Goal: Answer question/provide support

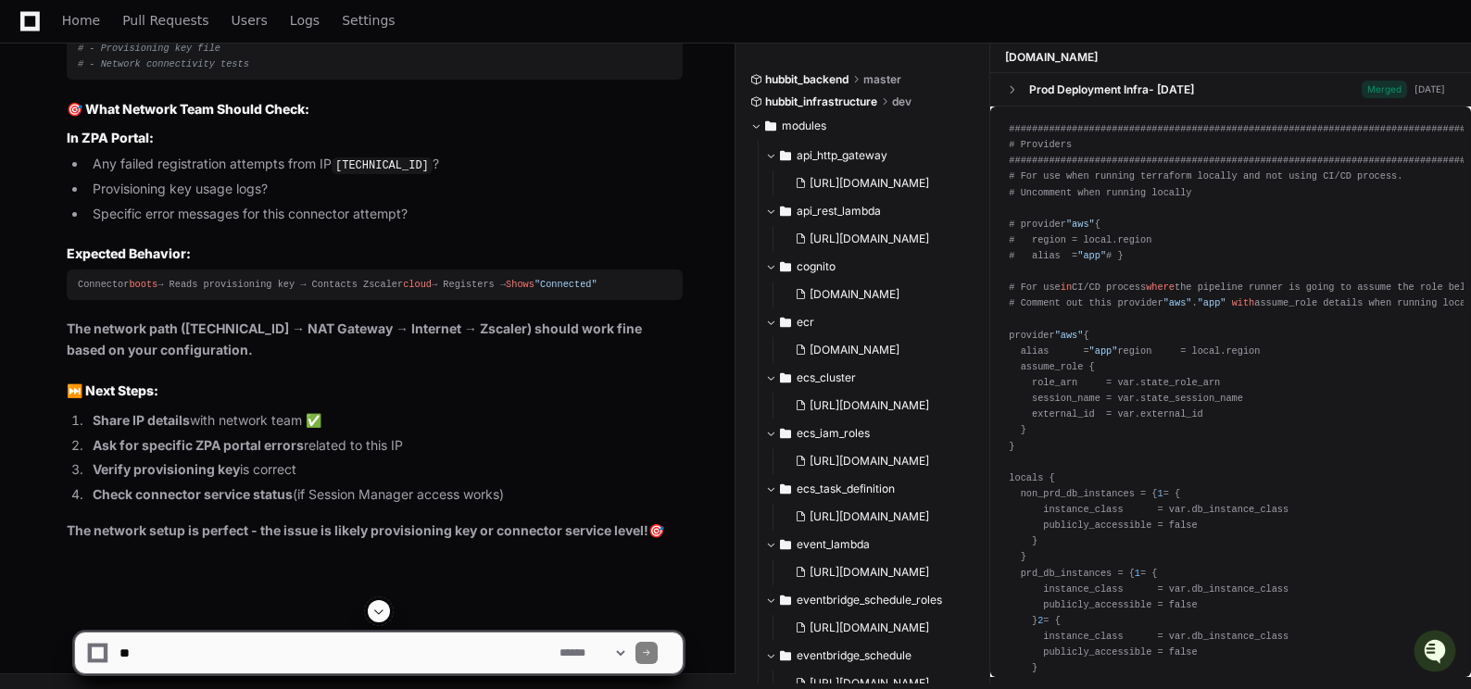
scroll to position [125002, 0]
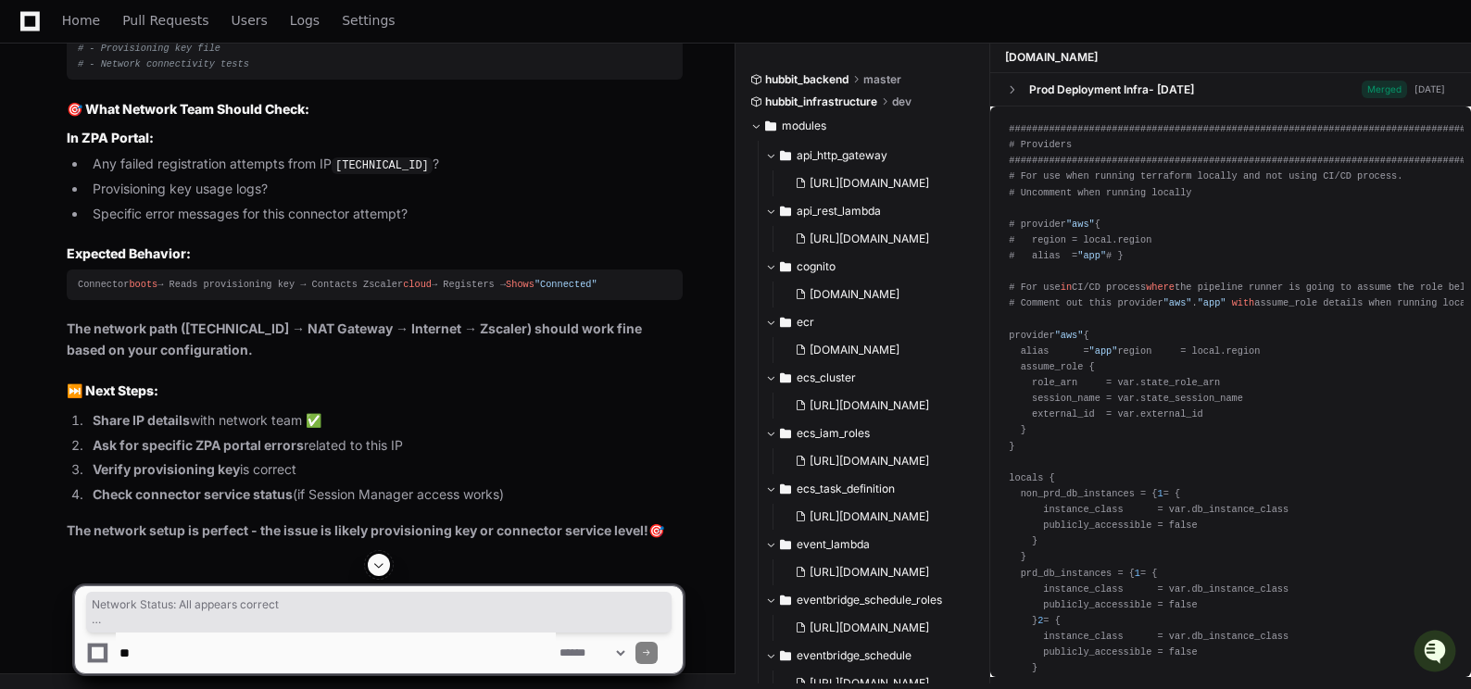
drag, startPoint x: 69, startPoint y: 186, endPoint x: 241, endPoint y: 365, distance: 248.4
copy article "Network Status : All appears correct ✅ Deployed in expected private subnet ✅ IP…"
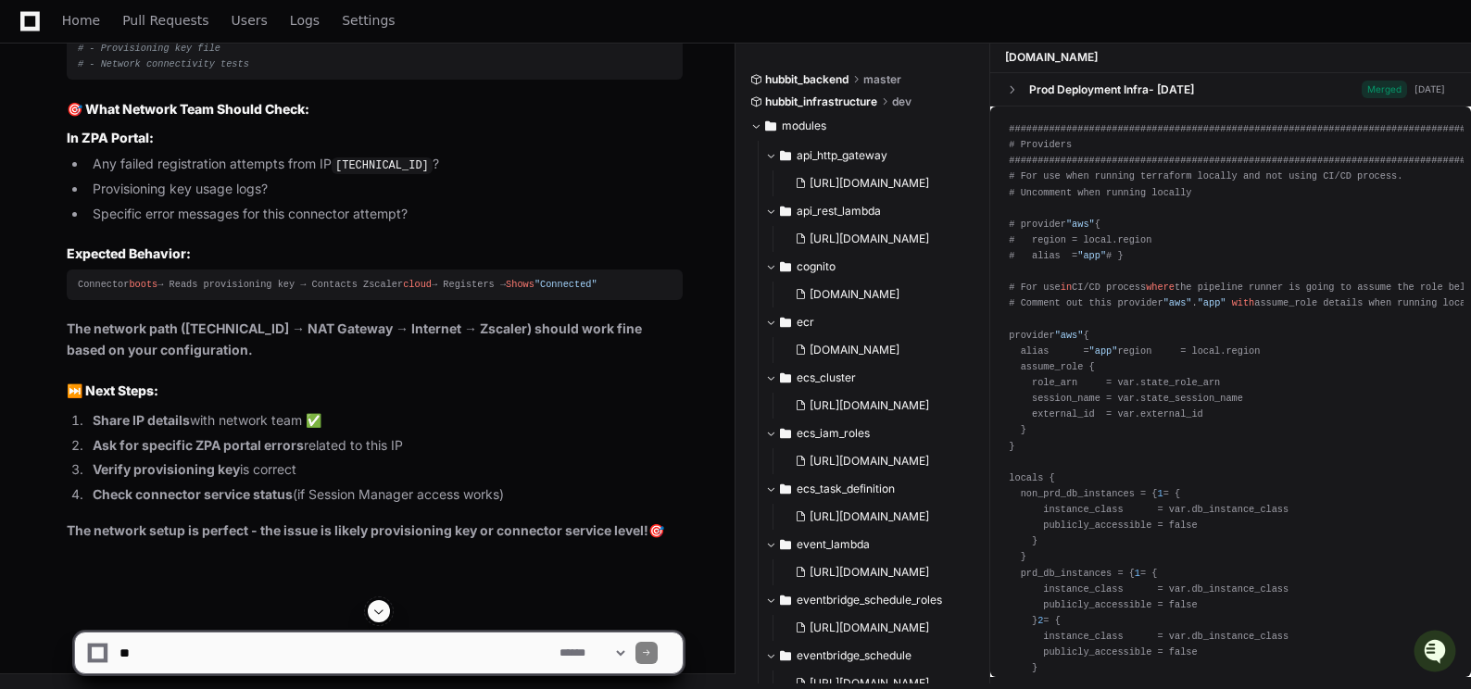
scroll to position [125650, 0]
click at [240, 660] on textarea at bounding box center [336, 653] width 440 height 41
drag, startPoint x: 132, startPoint y: 649, endPoint x: 91, endPoint y: 650, distance: 40.8
click at [91, 650] on div "**********" at bounding box center [379, 653] width 586 height 41
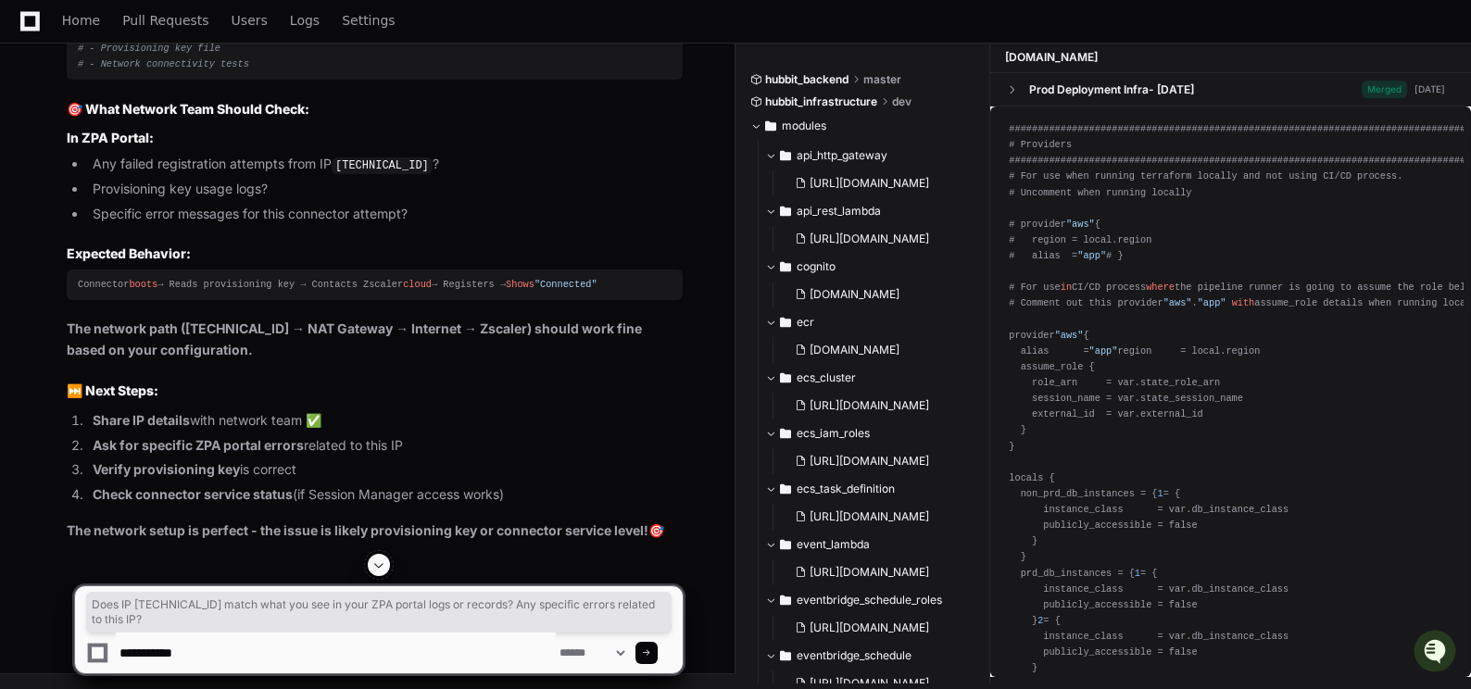
drag, startPoint x: 133, startPoint y: 148, endPoint x: 226, endPoint y: 167, distance: 94.5
copy p "Does IP 10.0.3.48 match what you see in your ZPA portal logs or records? Any sp…"
click at [216, 662] on textarea at bounding box center [336, 653] width 440 height 41
paste textarea "**********"
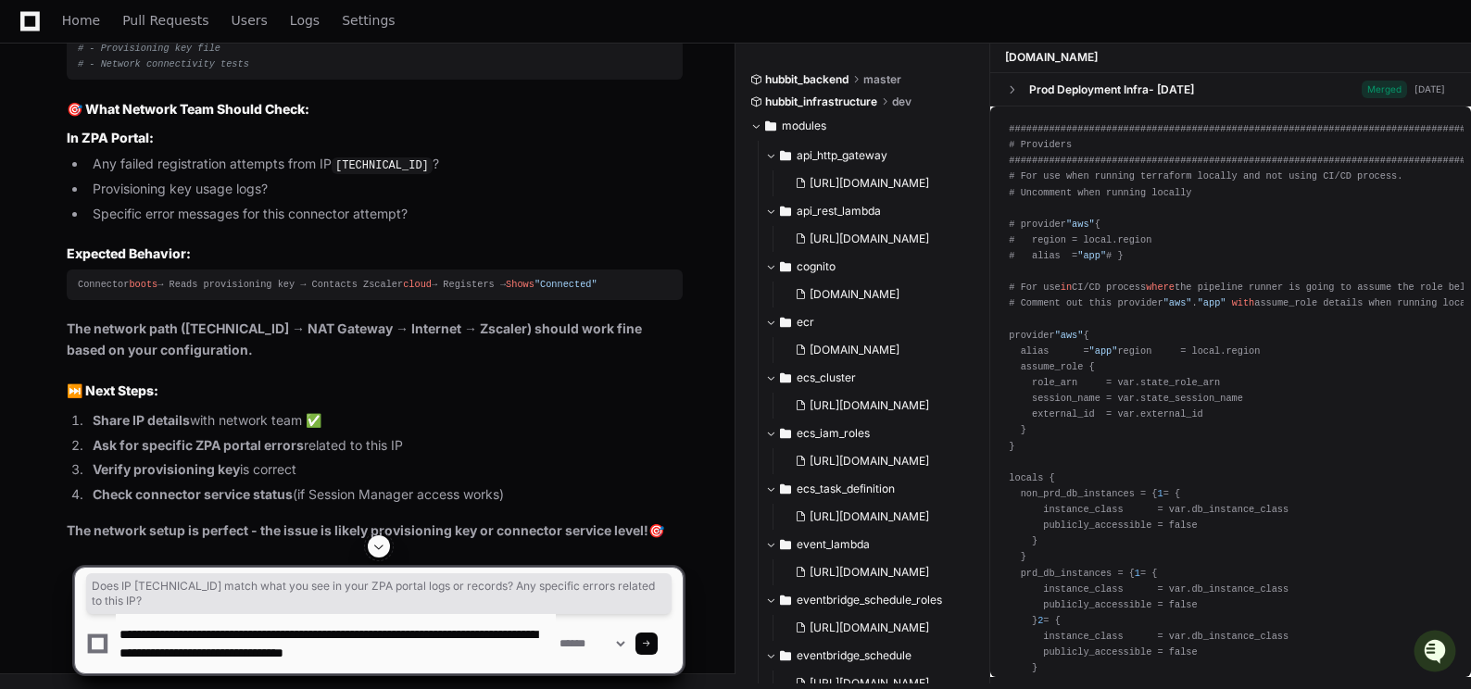
click at [479, 650] on textarea at bounding box center [336, 643] width 440 height 59
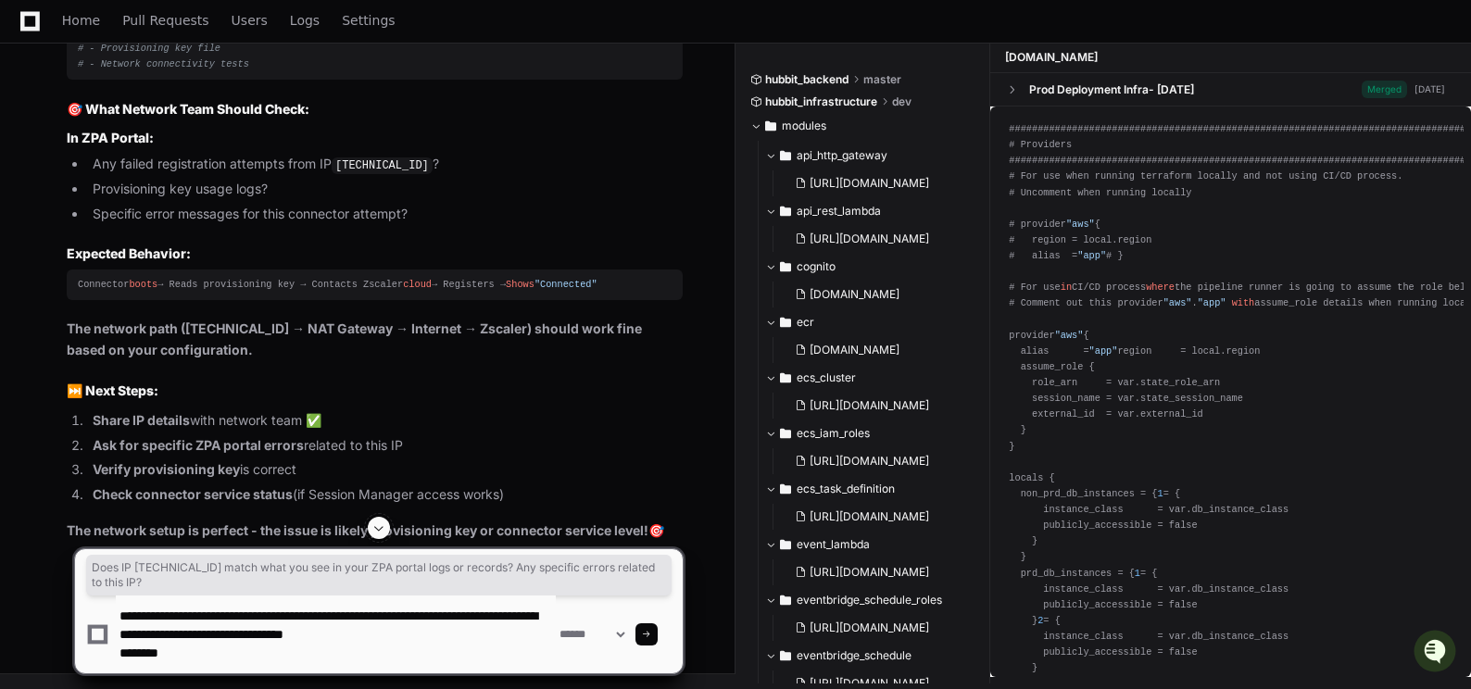
click at [199, 650] on textarea at bounding box center [336, 635] width 440 height 78
paste textarea "**********"
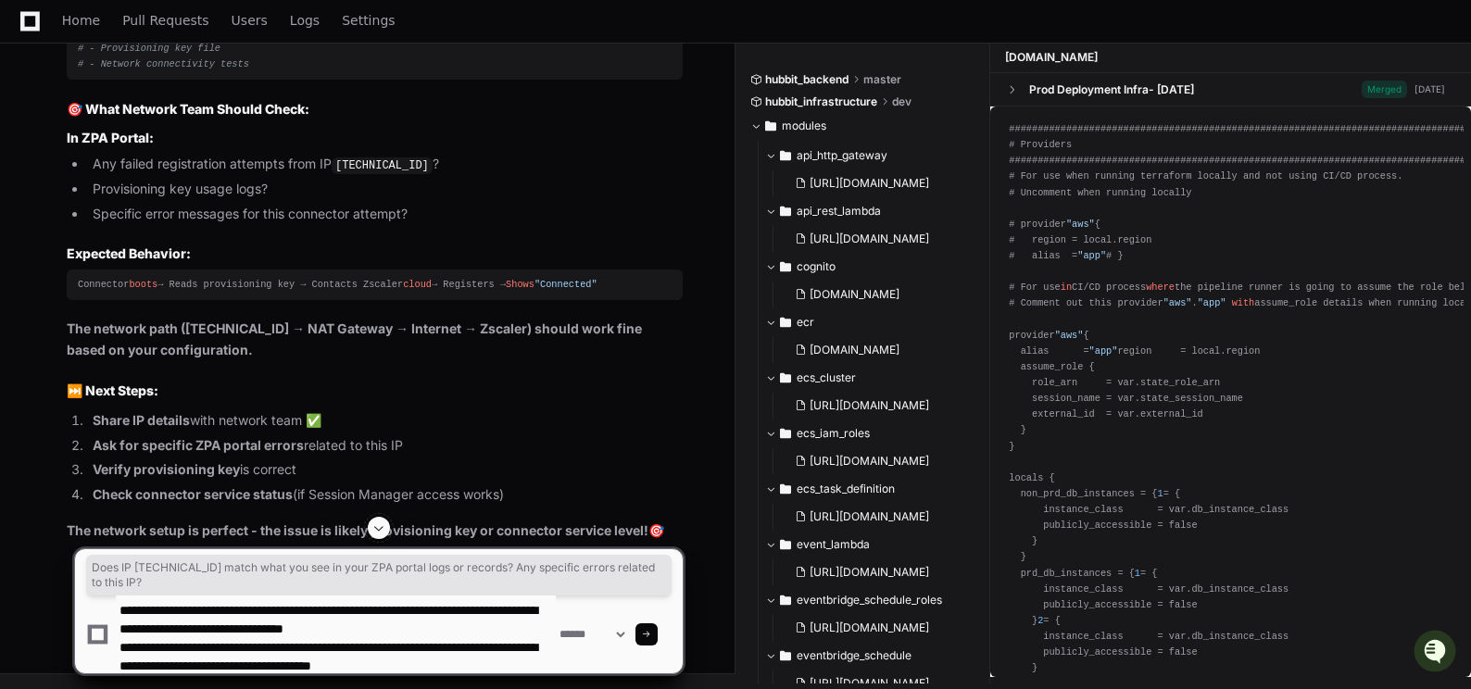
scroll to position [37, 0]
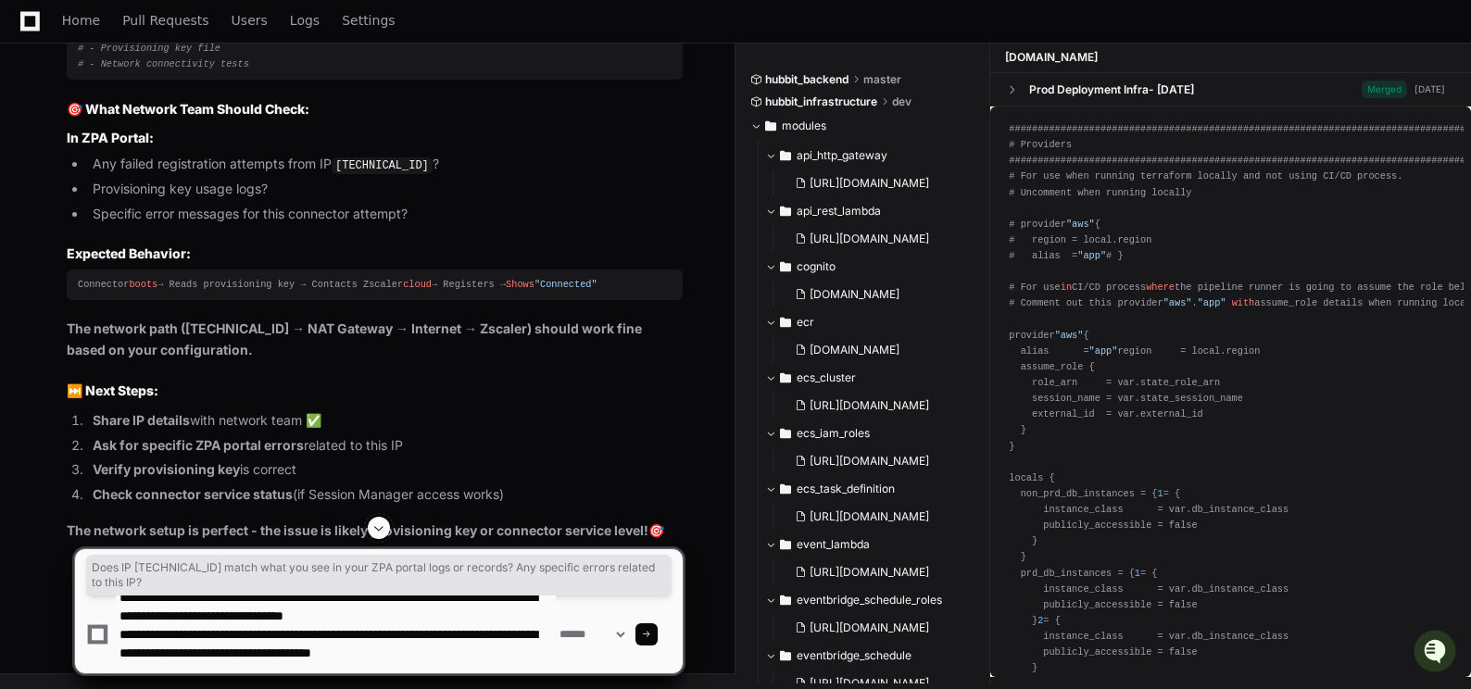
click at [244, 662] on textarea at bounding box center [336, 635] width 440 height 78
drag, startPoint x: 231, startPoint y: 640, endPoint x: 256, endPoint y: 639, distance: 25.0
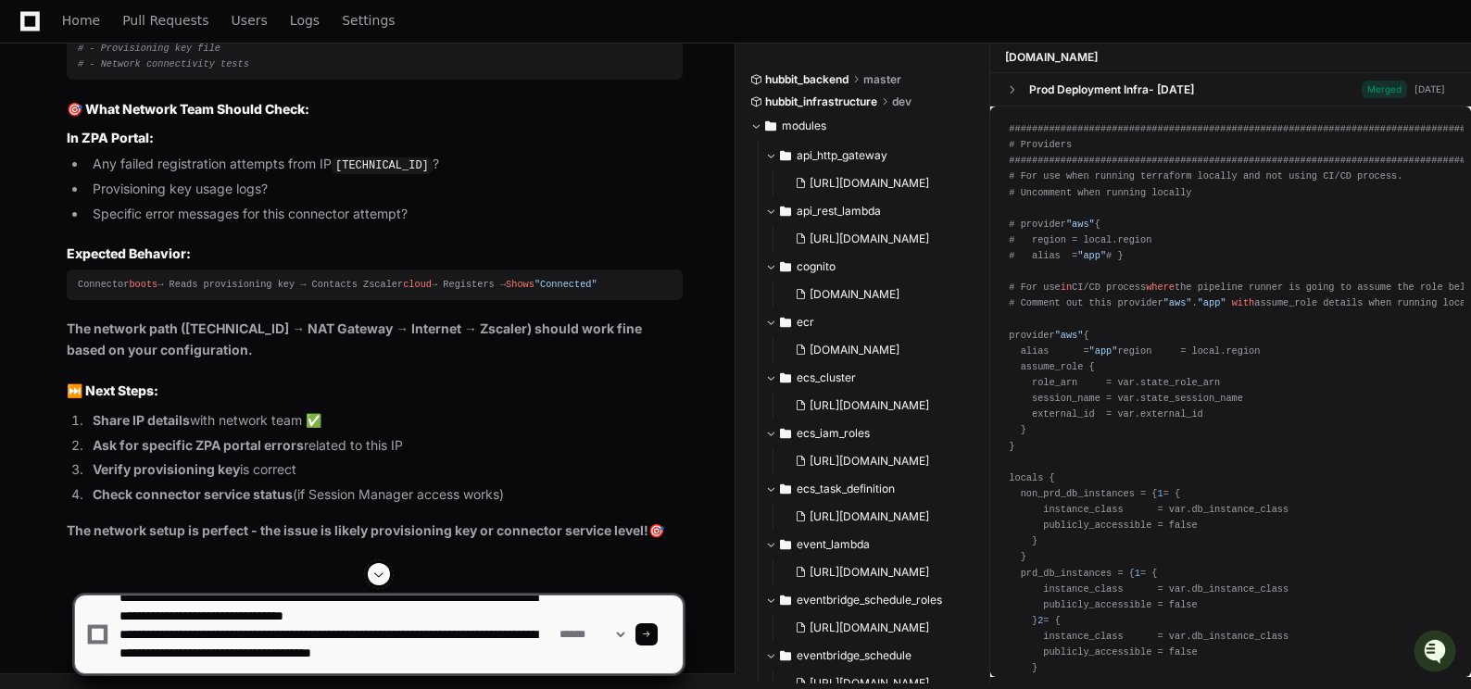
click at [222, 637] on textarea at bounding box center [336, 635] width 440 height 78
type textarea "**********"
click at [651, 636] on span at bounding box center [646, 634] width 9 height 9
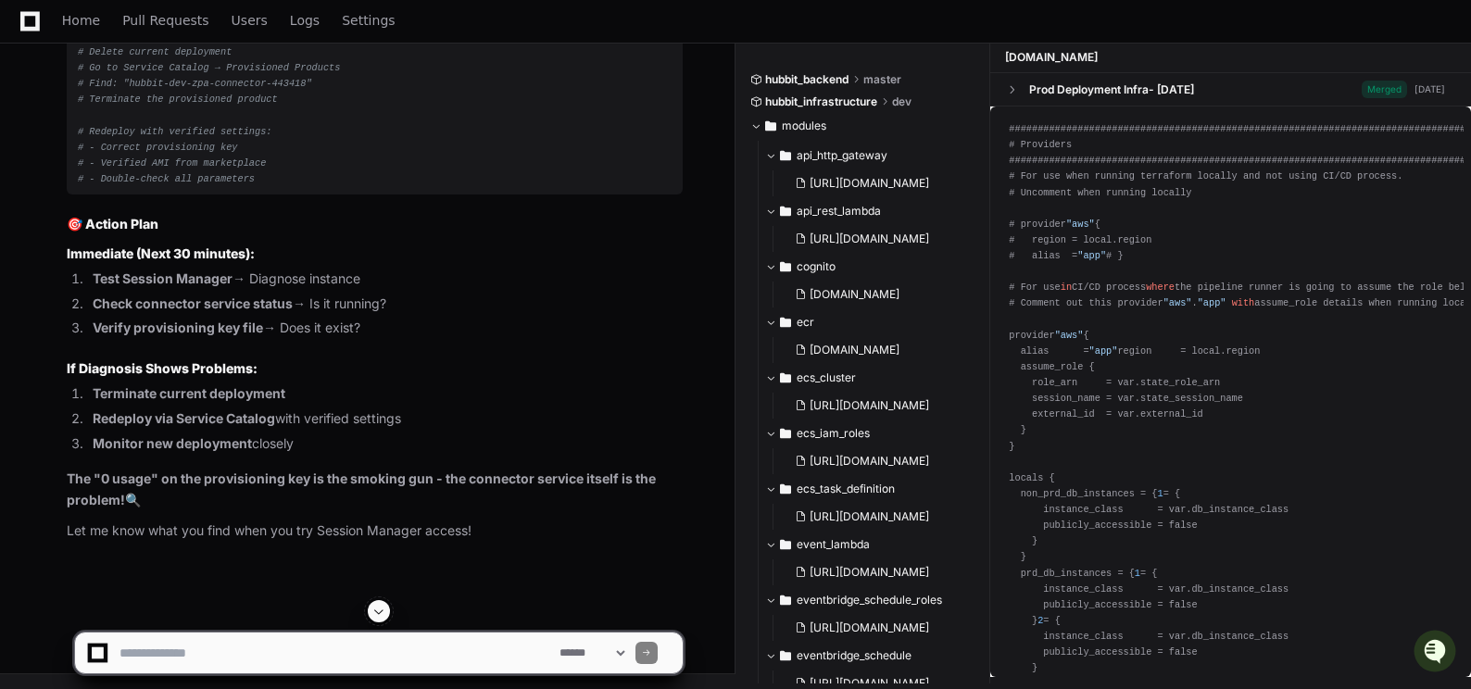
scroll to position [126682, 0]
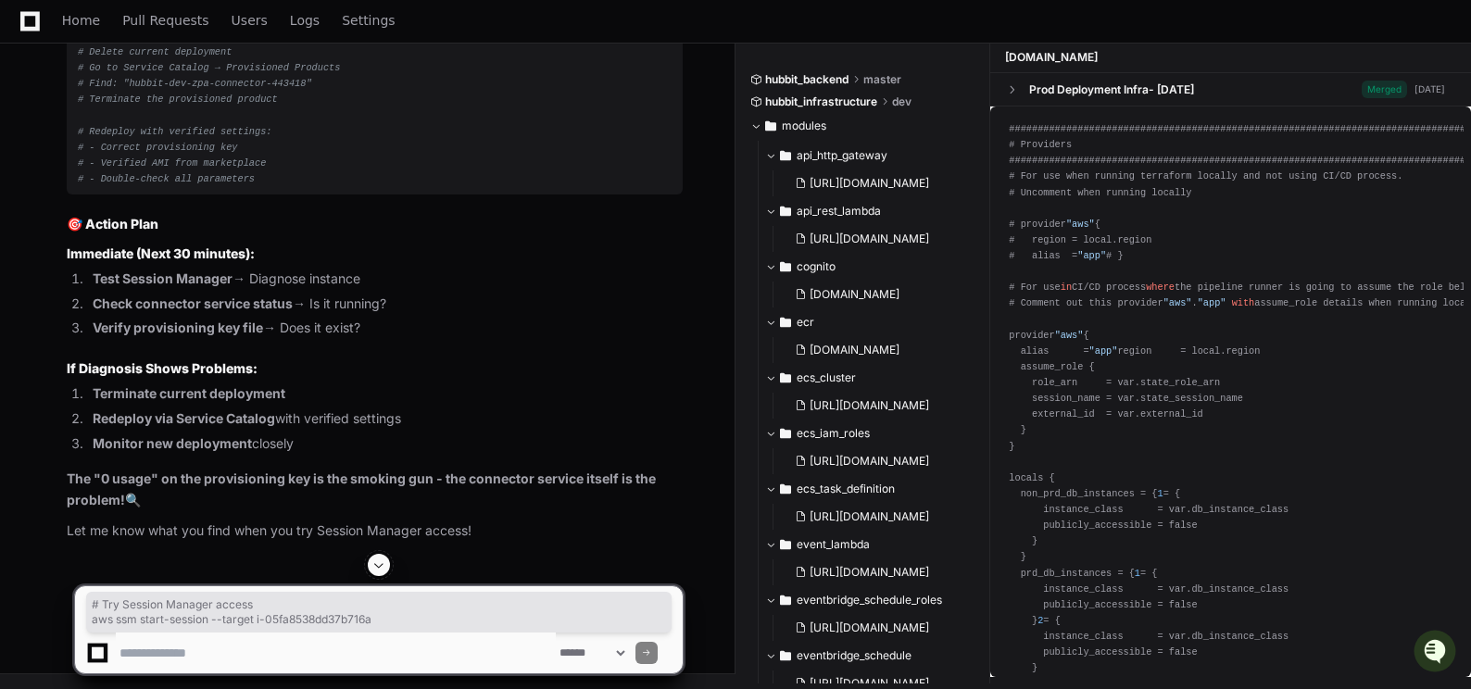
drag, startPoint x: 78, startPoint y: 111, endPoint x: 374, endPoint y: 123, distance: 296.8
copy div "# Try Session Manager access aws ssm start-session --target i-05fa8538dd37b716a"
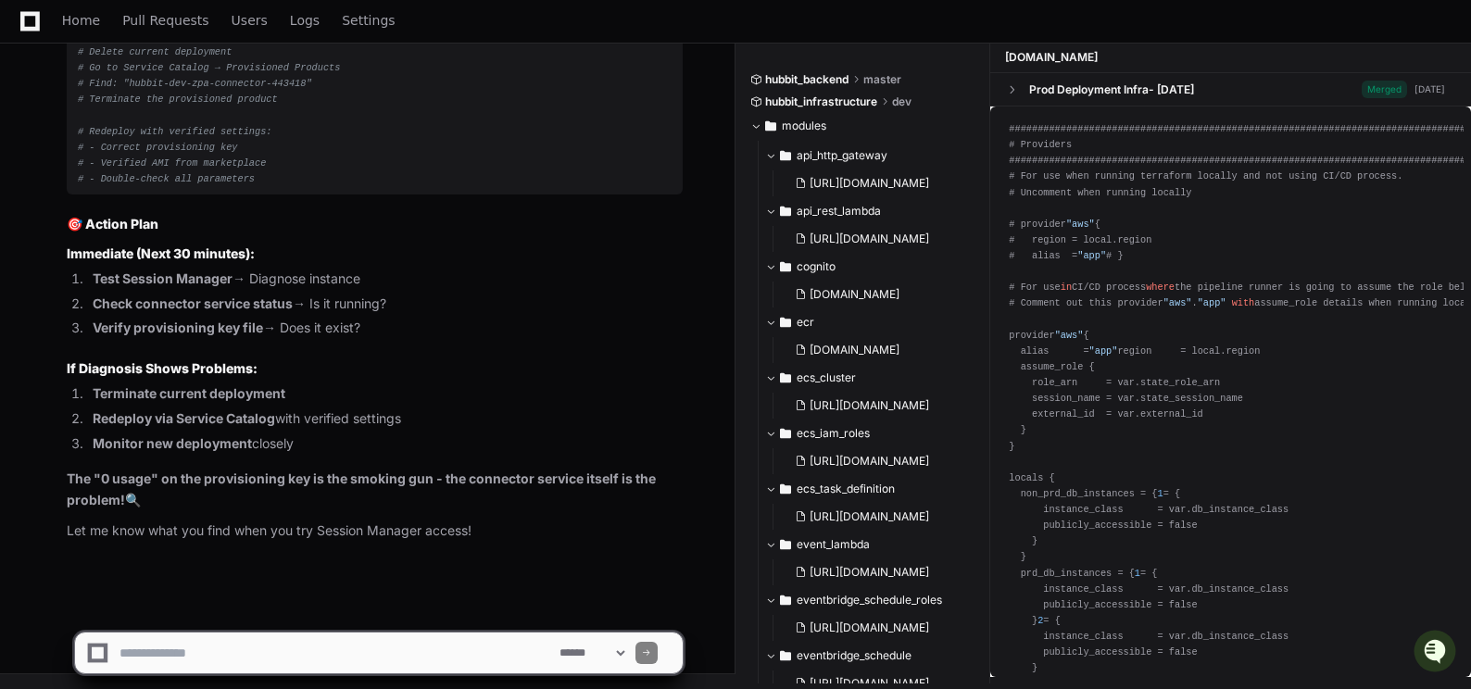
click at [133, 660] on textarea at bounding box center [336, 653] width 440 height 41
paste textarea "**********"
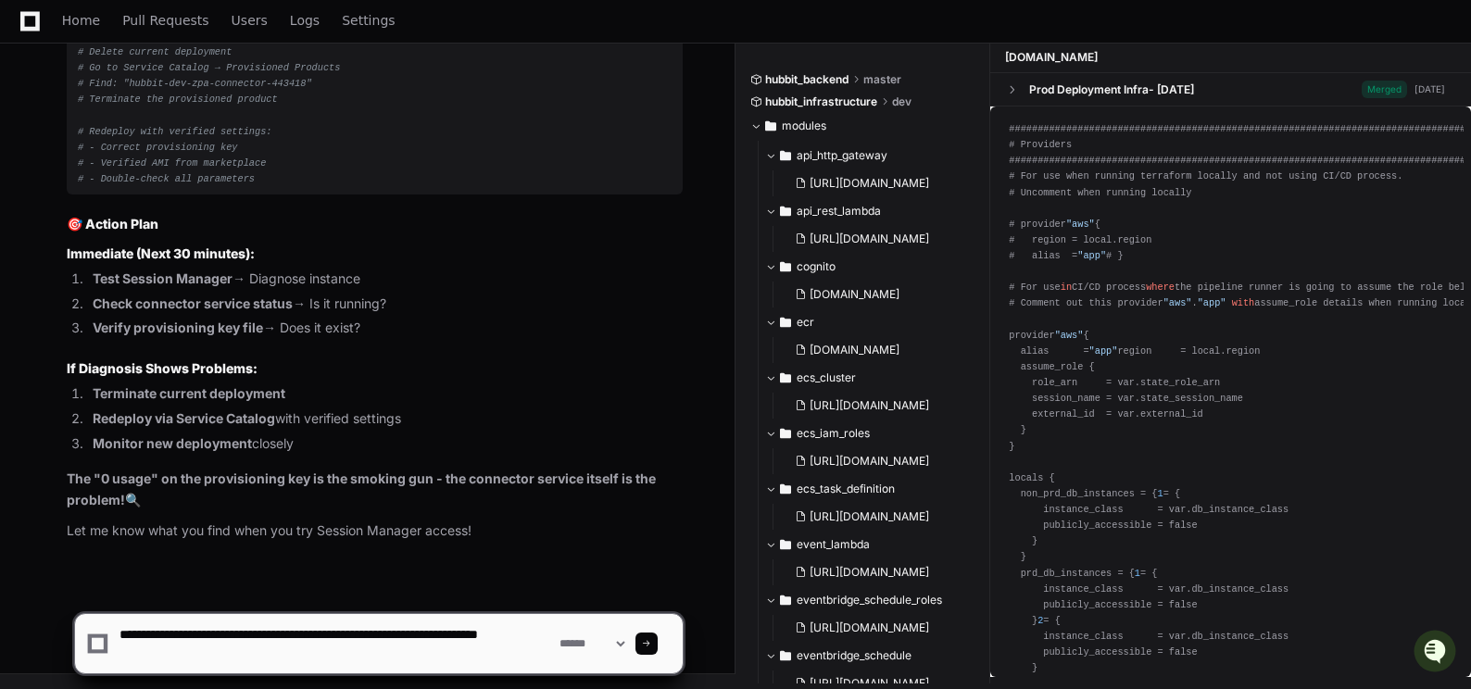
type textarea "**********"
click at [651, 639] on span at bounding box center [646, 643] width 9 height 9
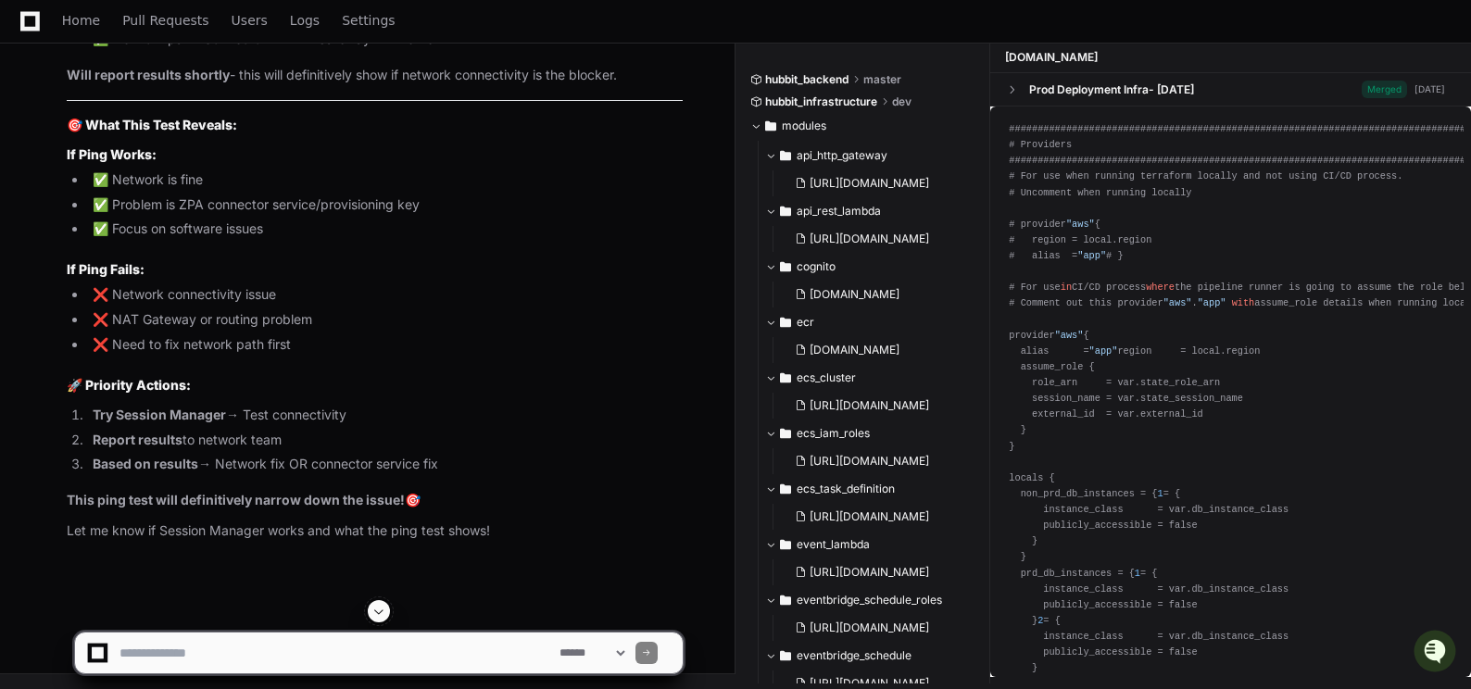
scroll to position [130153, 0]
click at [214, 657] on textarea at bounding box center [336, 653] width 440 height 41
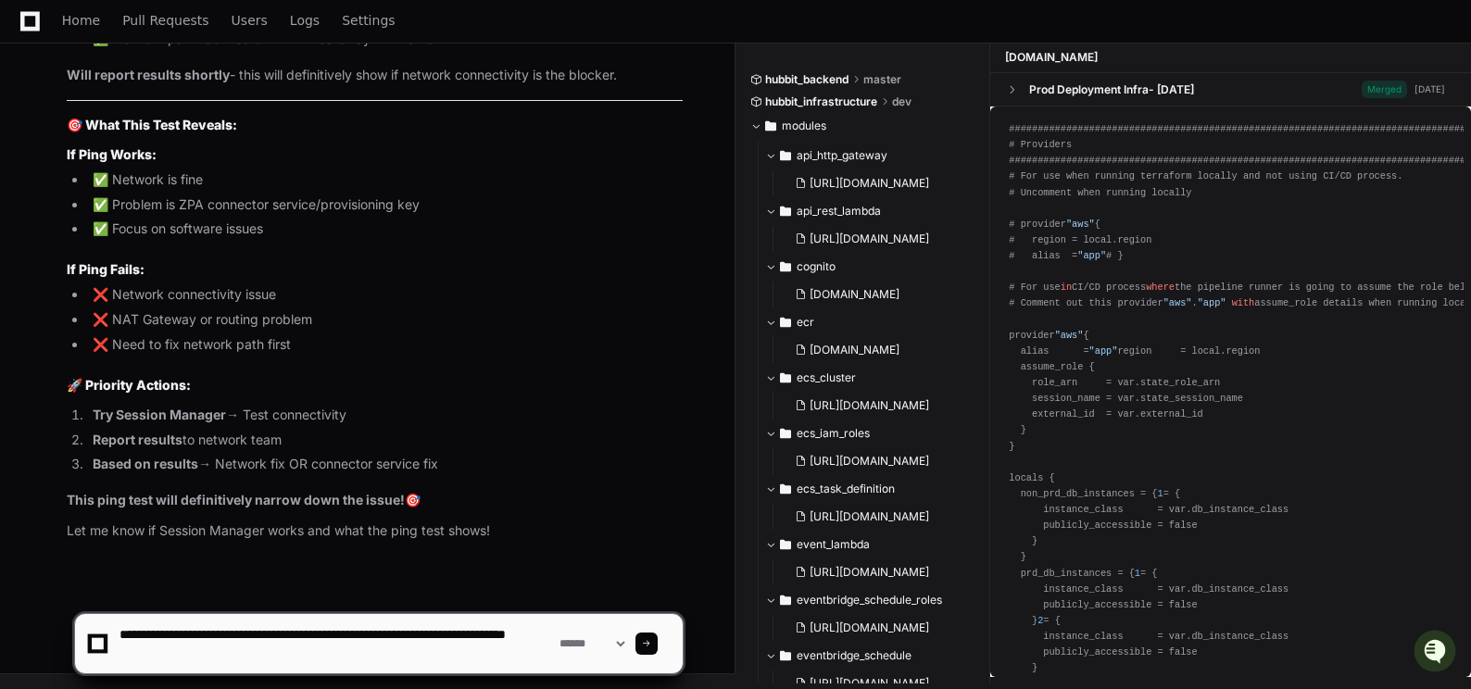
paste textarea "**********"
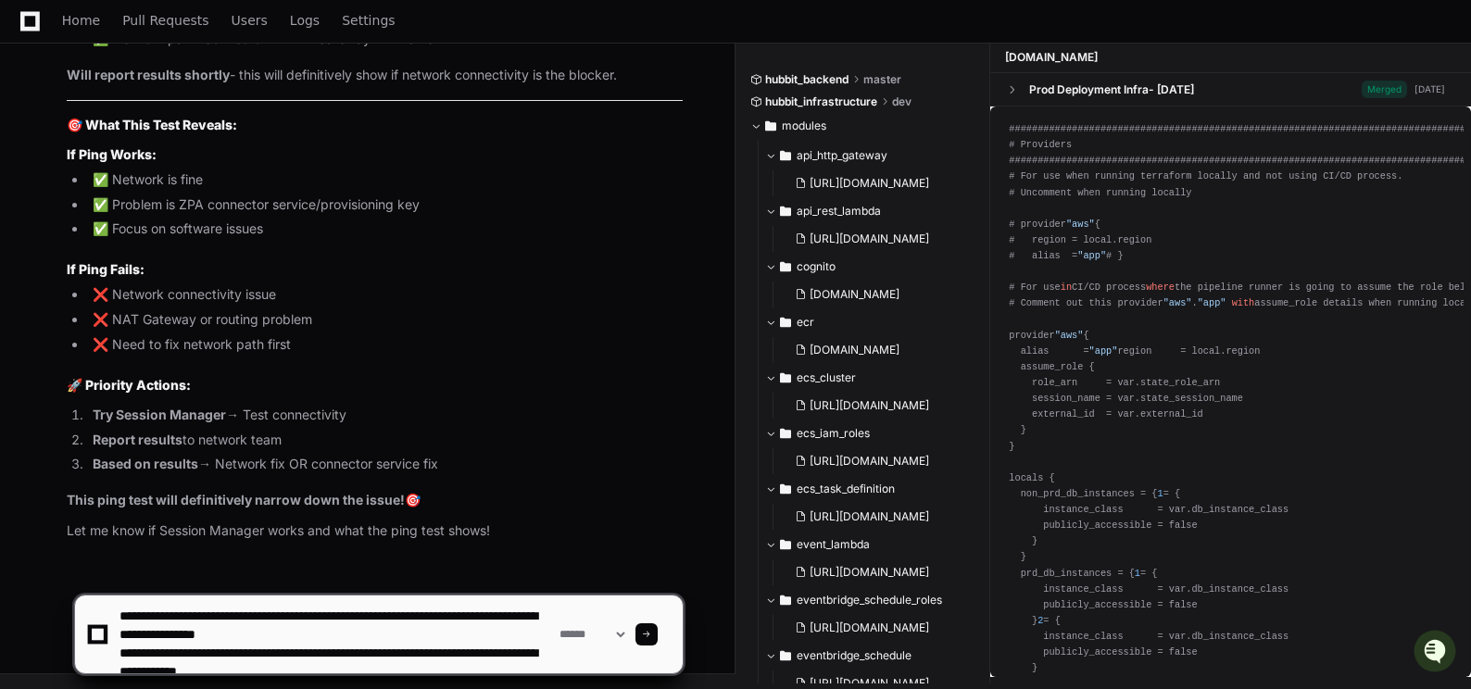
scroll to position [6, 0]
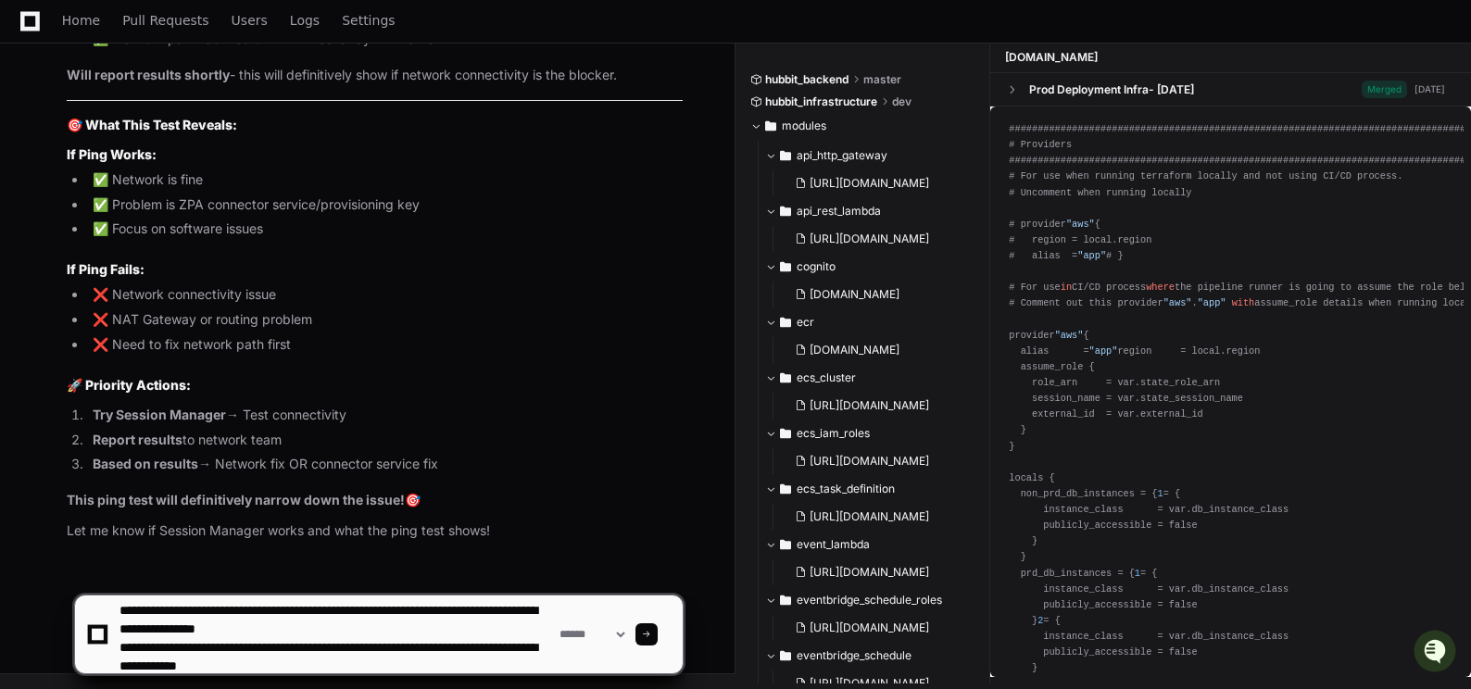
type textarea "**********"
click at [658, 637] on div at bounding box center [647, 635] width 22 height 22
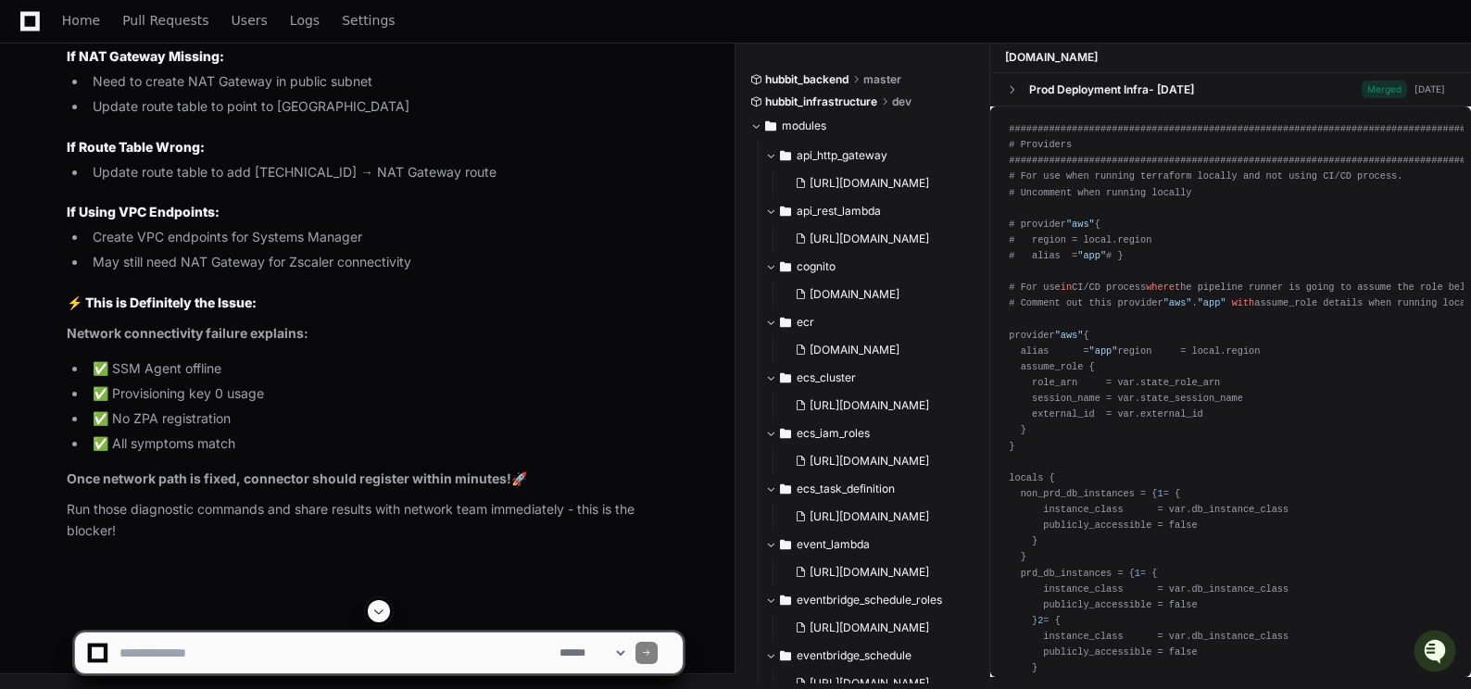
scroll to position [131052, 0]
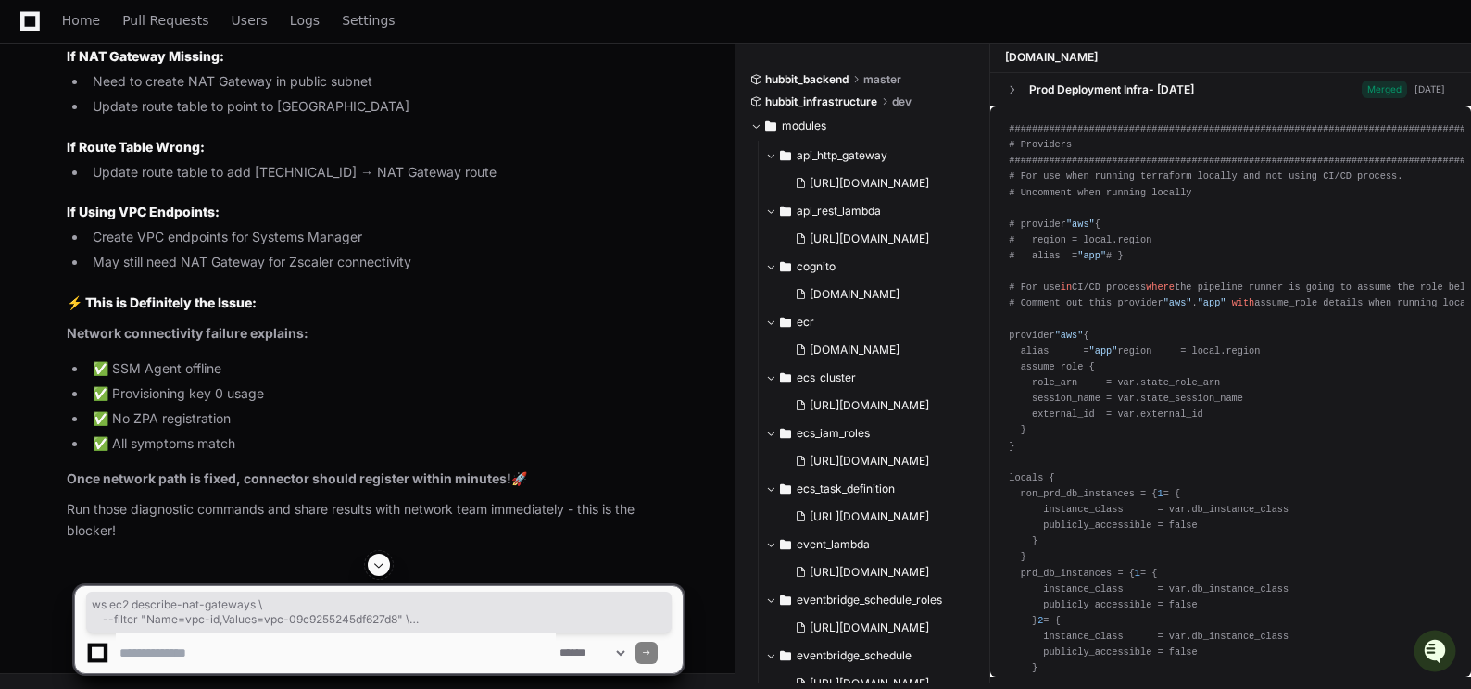
drag, startPoint x: 81, startPoint y: 281, endPoint x: 204, endPoint y: 326, distance: 131.3
copy div "ws ec2 describe-nat-gateways \ --filter "Name=vpc-id,Values=vpc-09c9255245df627…"
click at [174, 645] on textarea at bounding box center [336, 653] width 440 height 41
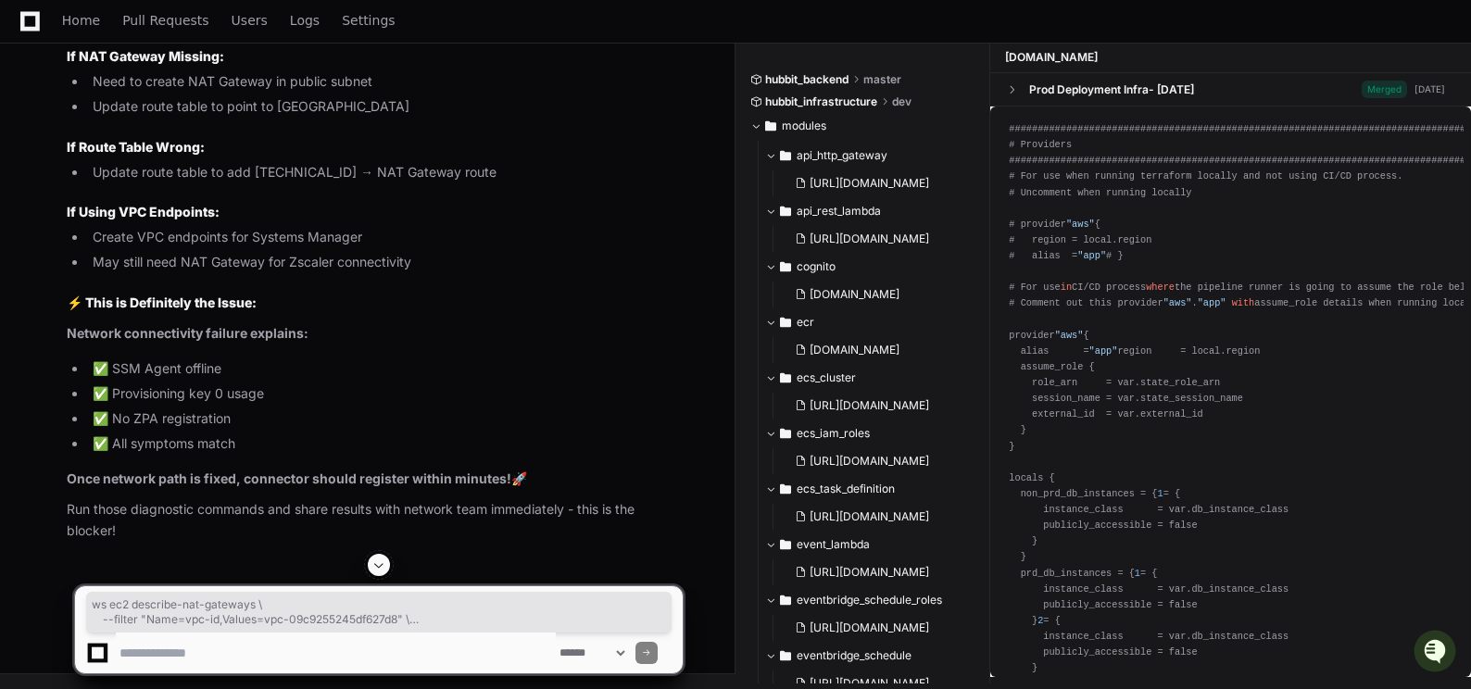
paste textarea "**********"
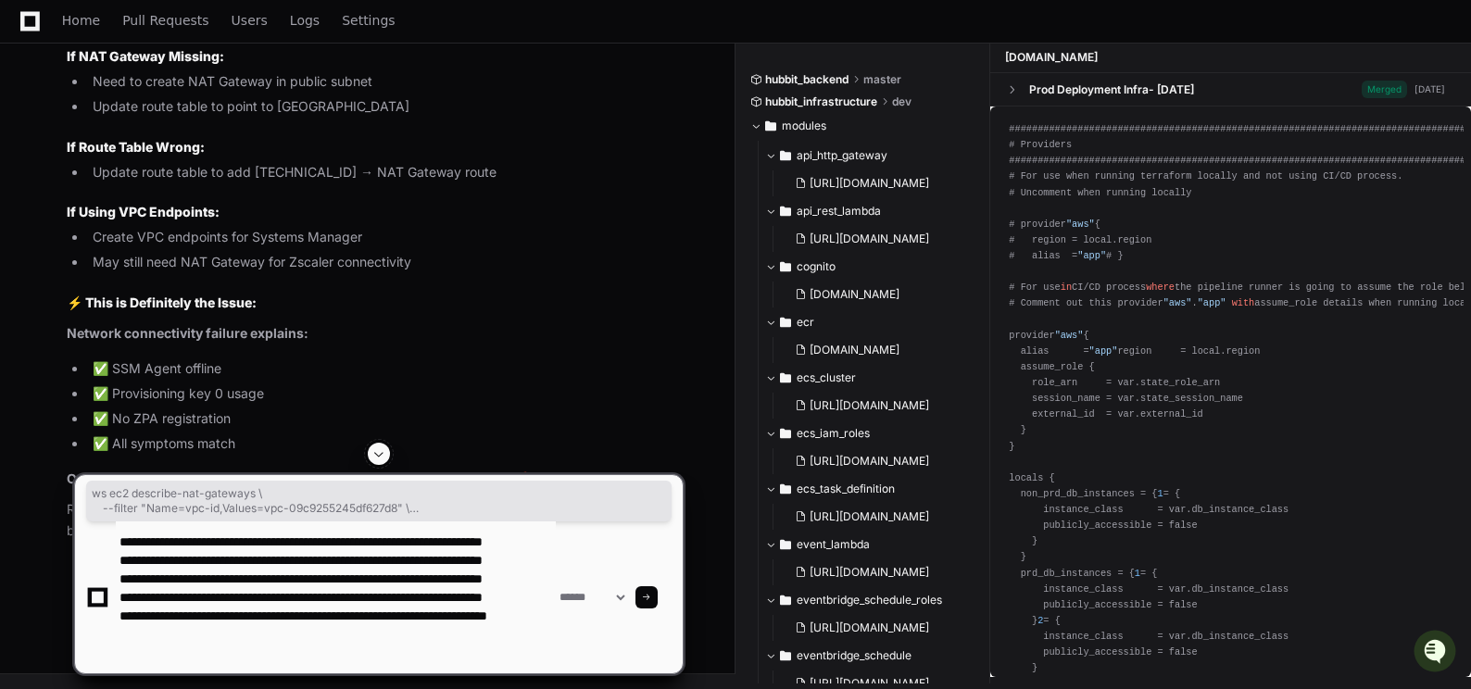
scroll to position [43, 0]
type textarea "**********"
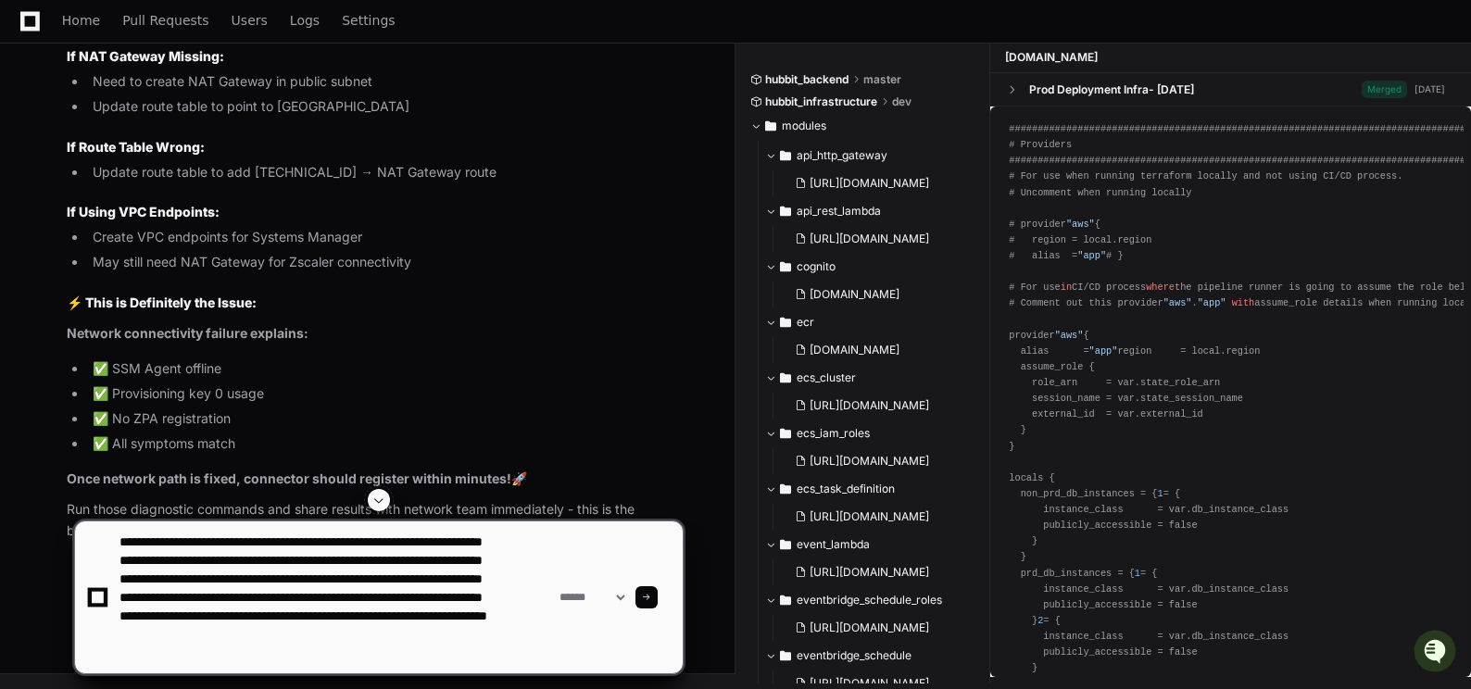
click at [651, 594] on span at bounding box center [646, 597] width 9 height 9
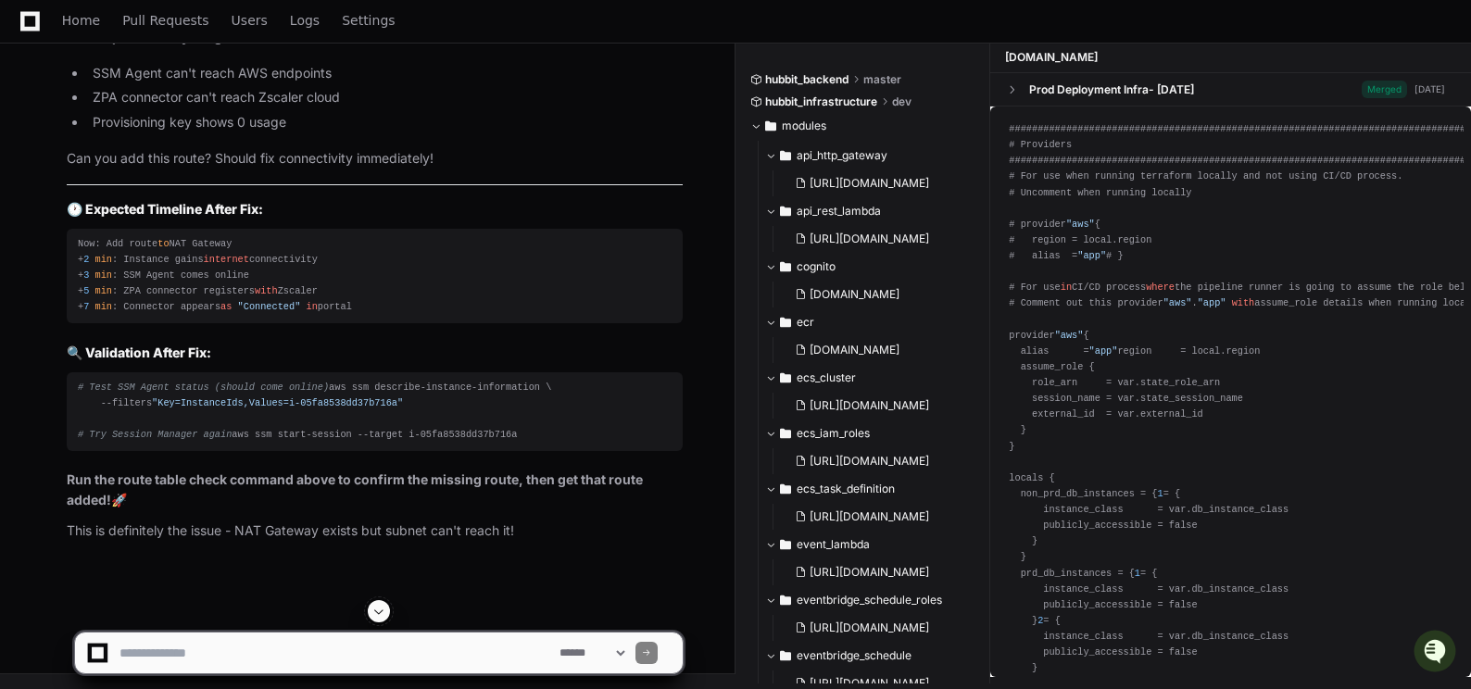
scroll to position [133553, 0]
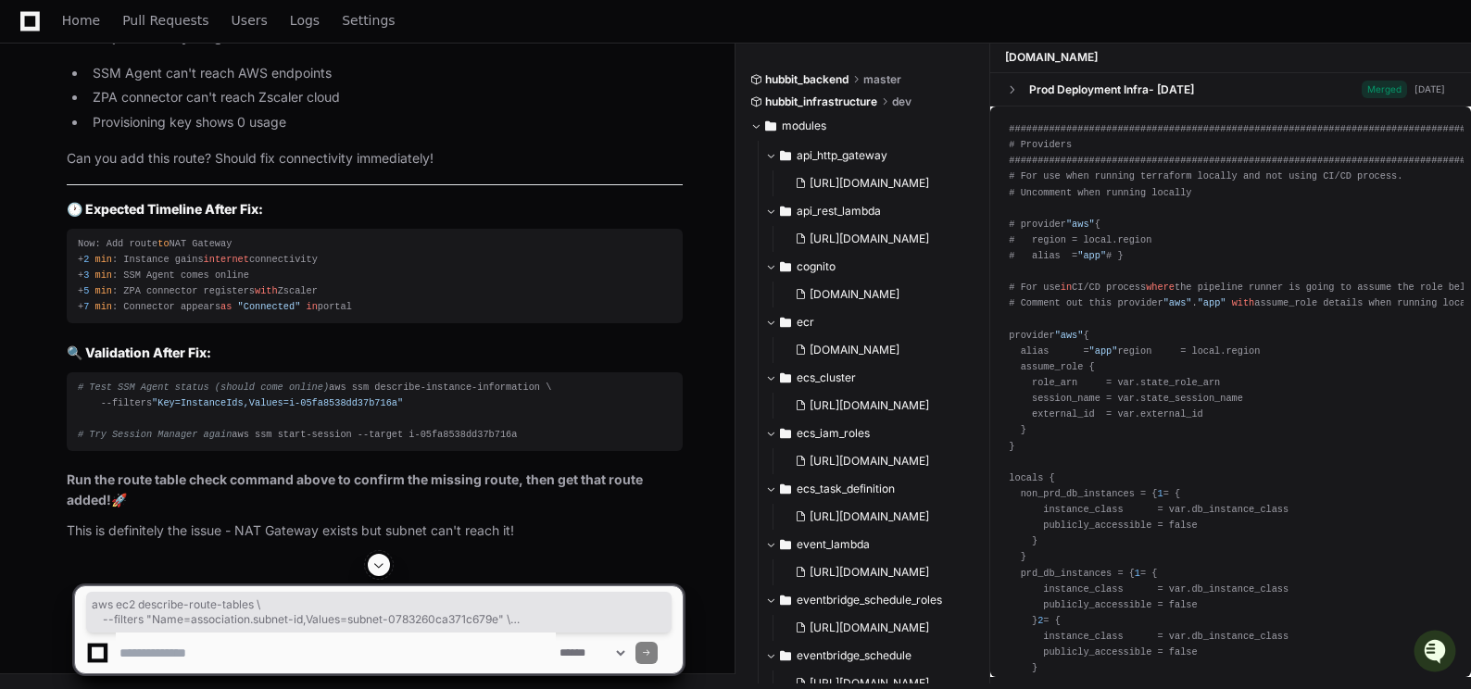
drag, startPoint x: 78, startPoint y: 194, endPoint x: 211, endPoint y: 237, distance: 140.4
drag, startPoint x: 211, startPoint y: 237, endPoint x: 208, endPoint y: 223, distance: 14.2
copy div "aws ec2 describe-route-tables \ --filters "Name=association.subnet-id,Values=su…"
click at [196, 660] on textarea at bounding box center [336, 653] width 440 height 41
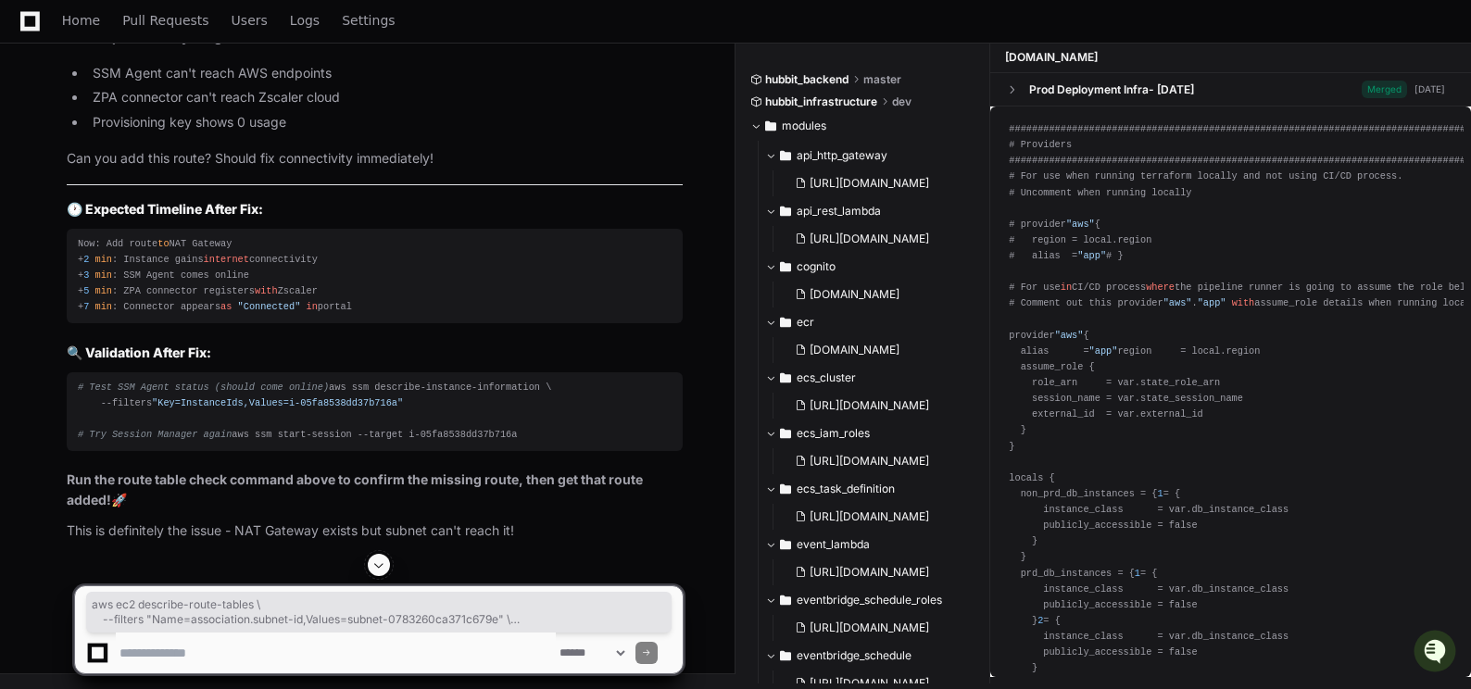
paste textarea "**********"
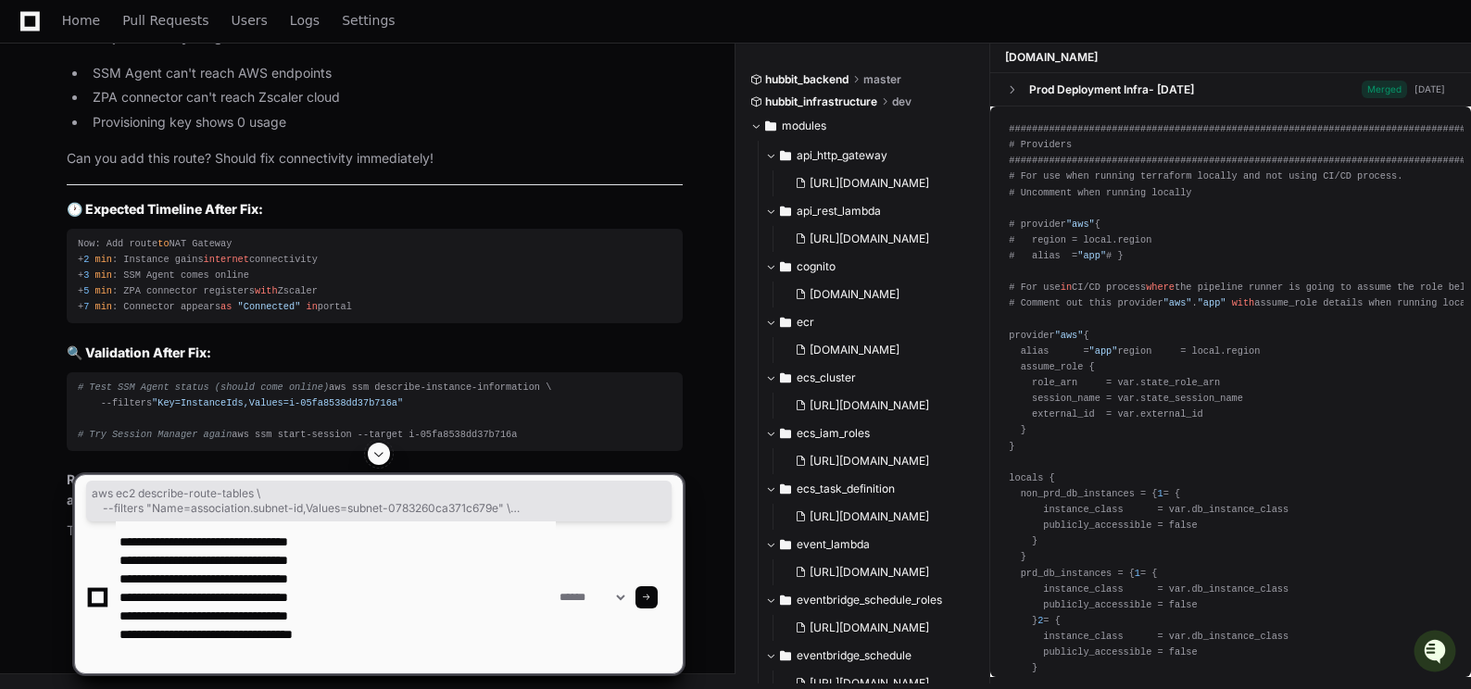
type textarea "**********"
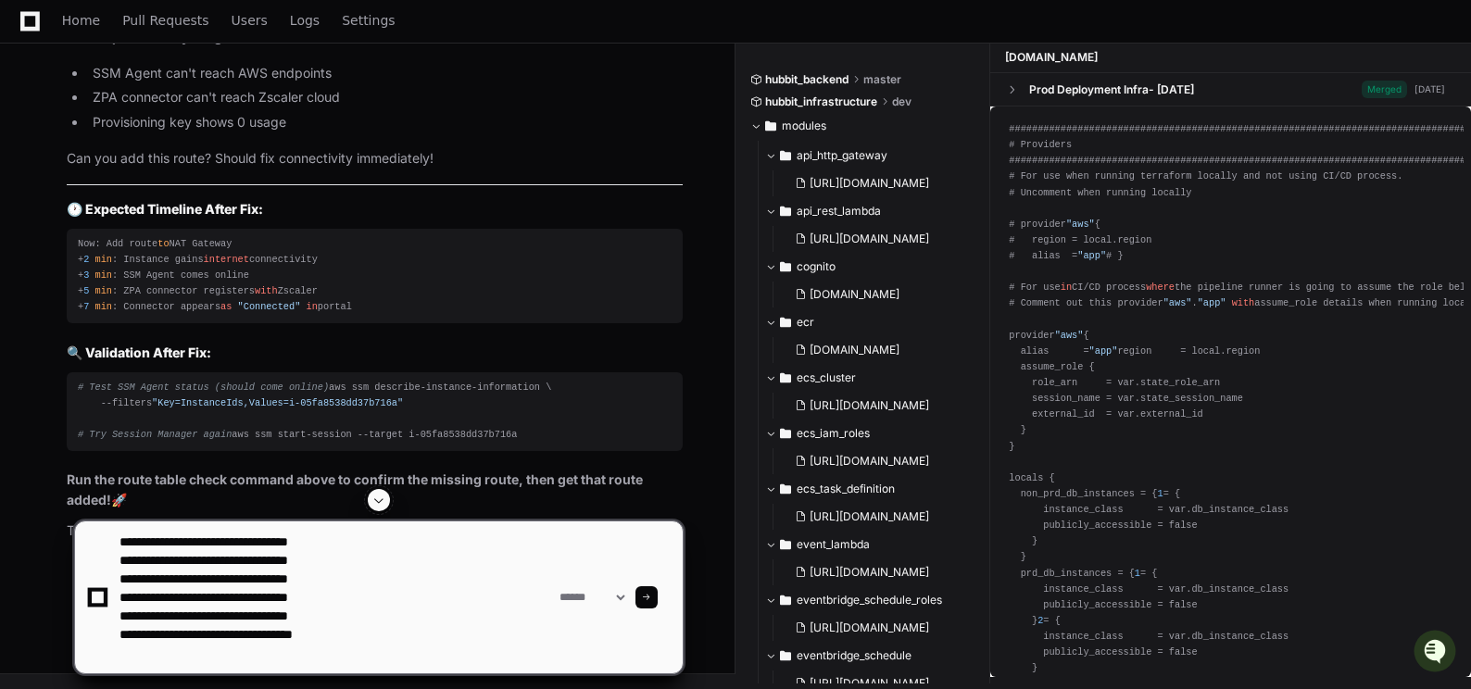
click at [651, 596] on span at bounding box center [646, 597] width 9 height 9
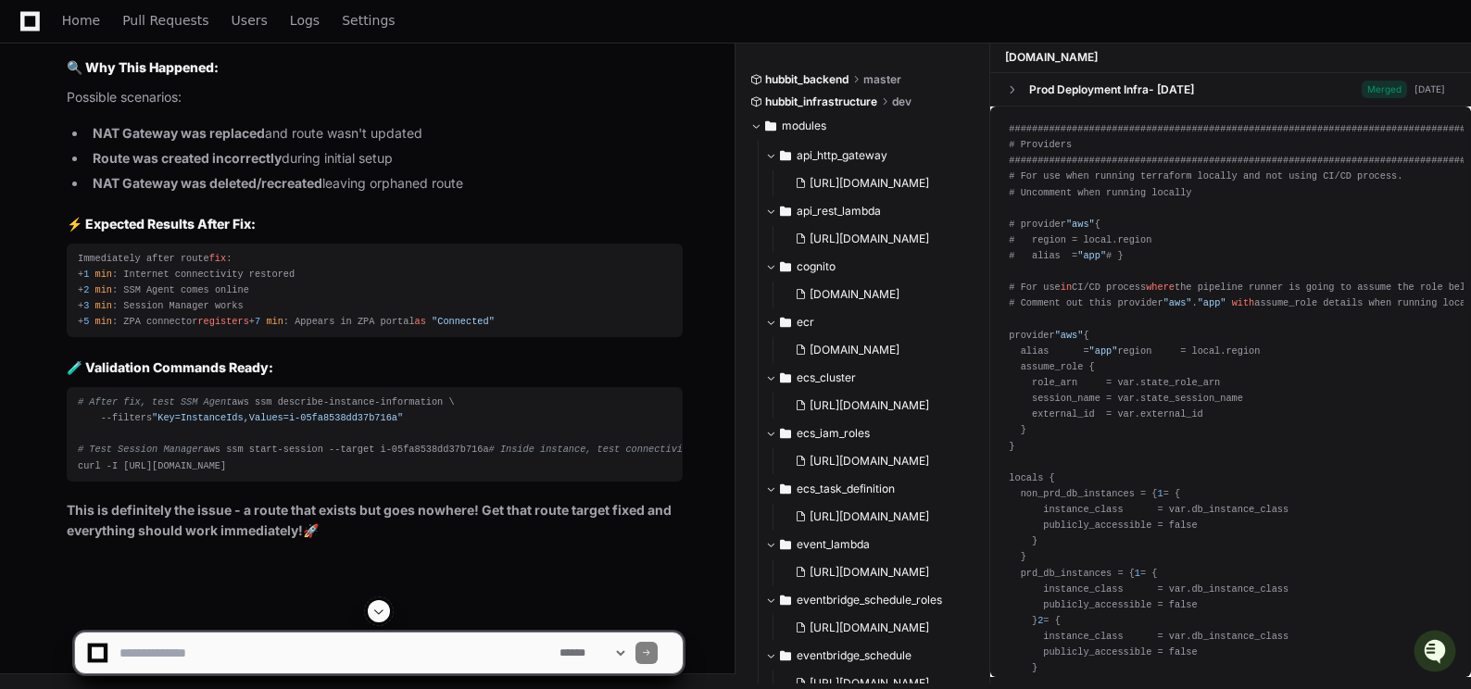
scroll to position [136004, 0]
click at [222, 656] on textarea at bounding box center [336, 653] width 440 height 41
click at [322, 659] on textarea at bounding box center [336, 653] width 440 height 41
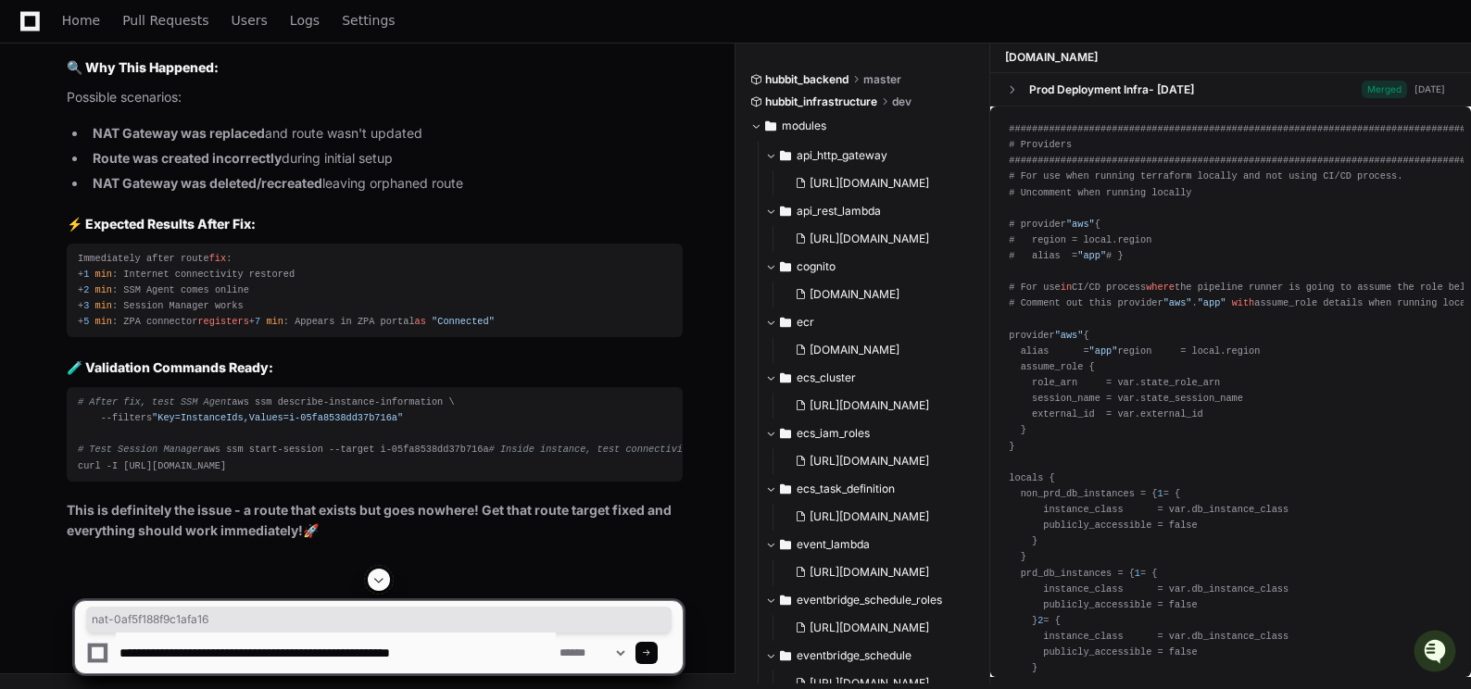
drag, startPoint x: 323, startPoint y: 548, endPoint x: 431, endPoint y: 546, distance: 107.5
drag, startPoint x: 431, startPoint y: 546, endPoint x: 420, endPoint y: 545, distance: 11.2
copy code "nat-0af5f188f9c1afa16"
drag, startPoint x: 443, startPoint y: 654, endPoint x: 472, endPoint y: 652, distance: 28.8
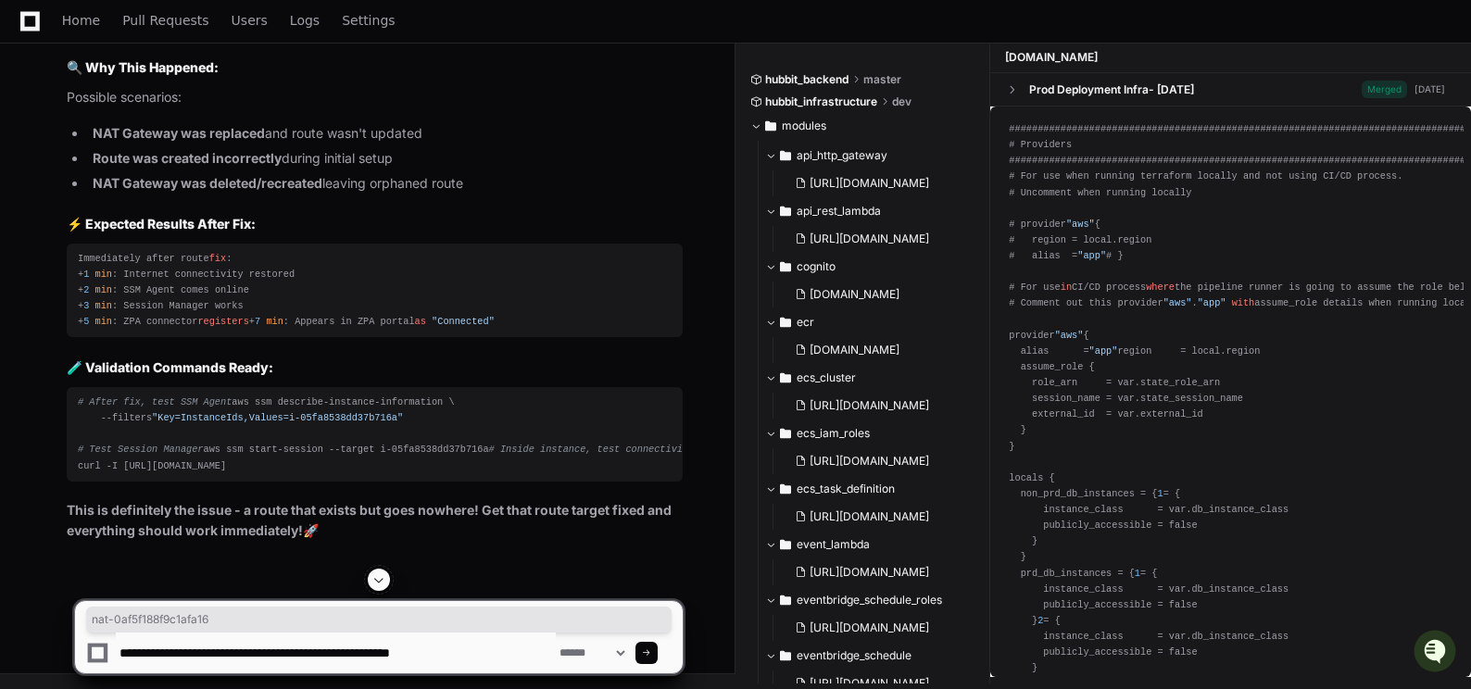
click at [472, 652] on textarea at bounding box center [336, 653] width 440 height 41
paste textarea "**********"
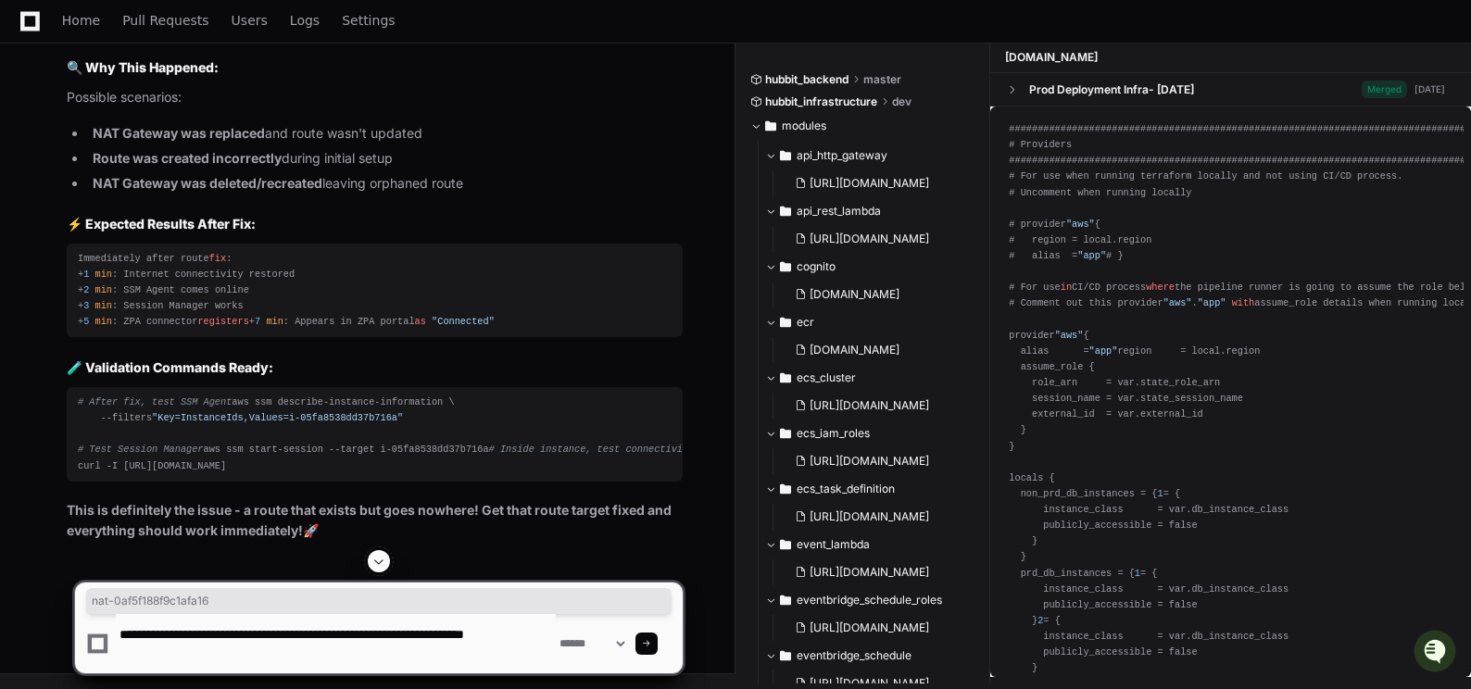
click at [437, 632] on textarea at bounding box center [336, 643] width 440 height 59
click at [284, 649] on textarea at bounding box center [336, 643] width 440 height 59
click at [402, 649] on textarea at bounding box center [336, 643] width 440 height 59
paste textarea "**********"
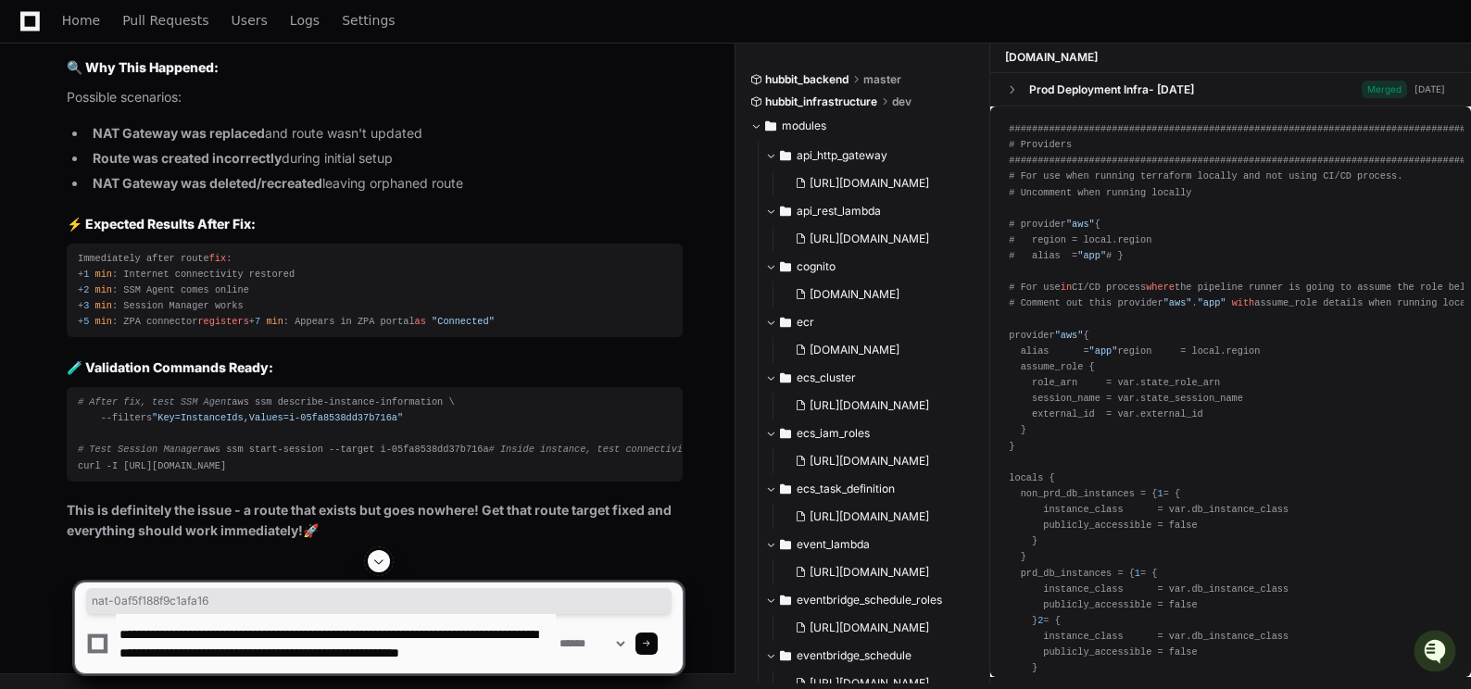
type textarea "**********"
click at [651, 640] on span at bounding box center [646, 643] width 9 height 9
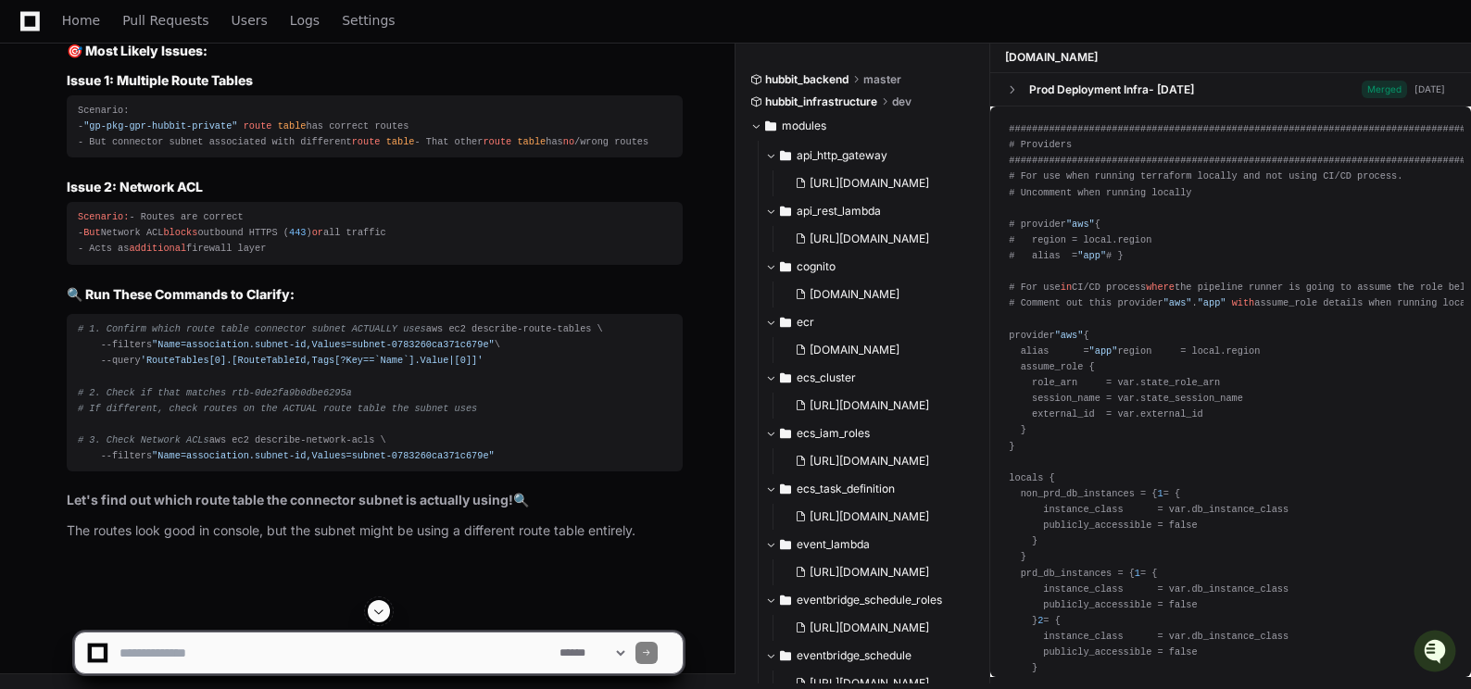
scroll to position [137979, 0]
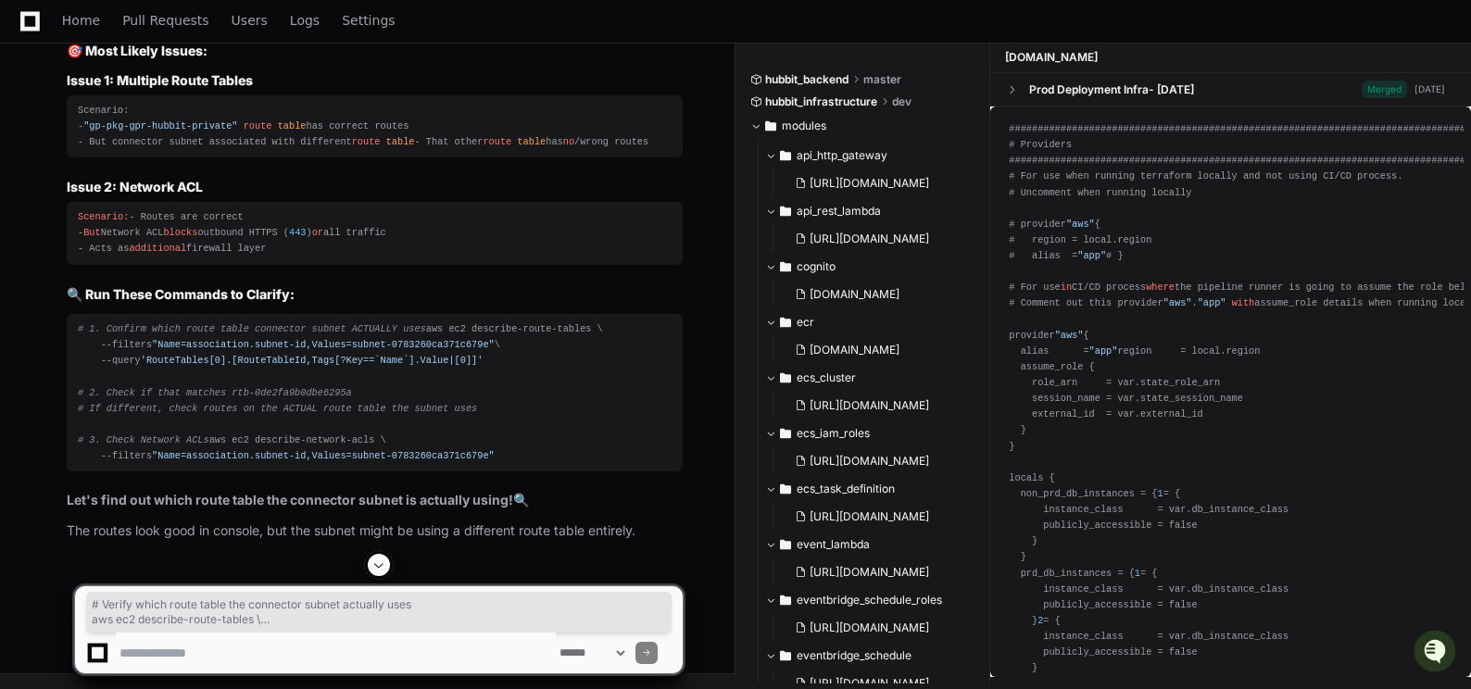
drag, startPoint x: 78, startPoint y: 249, endPoint x: 194, endPoint y: 309, distance: 130.1
copy div "# Verify which route table the connector subnet actually uses aws ec2 describe-…"
drag, startPoint x: 79, startPoint y: 388, endPoint x: 475, endPoint y: 496, distance: 410.9
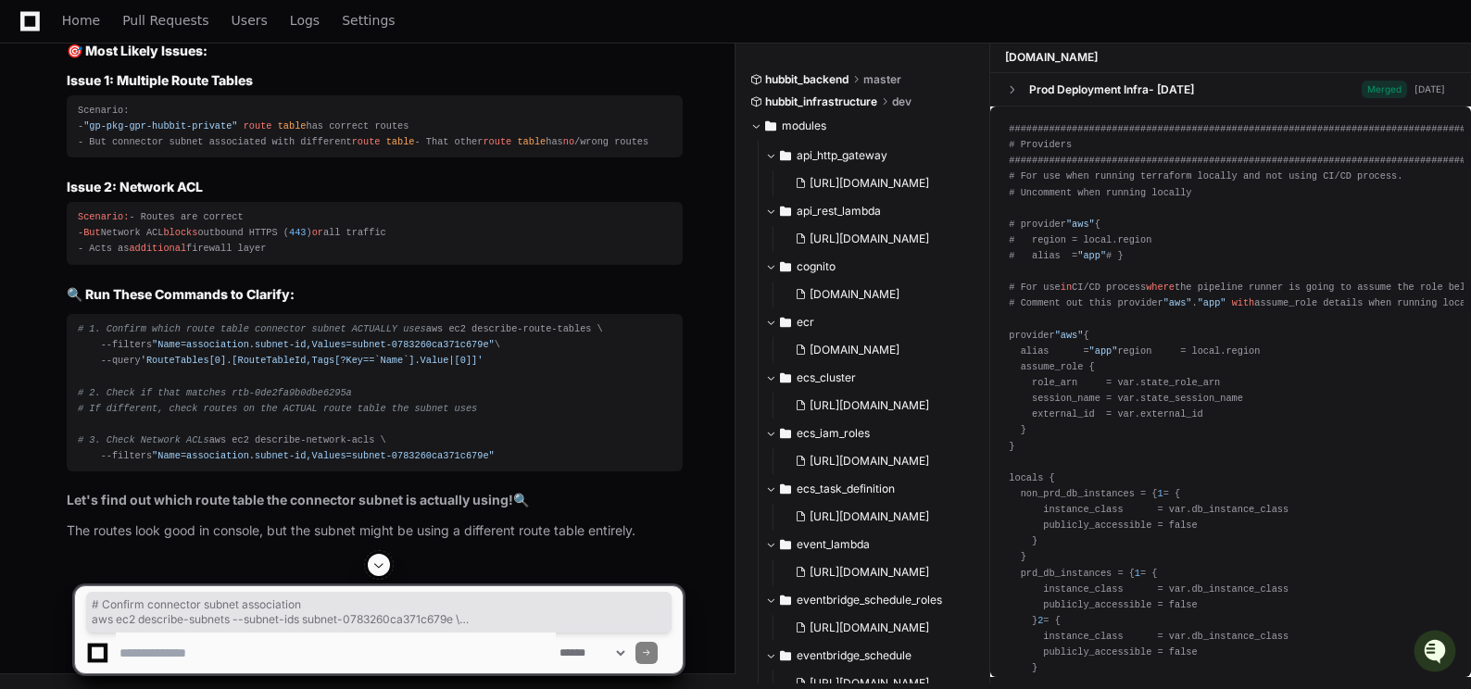
drag, startPoint x: 475, startPoint y: 496, endPoint x: 360, endPoint y: 329, distance: 203.1
drag, startPoint x: 78, startPoint y: 386, endPoint x: 495, endPoint y: 500, distance: 432.3
copy div "# Confirm connector subnet association aws ec2 describe-subnets --subnet-ids su…"
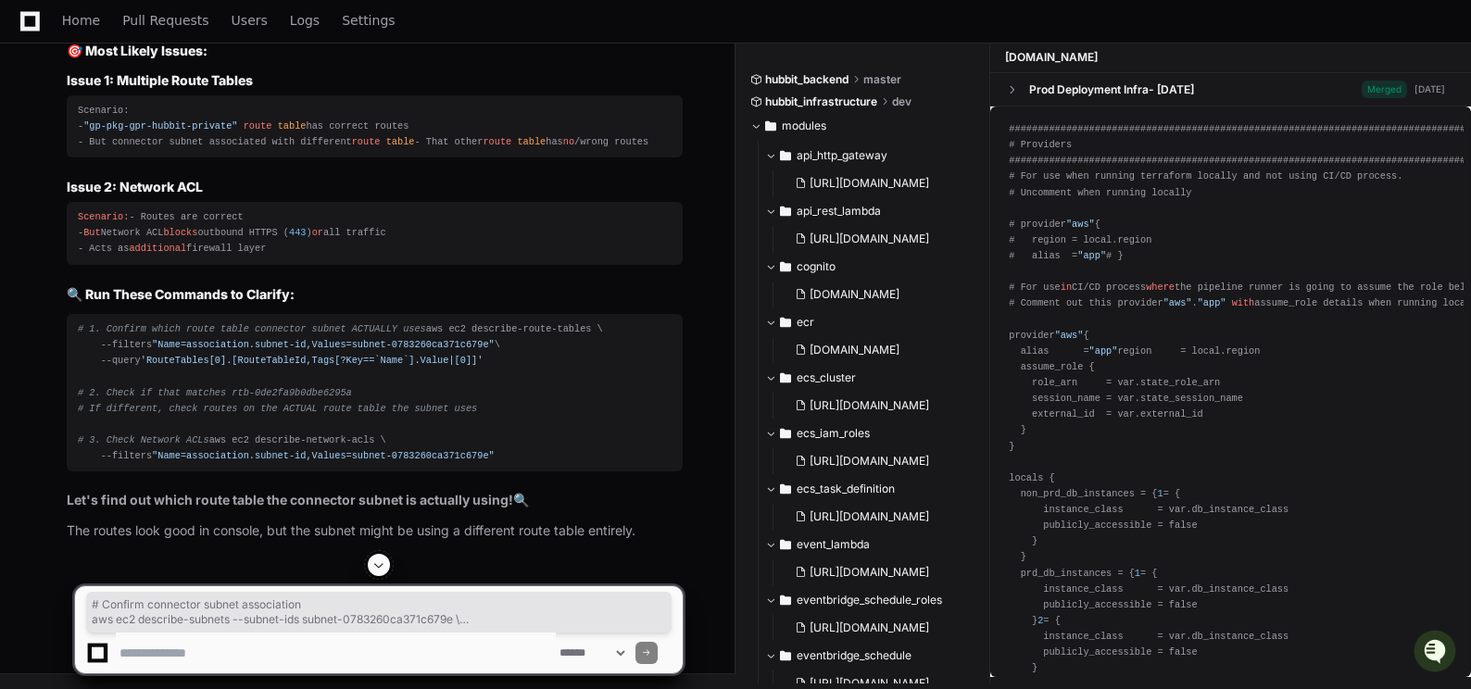
scroll to position [138072, 0]
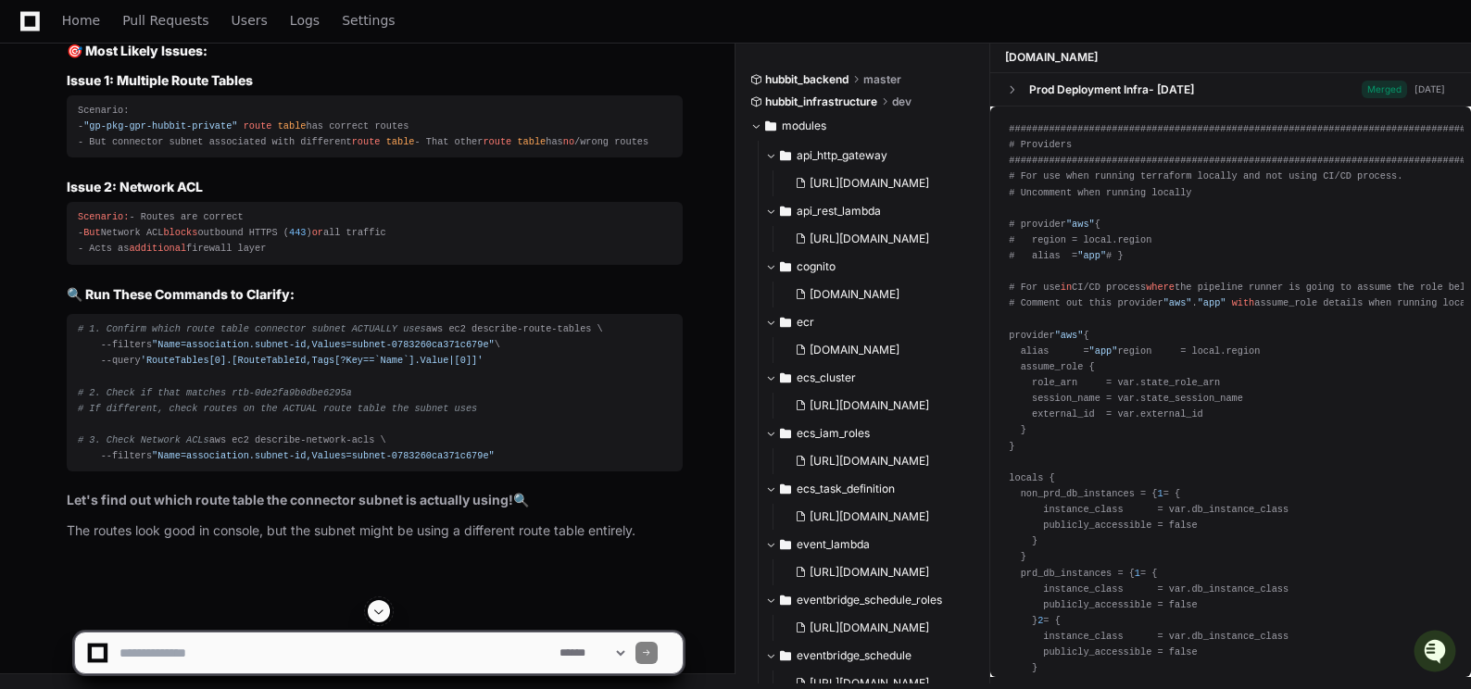
scroll to position [138164, 0]
click at [153, 645] on textarea at bounding box center [336, 653] width 440 height 41
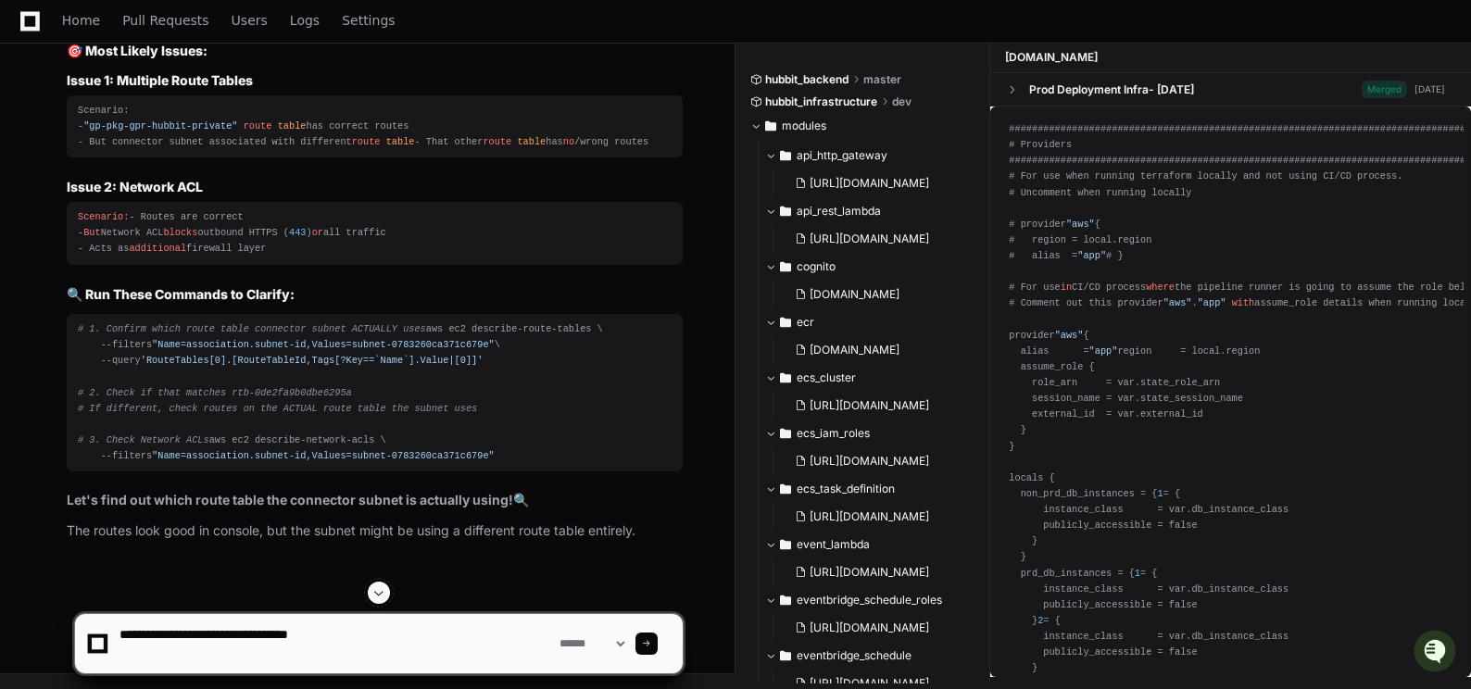
click at [185, 640] on textarea at bounding box center [336, 643] width 440 height 59
click at [352, 647] on textarea at bounding box center [336, 643] width 440 height 59
paste textarea "**********"
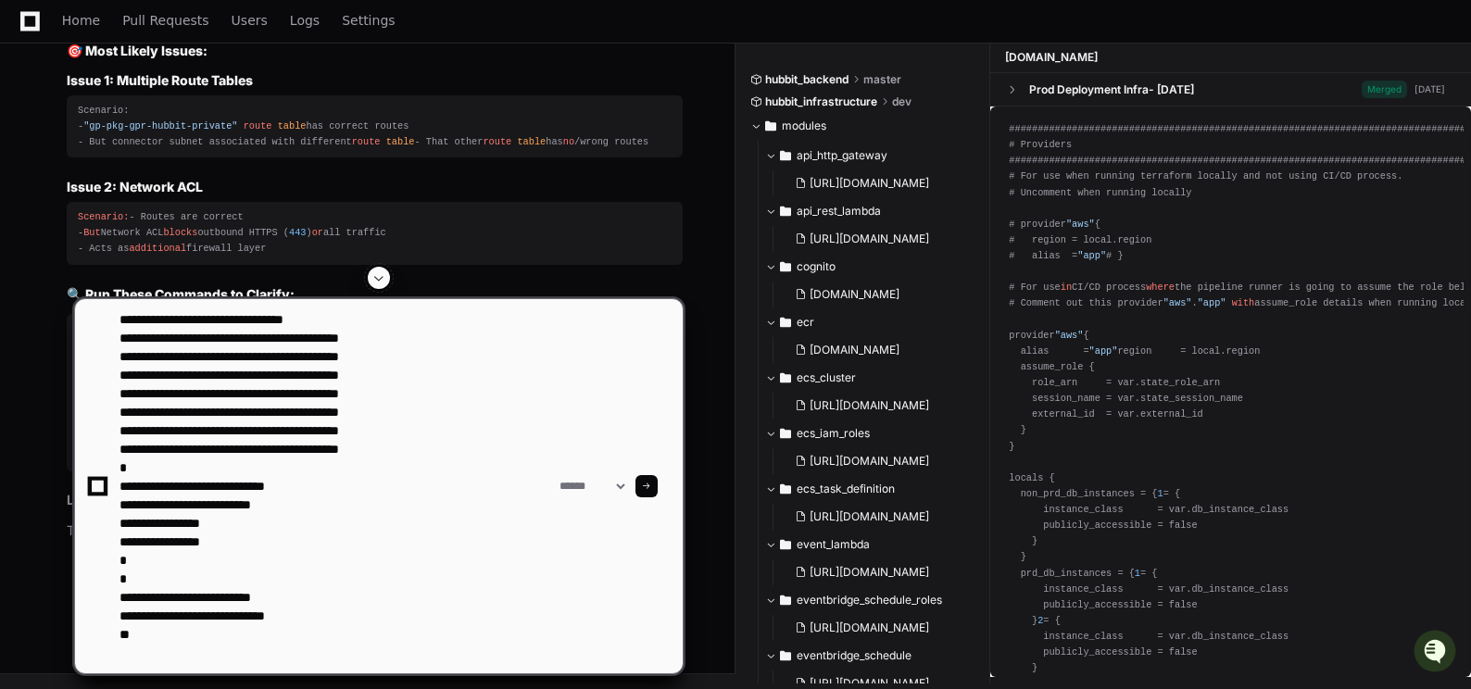
type textarea "**********"
click at [651, 486] on span at bounding box center [646, 486] width 9 height 9
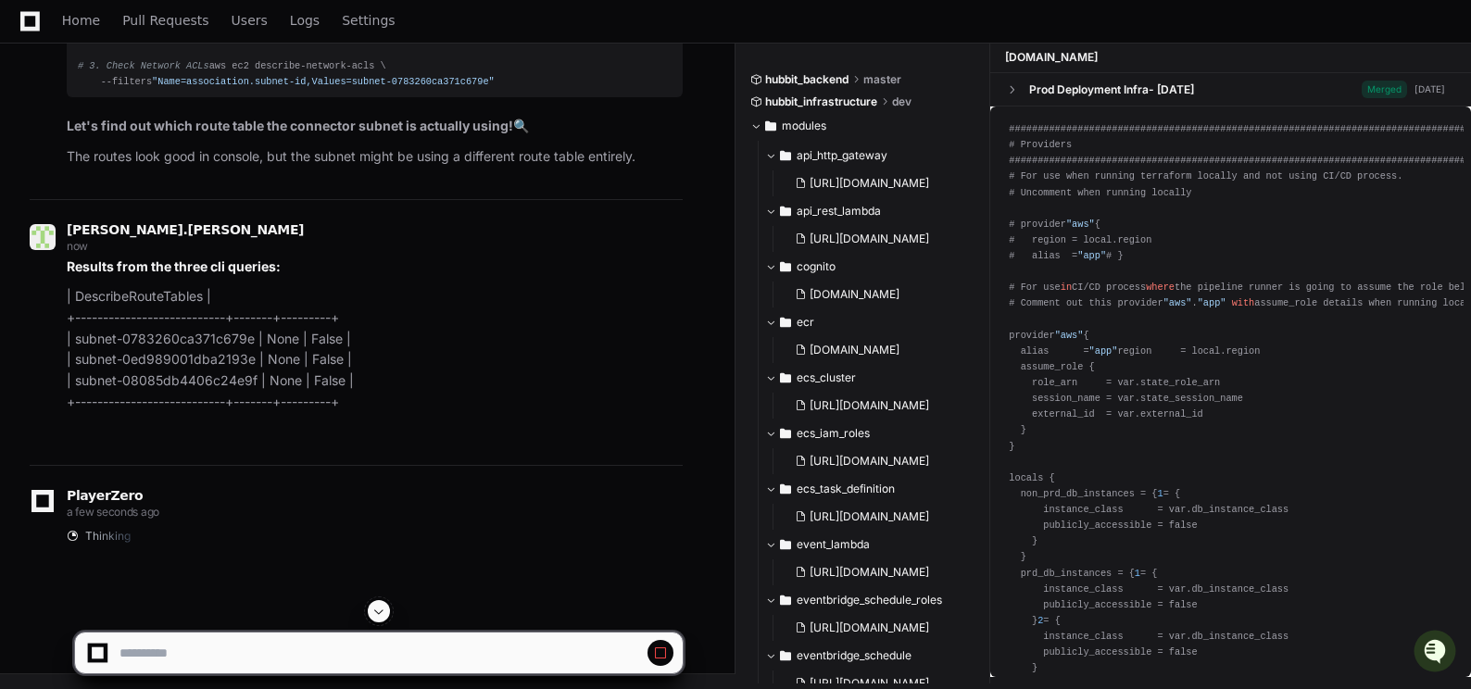
scroll to position [139399, 0]
click at [381, 618] on span at bounding box center [379, 611] width 15 height 15
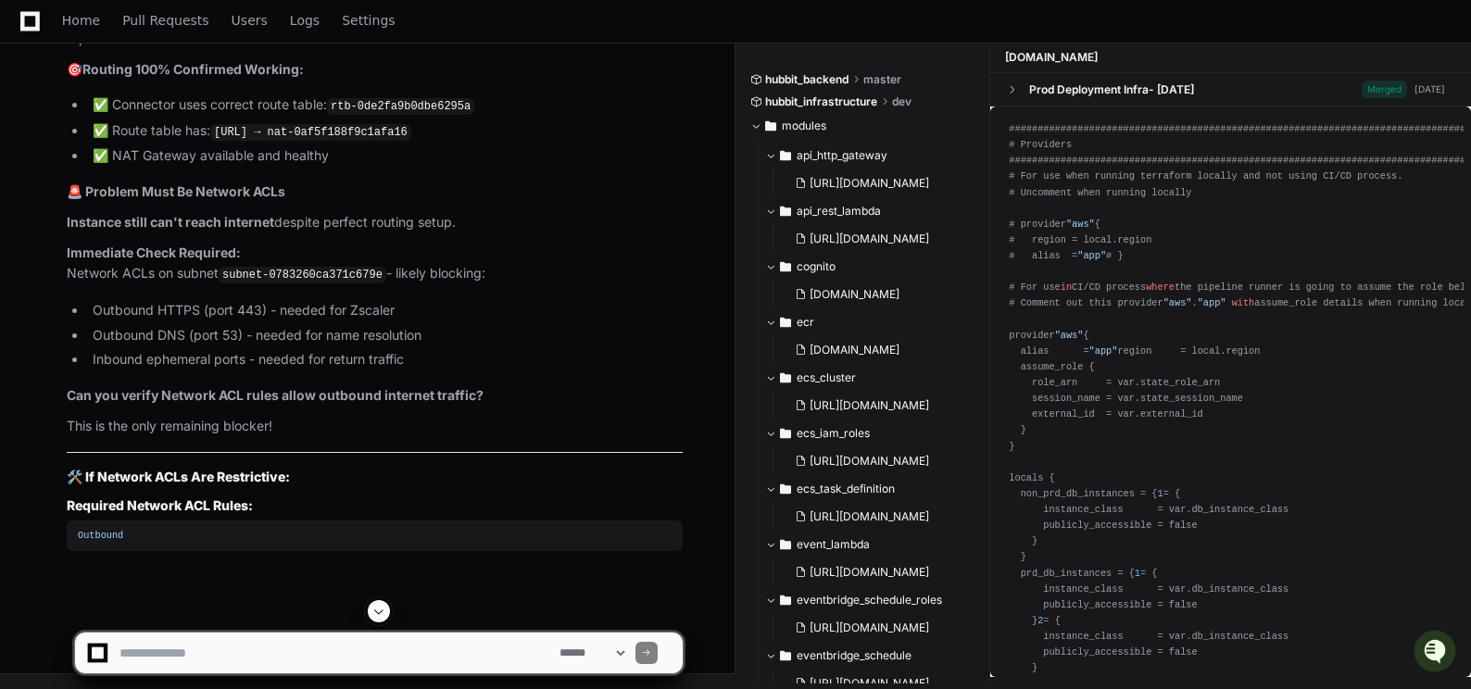
scroll to position [140372, 0]
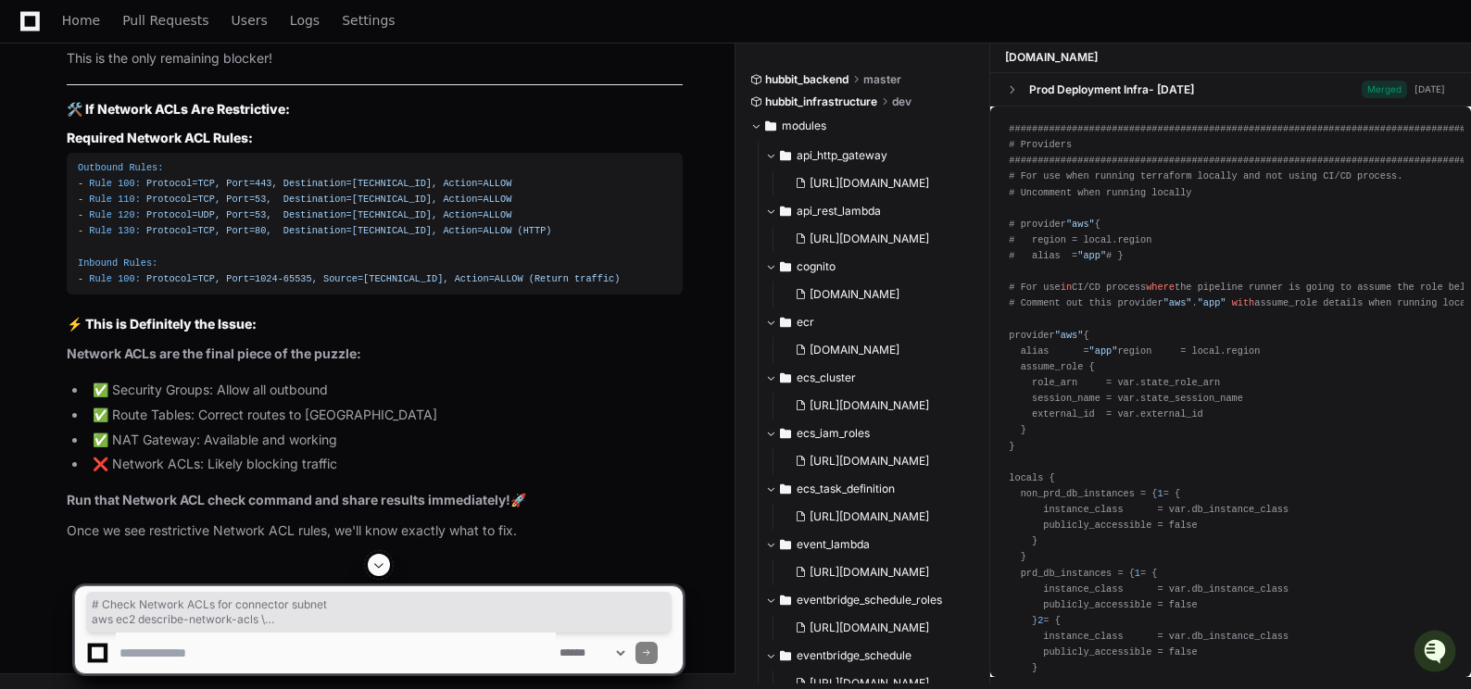
drag, startPoint x: 78, startPoint y: 358, endPoint x: 234, endPoint y: 417, distance: 167.5
copy div "# Check Network ACLs for connector subnet aws ec2 describe-network-acls \ --fil…"
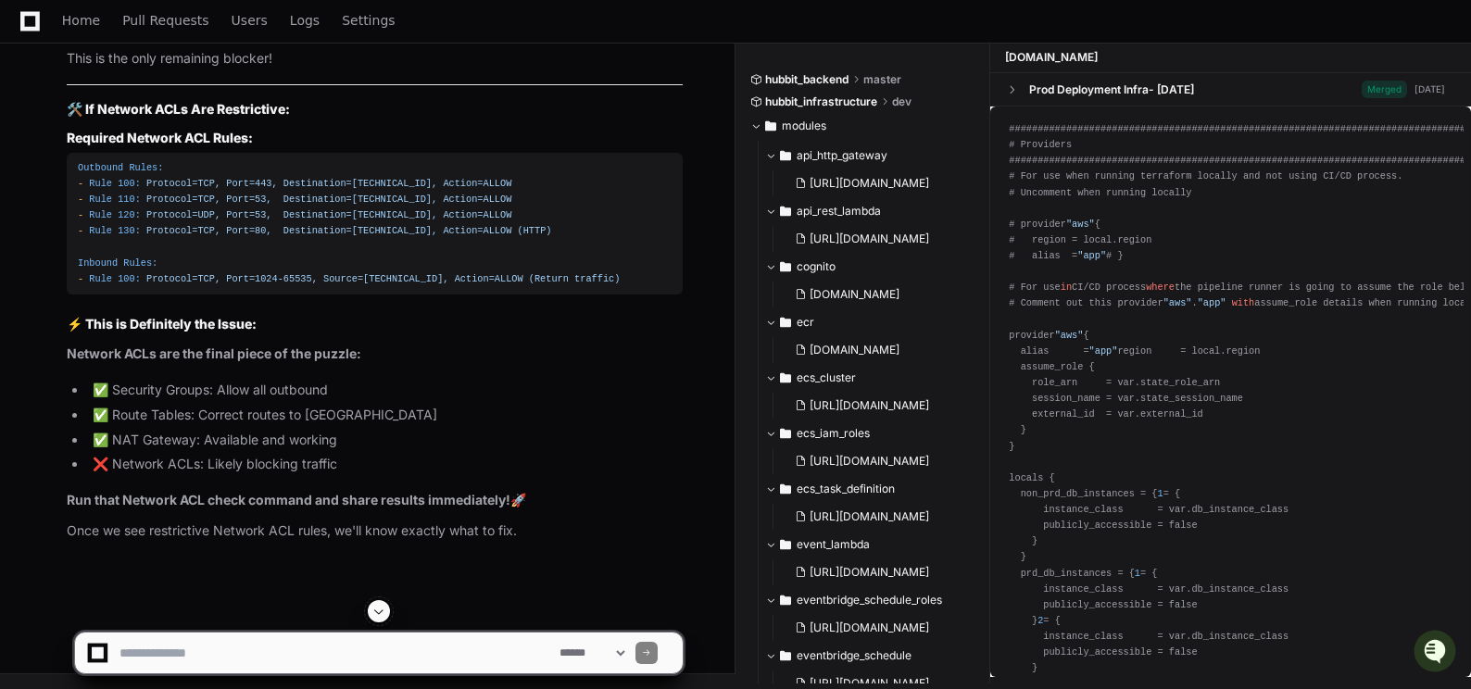
scroll to position [140558, 0]
click at [141, 655] on textarea at bounding box center [336, 653] width 440 height 41
paste textarea "**********"
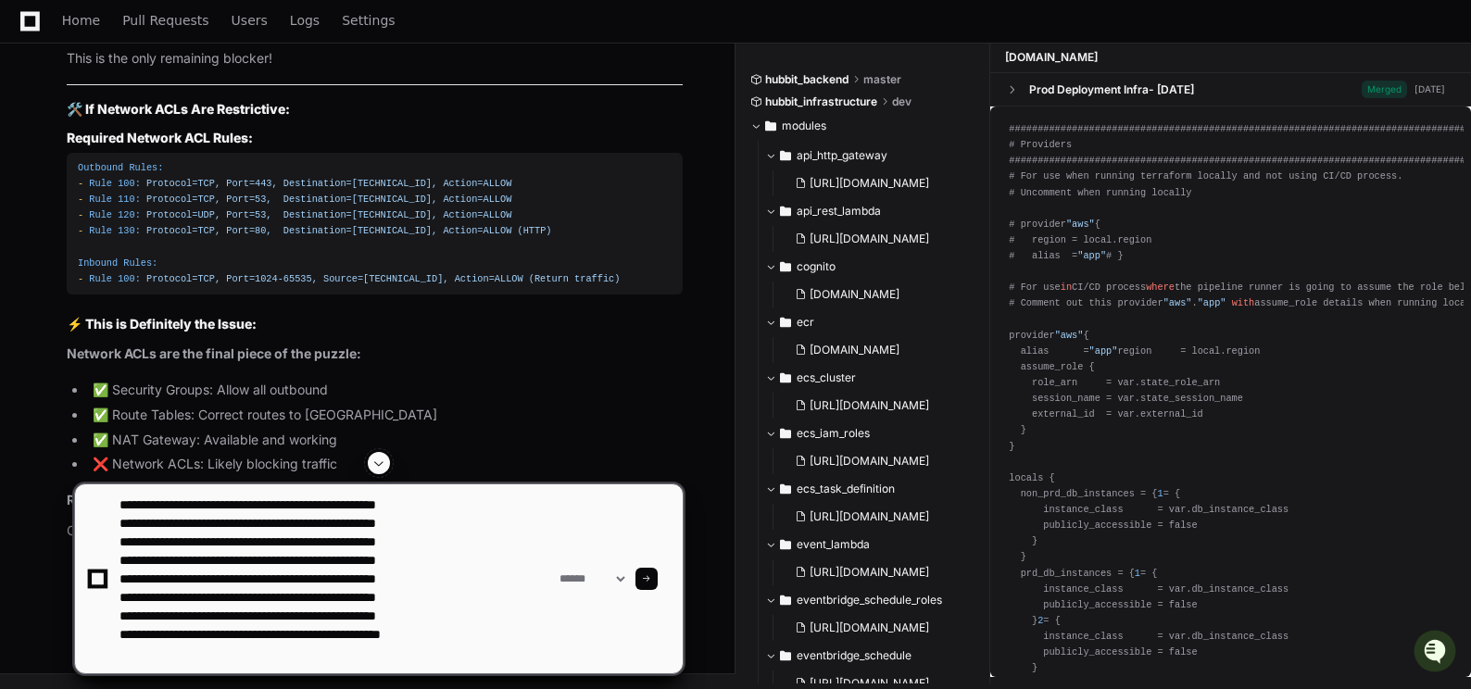
type textarea "**********"
click at [651, 575] on span at bounding box center [646, 579] width 9 height 9
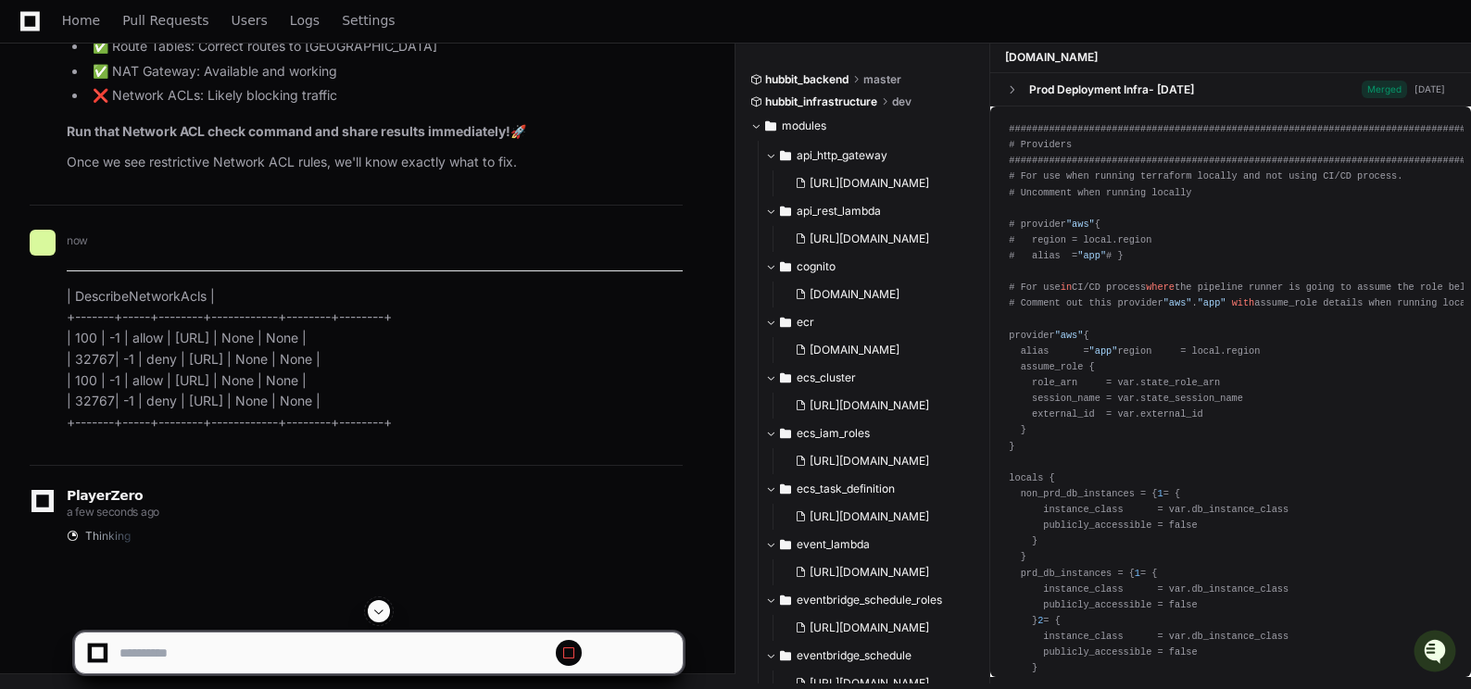
scroll to position [141773, 0]
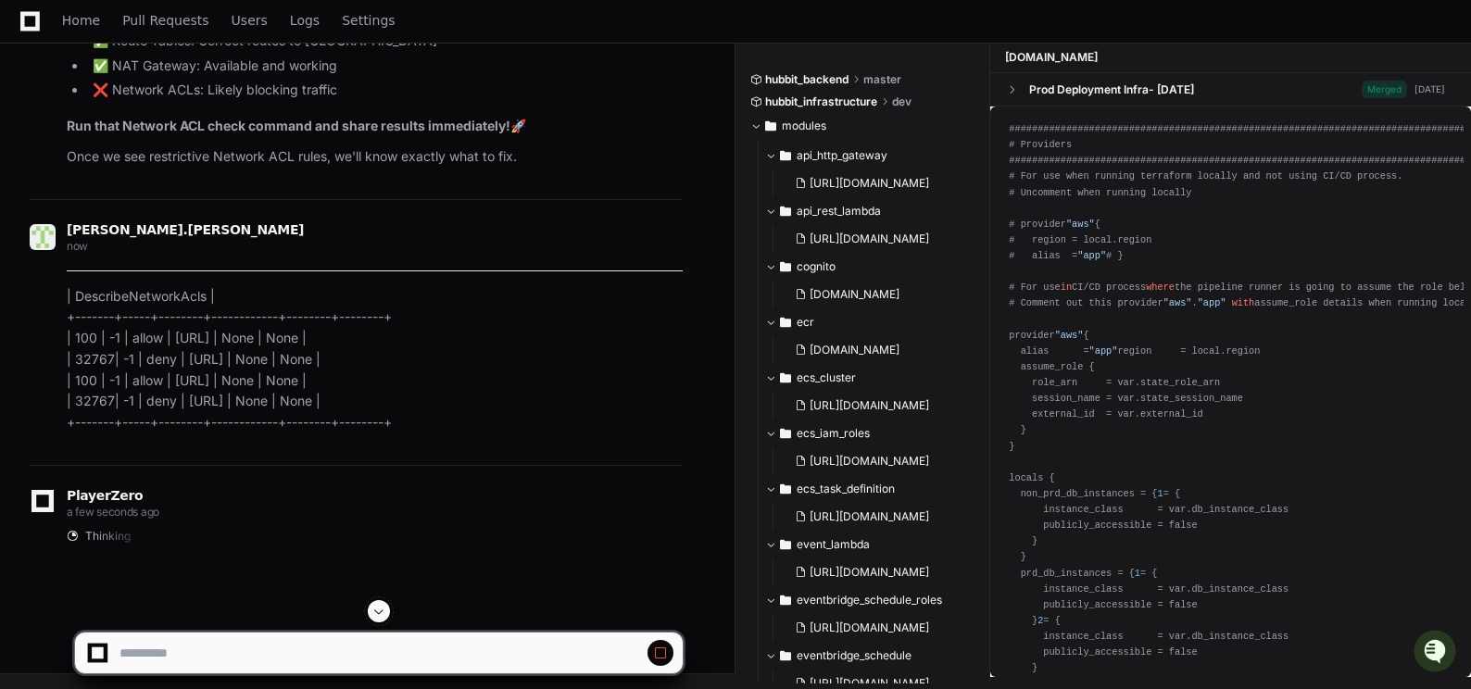
click at [379, 607] on span at bounding box center [379, 611] width 15 height 15
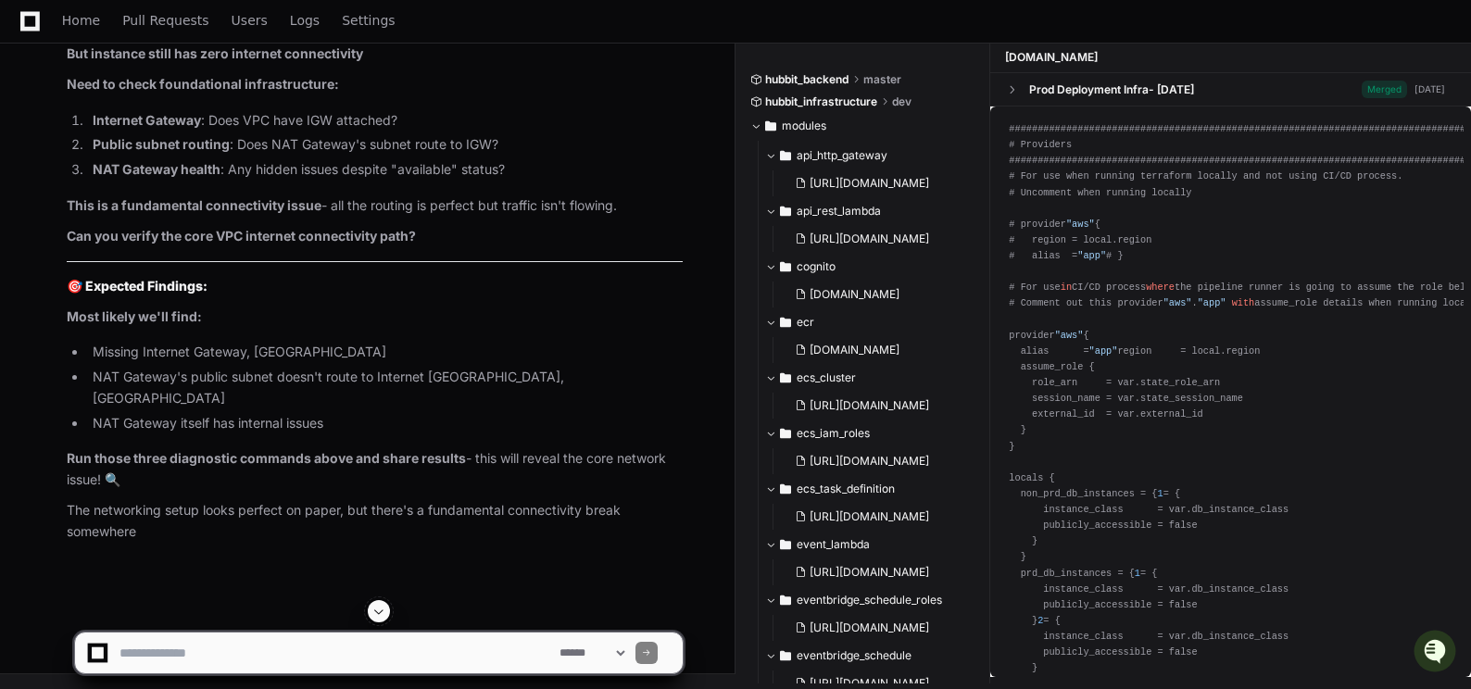
scroll to position [142638, 0]
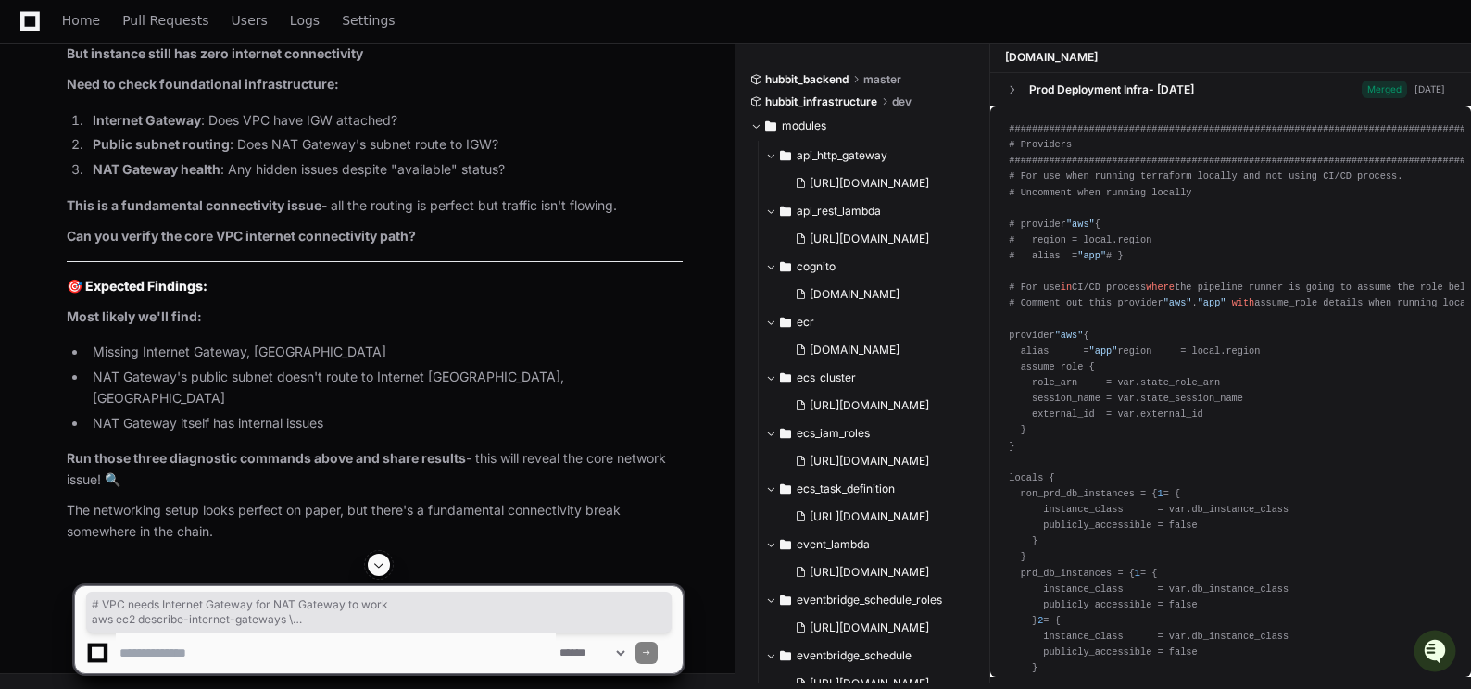
drag, startPoint x: 77, startPoint y: 286, endPoint x: 200, endPoint y: 352, distance: 139.7
copy div "# VPC needs Internet Gateway for NAT Gateway to work aws ec2 describe-internet-…"
drag, startPoint x: 80, startPoint y: 423, endPoint x: 331, endPoint y: 523, distance: 270.3
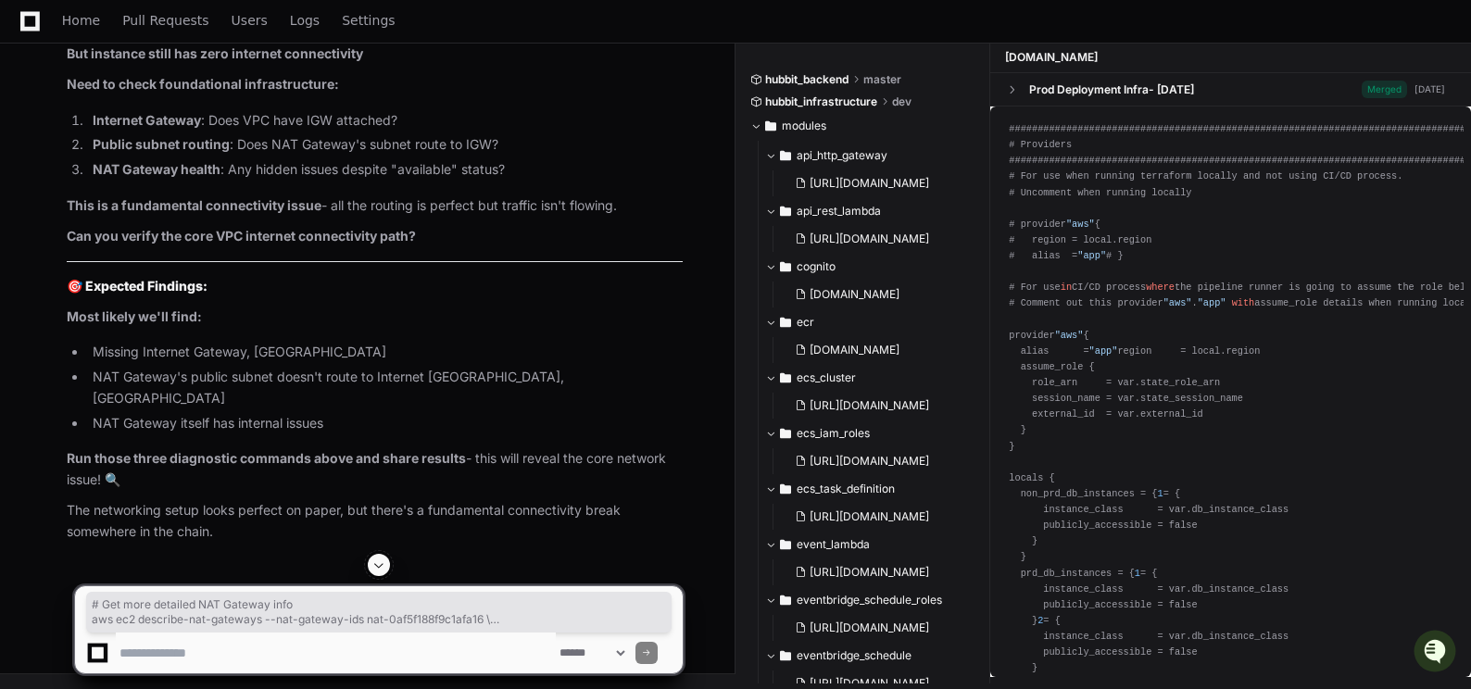
scroll to position [0, 17]
drag, startPoint x: 79, startPoint y: 316, endPoint x: 709, endPoint y: 355, distance: 631.3
click at [168, 658] on textarea at bounding box center [336, 653] width 440 height 41
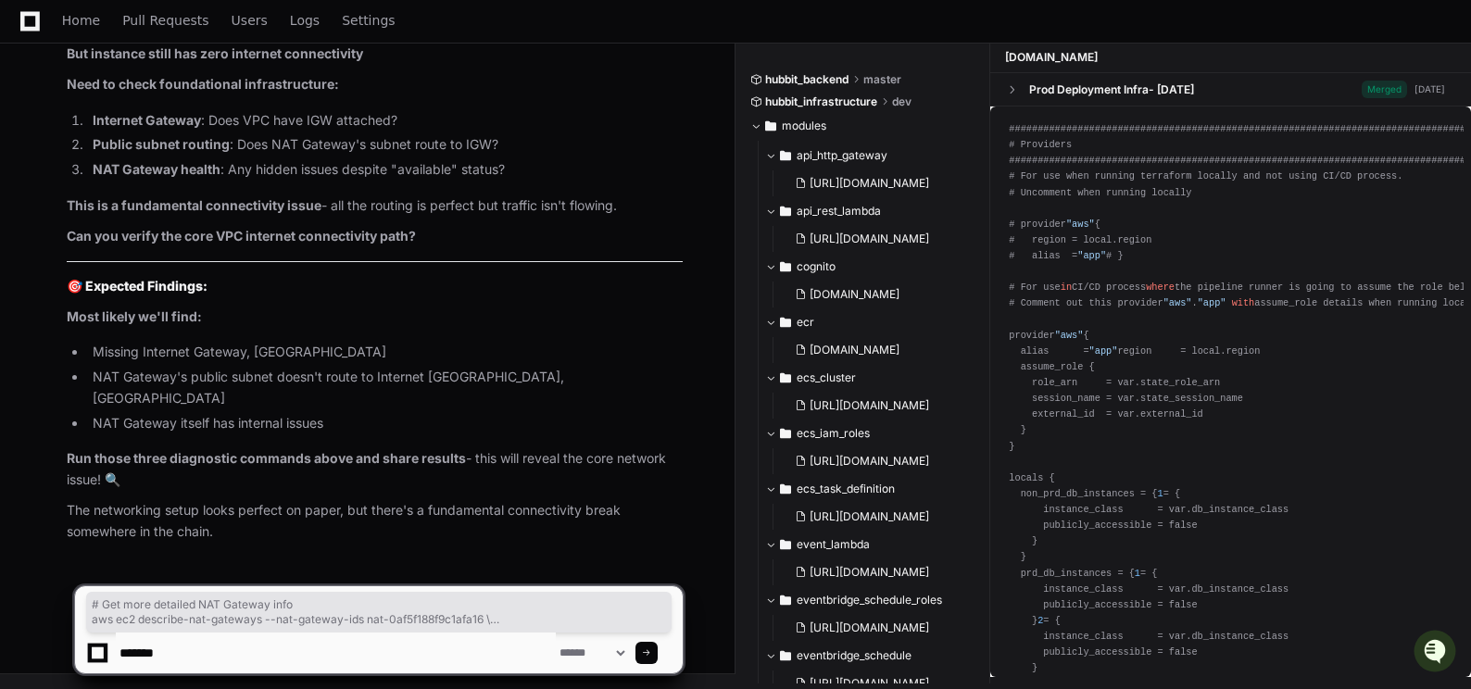
scroll to position [143795, 0]
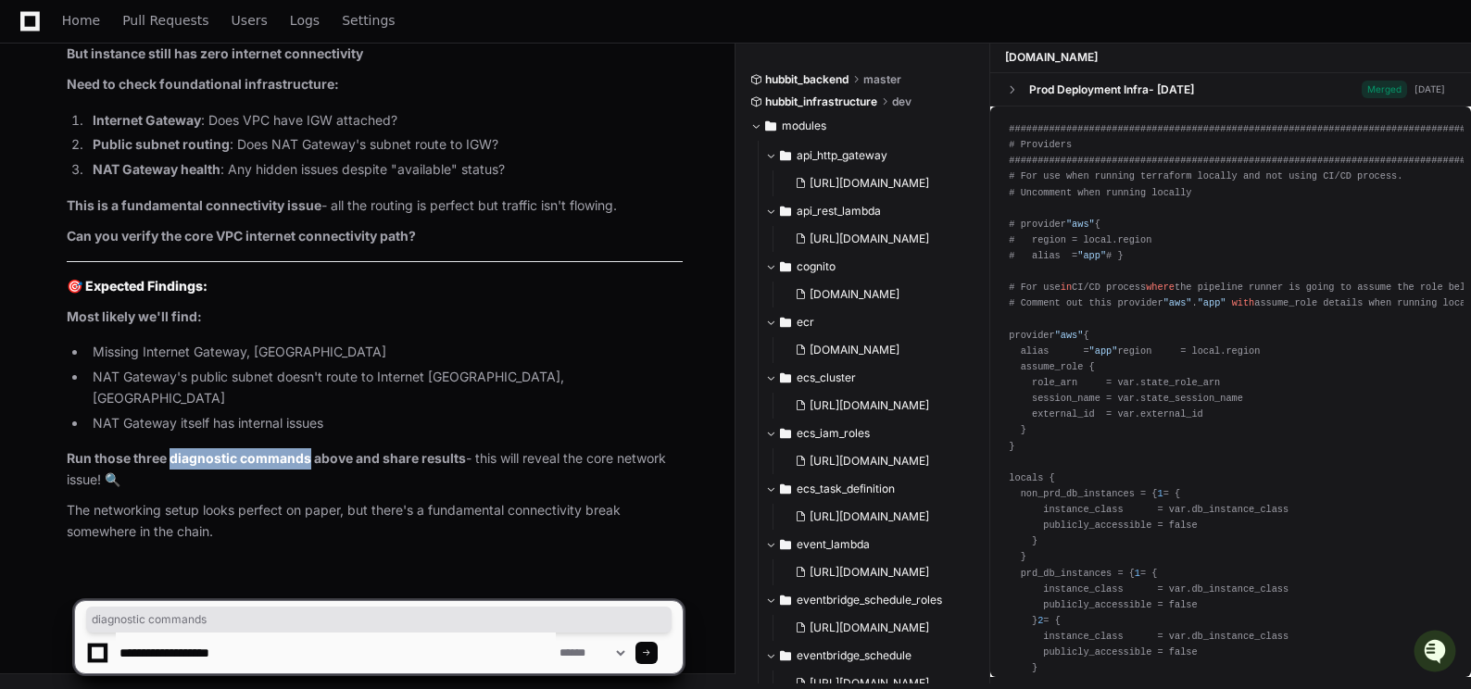
drag, startPoint x: 173, startPoint y: 459, endPoint x: 309, endPoint y: 454, distance: 136.3
click at [309, 454] on strong "Run those three diagnostic commands above and share results" at bounding box center [266, 458] width 399 height 16
click at [269, 655] on textarea at bounding box center [336, 653] width 440 height 41
paste textarea "**********"
type textarea "**********"
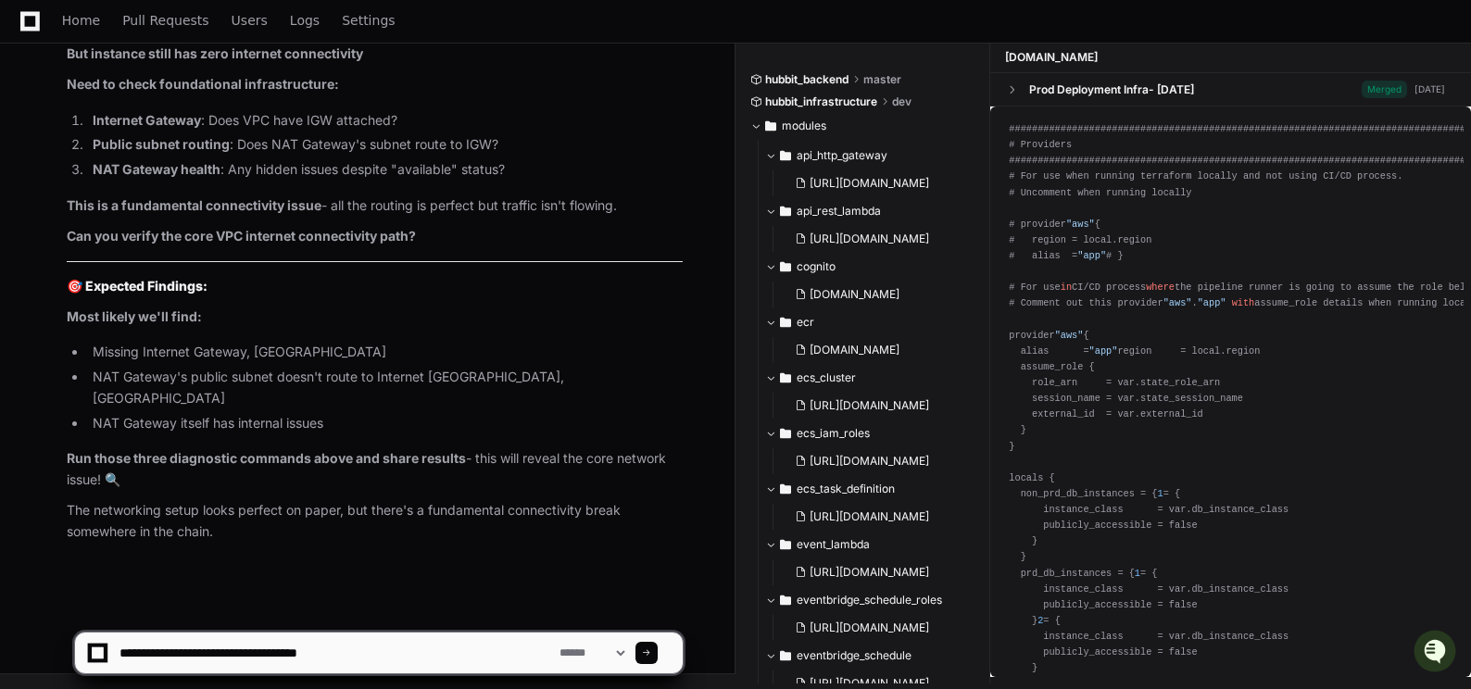
click at [651, 650] on span at bounding box center [646, 653] width 9 height 9
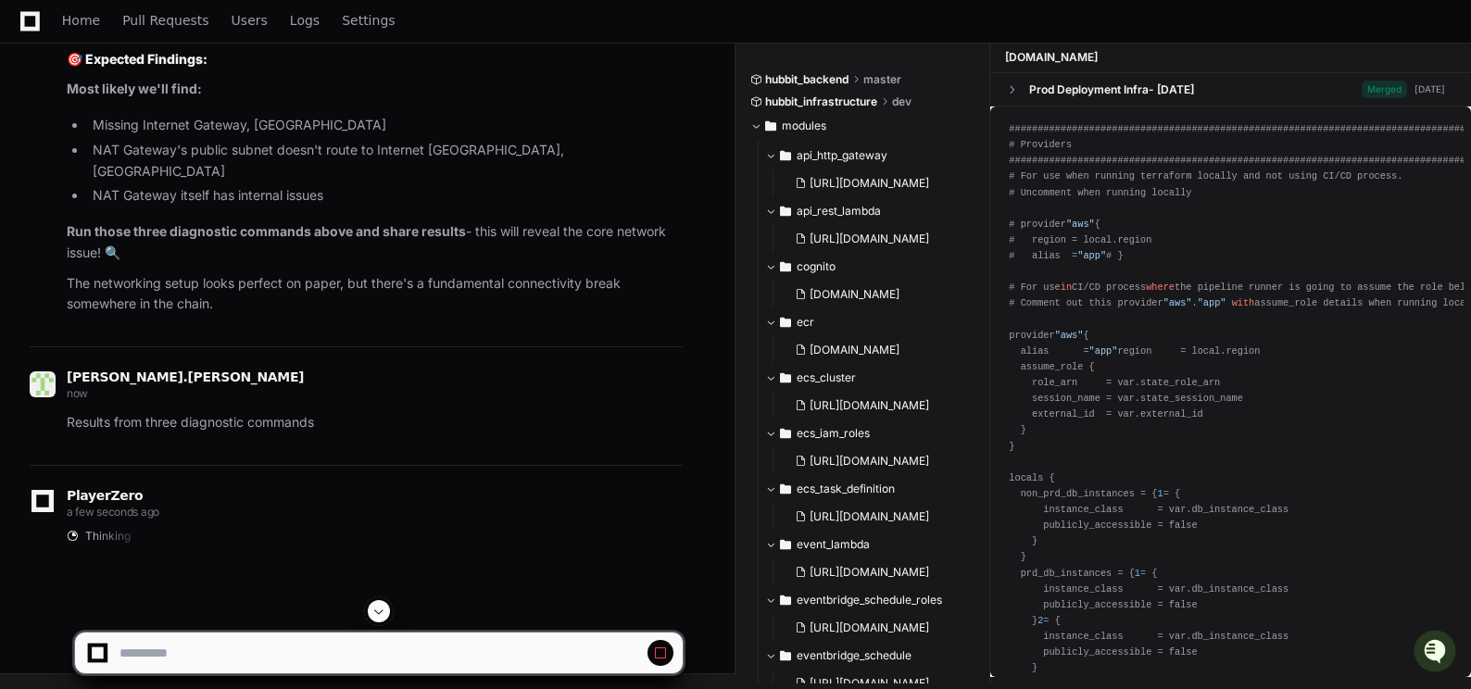
scroll to position [142250, 0]
click at [661, 651] on span at bounding box center [660, 653] width 15 height 15
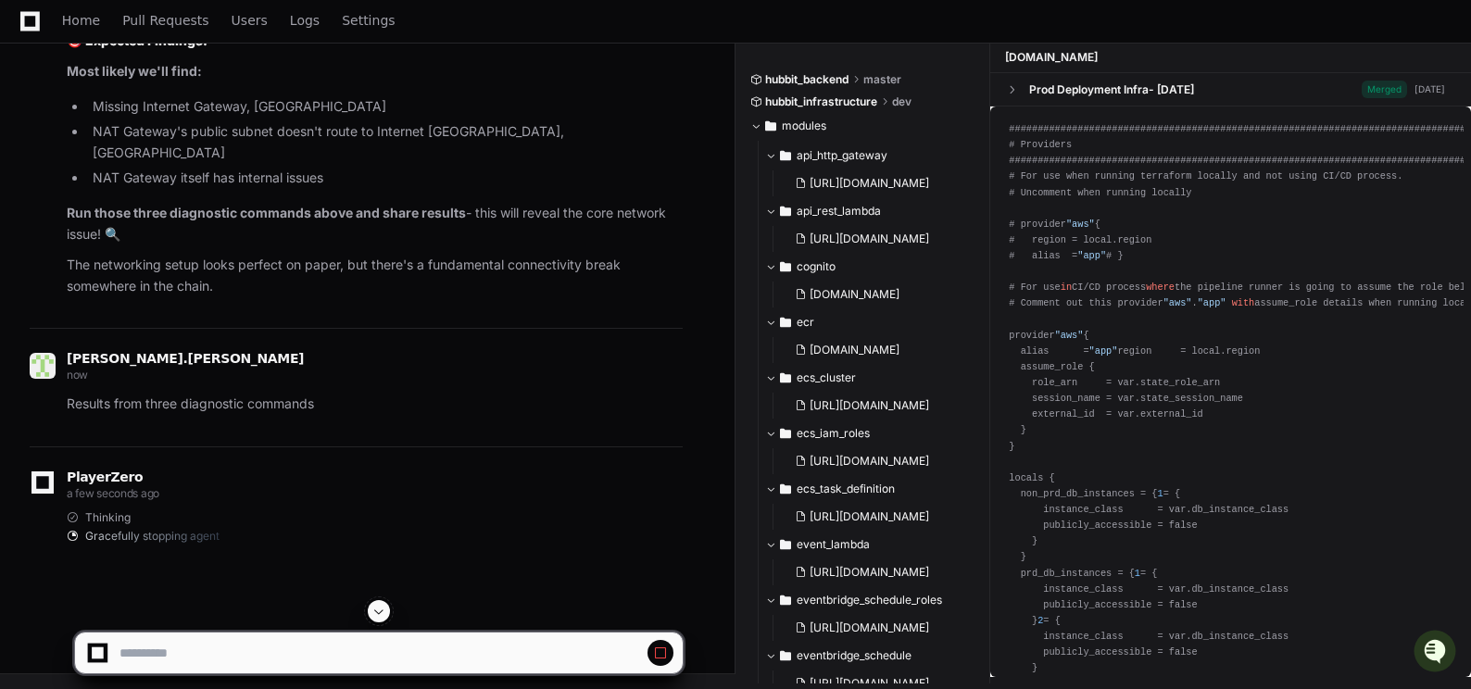
scroll to position [144041, 0]
click at [660, 649] on span at bounding box center [660, 653] width 15 height 15
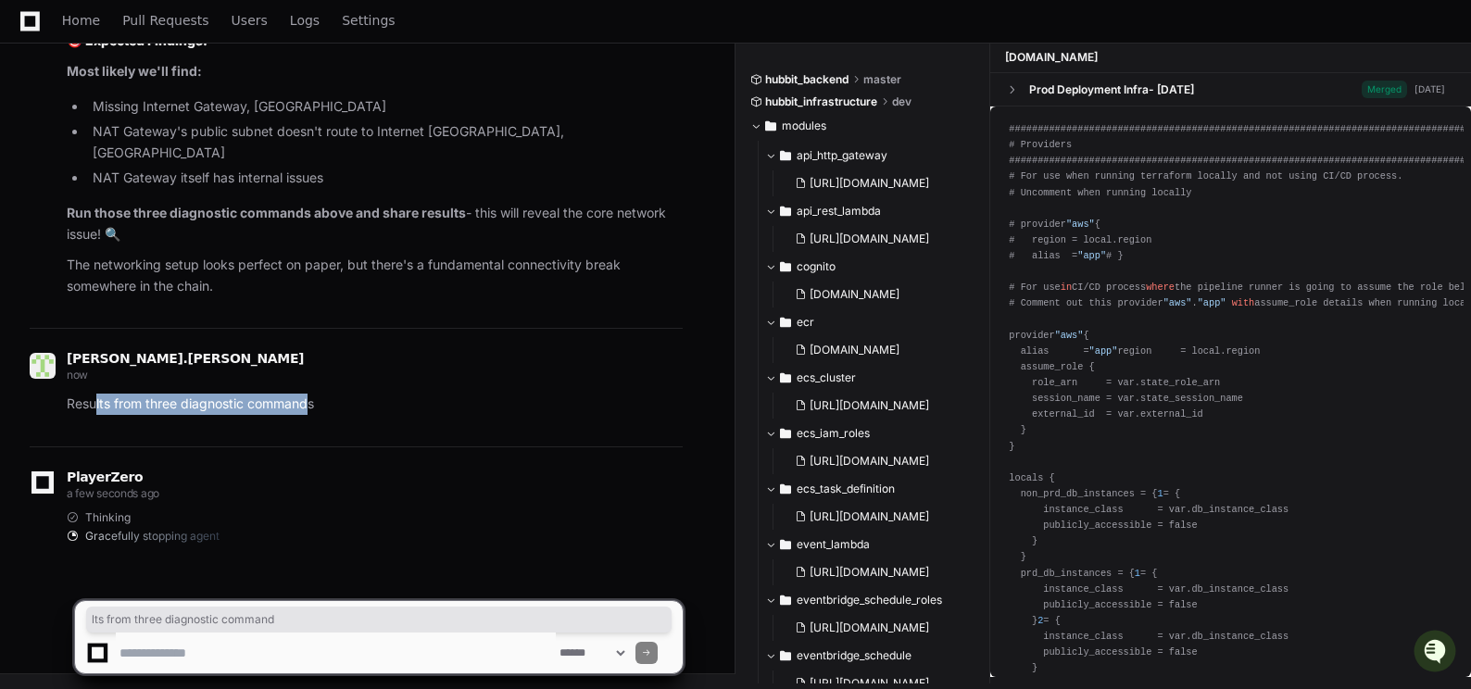
drag, startPoint x: 313, startPoint y: 403, endPoint x: 98, endPoint y: 398, distance: 215.0
click at [98, 398] on p "Results from three diagnostic commands" at bounding box center [375, 404] width 616 height 21
drag, startPoint x: 96, startPoint y: 398, endPoint x: 69, endPoint y: 405, distance: 27.6
click at [69, 405] on p "Results from three diagnostic commands" at bounding box center [375, 404] width 616 height 21
drag, startPoint x: 166, startPoint y: 406, endPoint x: 341, endPoint y: 412, distance: 175.3
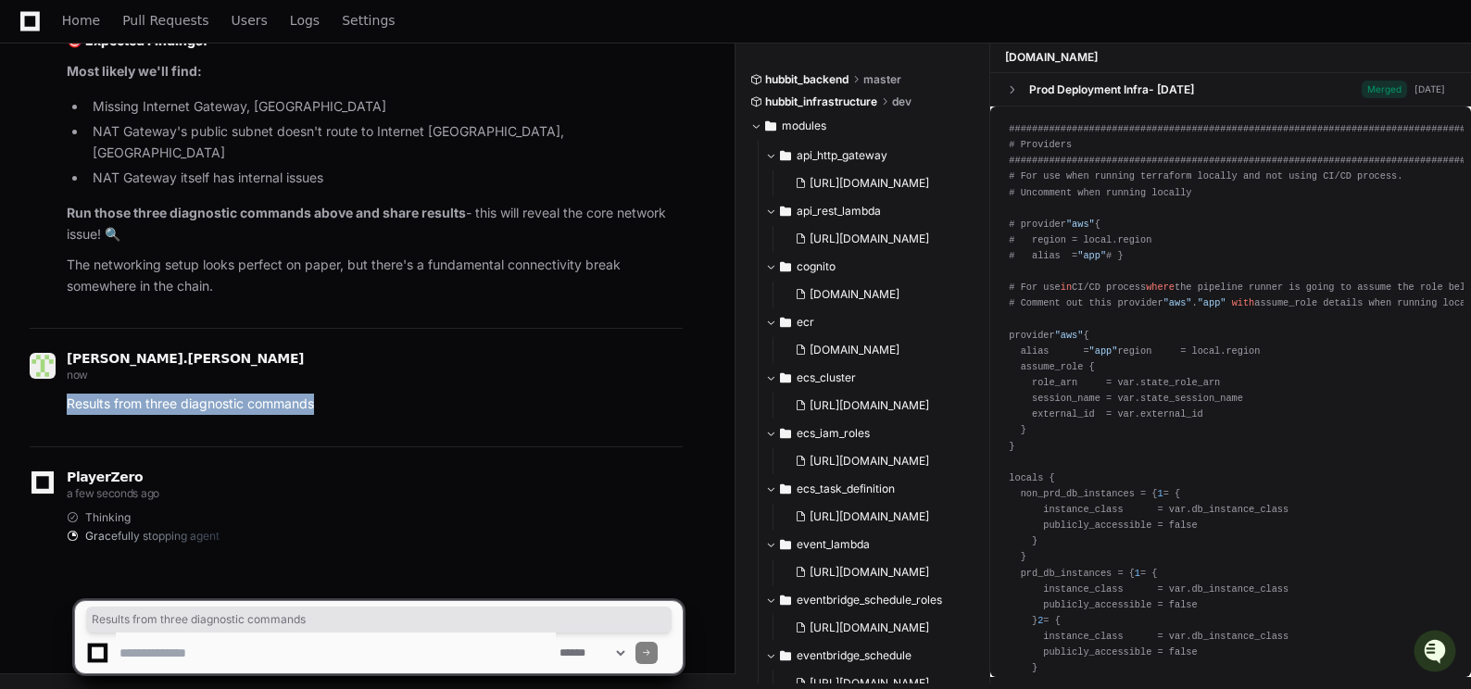
click at [341, 412] on p "Results from three diagnostic commands" at bounding box center [375, 404] width 616 height 21
click at [238, 650] on textarea at bounding box center [336, 653] width 440 height 41
paste textarea "**********"
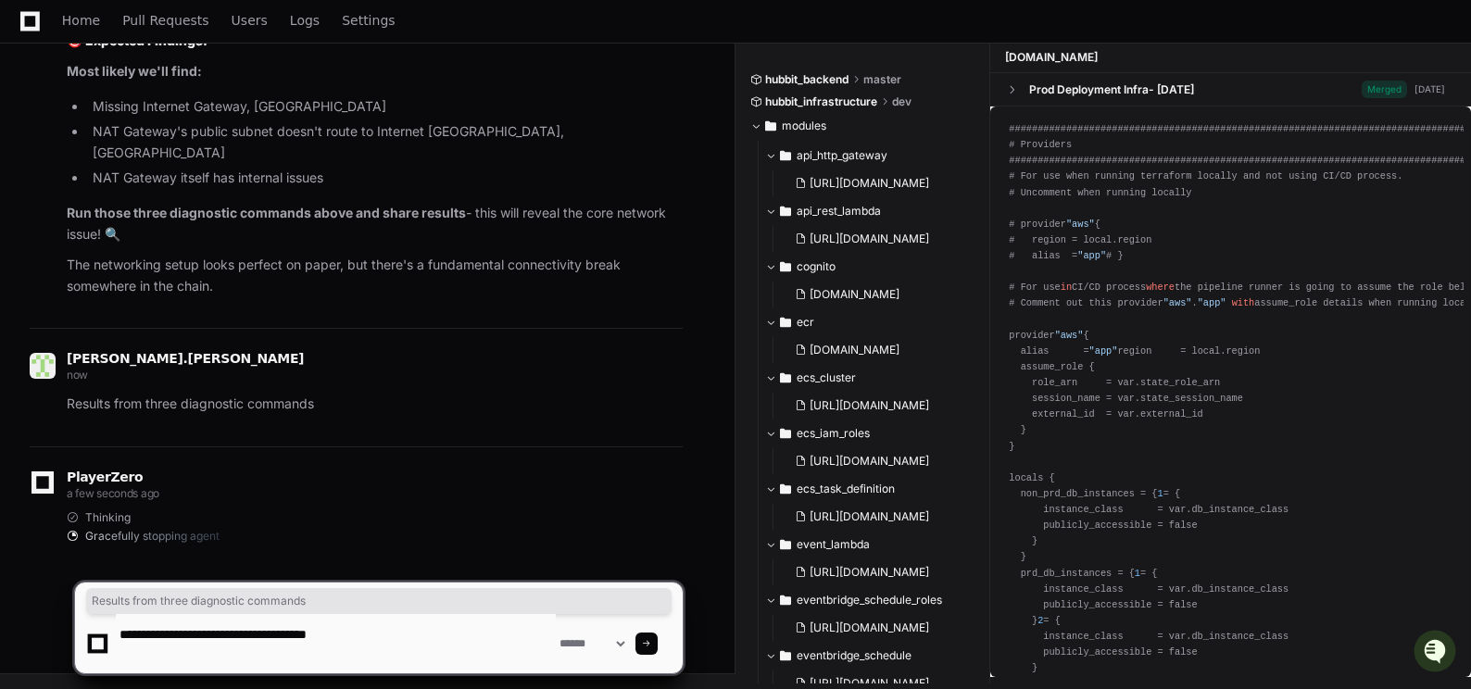
click at [243, 667] on textarea at bounding box center [336, 643] width 440 height 59
paste textarea "**********"
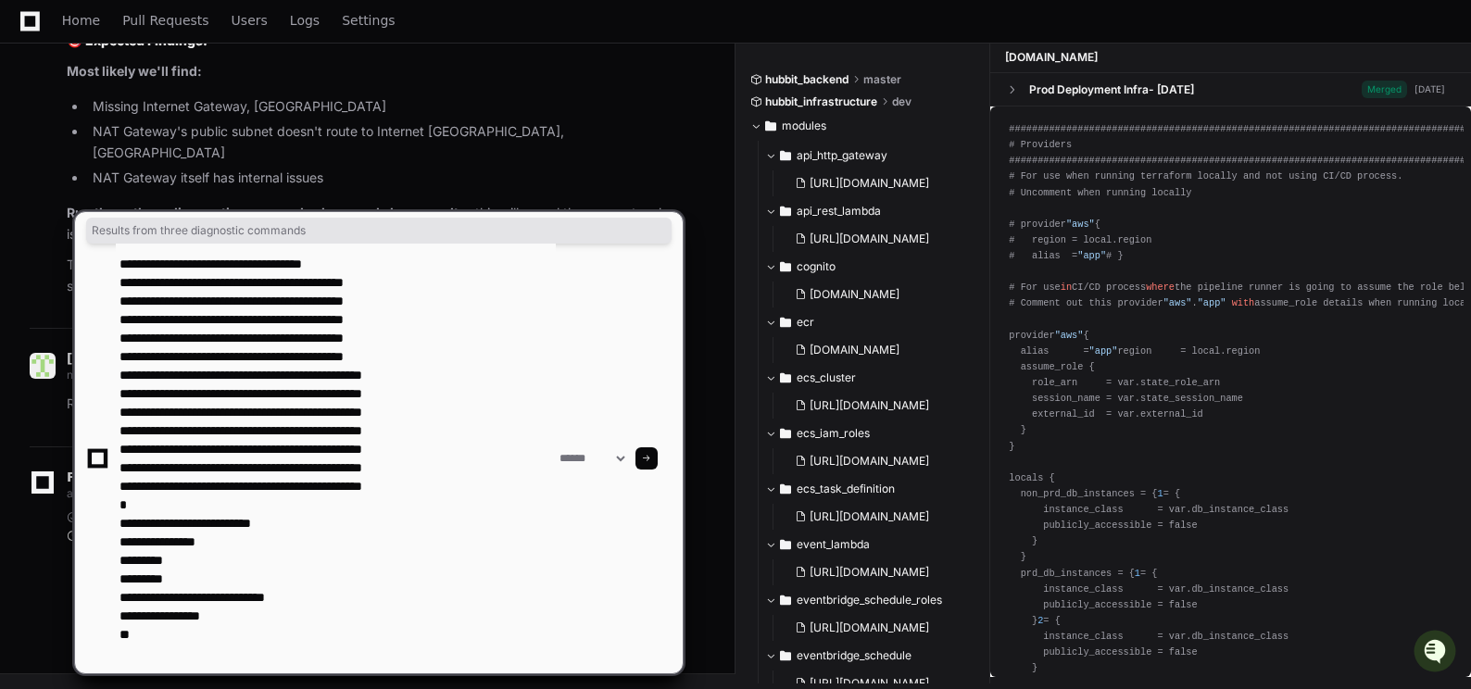
type textarea "**********"
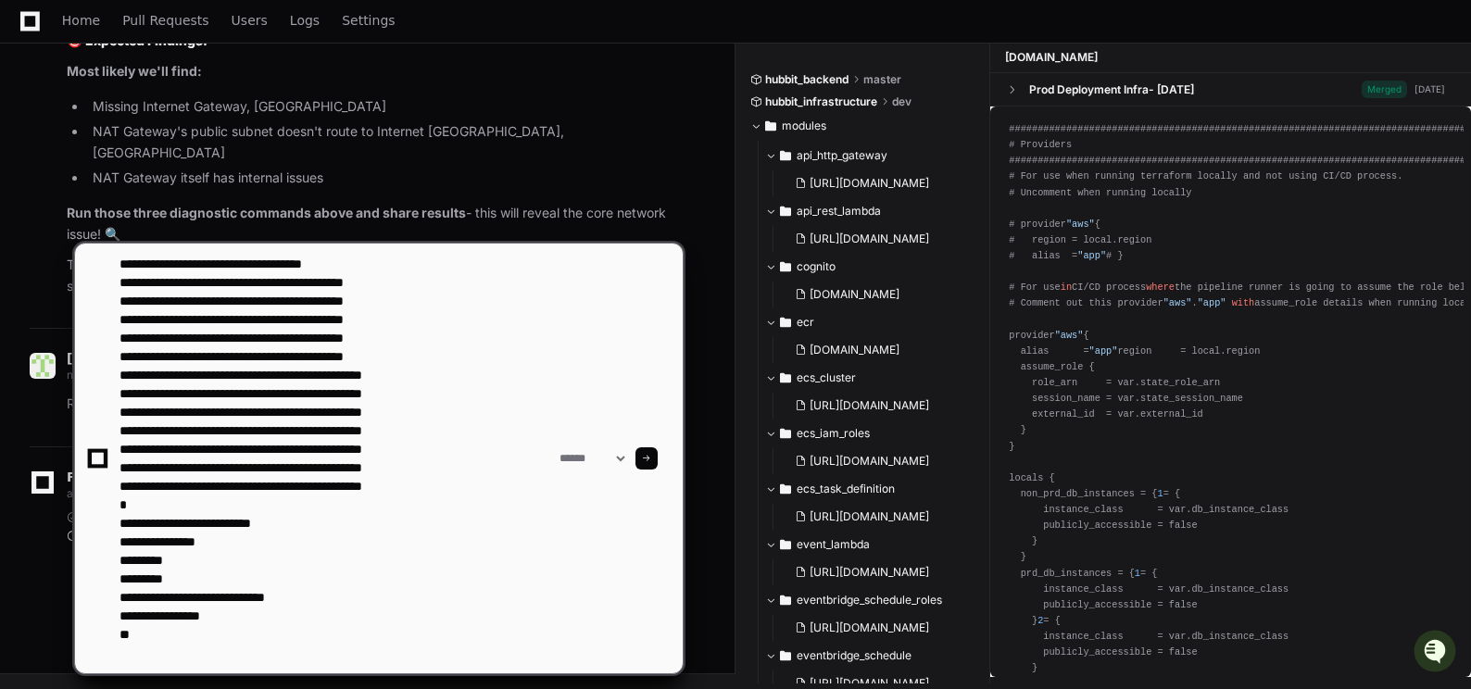
click at [651, 457] on span at bounding box center [646, 458] width 9 height 9
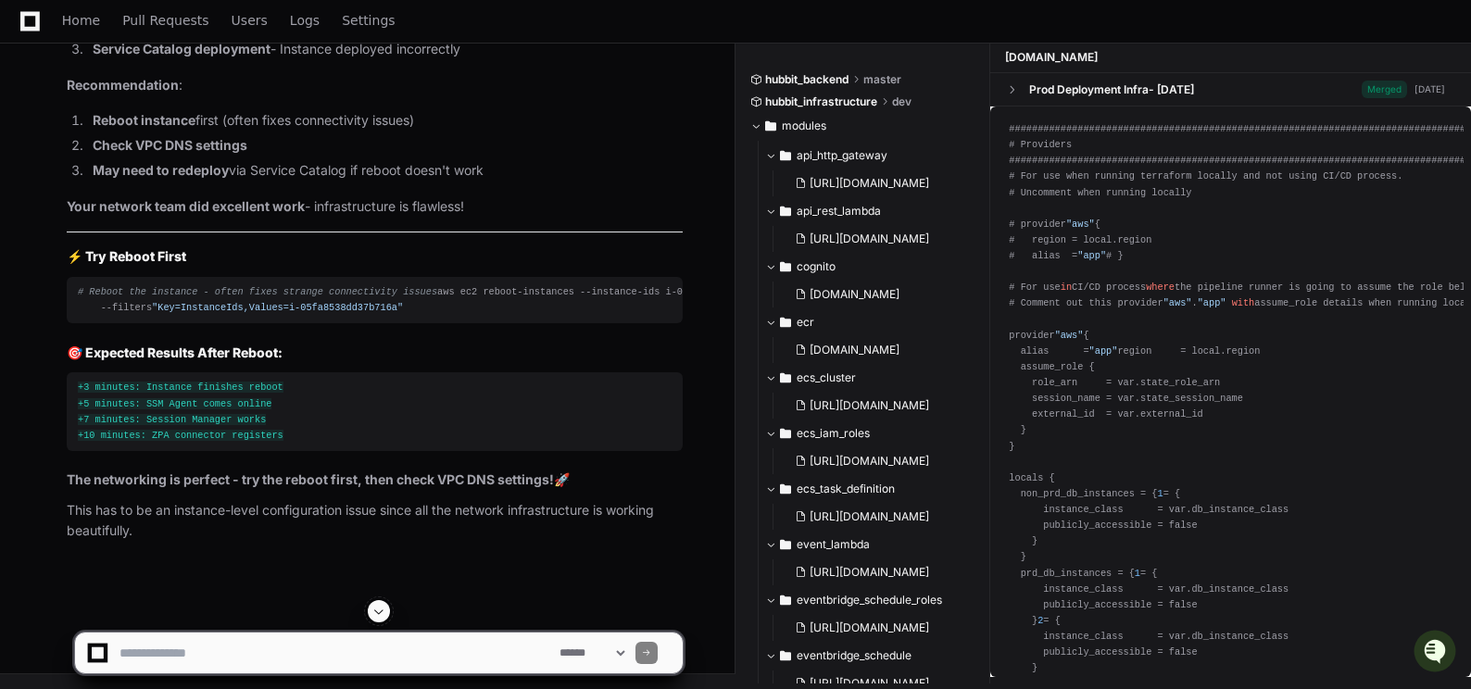
scroll to position [145095, 0]
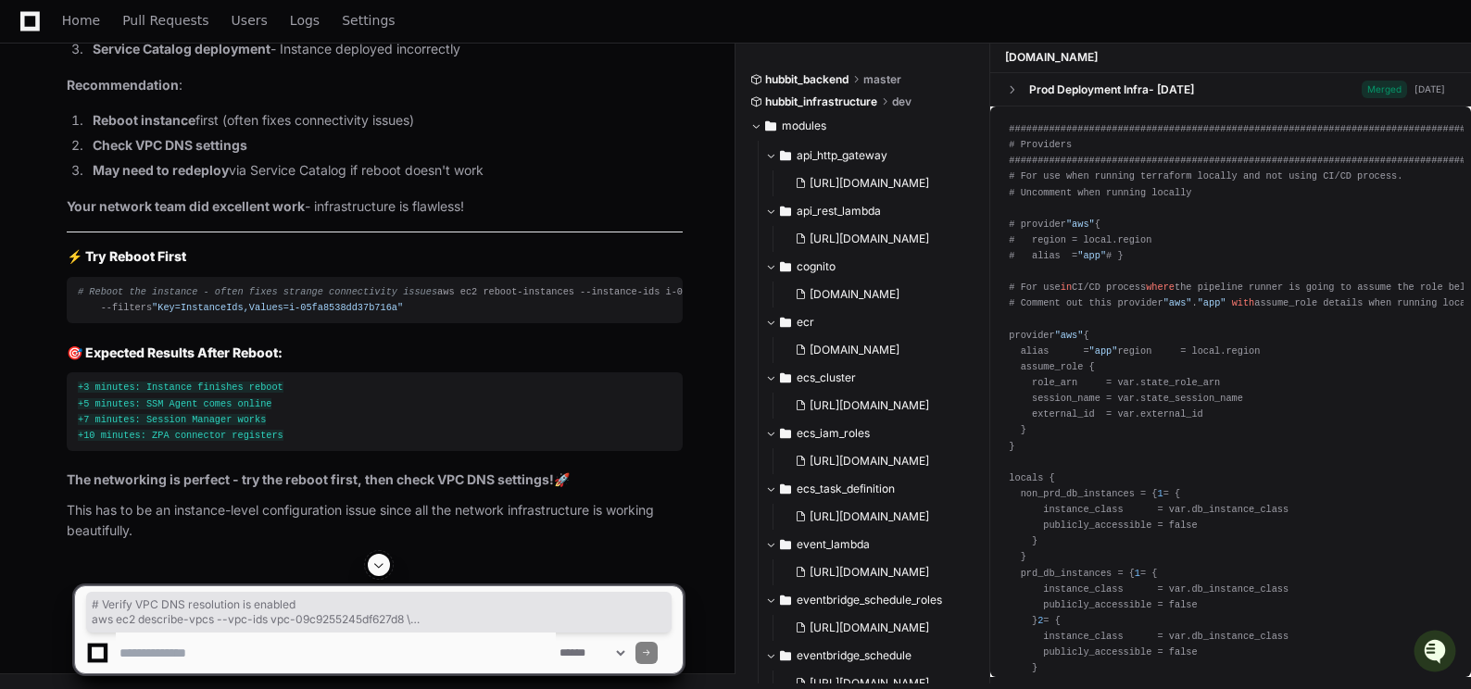
drag, startPoint x: 78, startPoint y: 212, endPoint x: 272, endPoint y: 255, distance: 199.2
drag, startPoint x: 79, startPoint y: 333, endPoint x: 642, endPoint y: 367, distance: 564.4
click at [171, 656] on textarea at bounding box center [336, 653] width 440 height 41
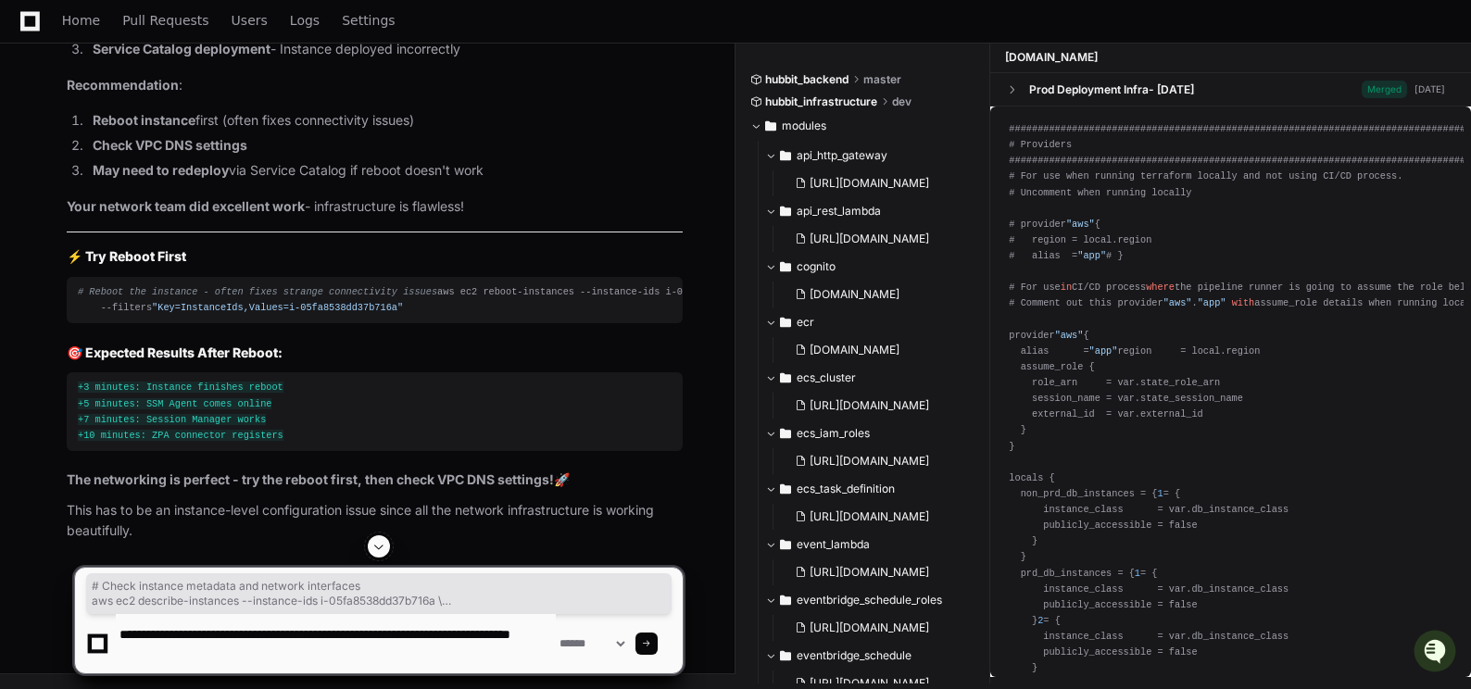
scroll to position [6, 0]
click at [280, 650] on textarea at bounding box center [336, 643] width 440 height 59
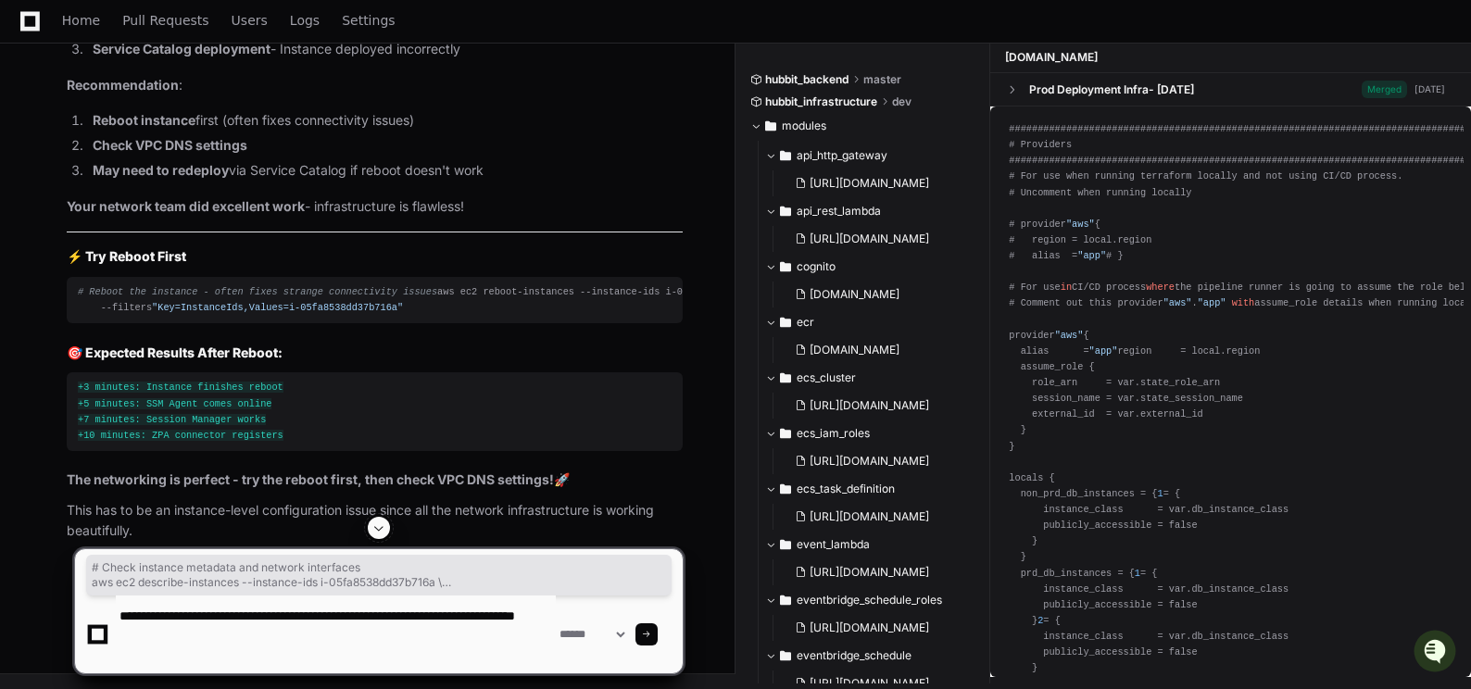
paste textarea "**********"
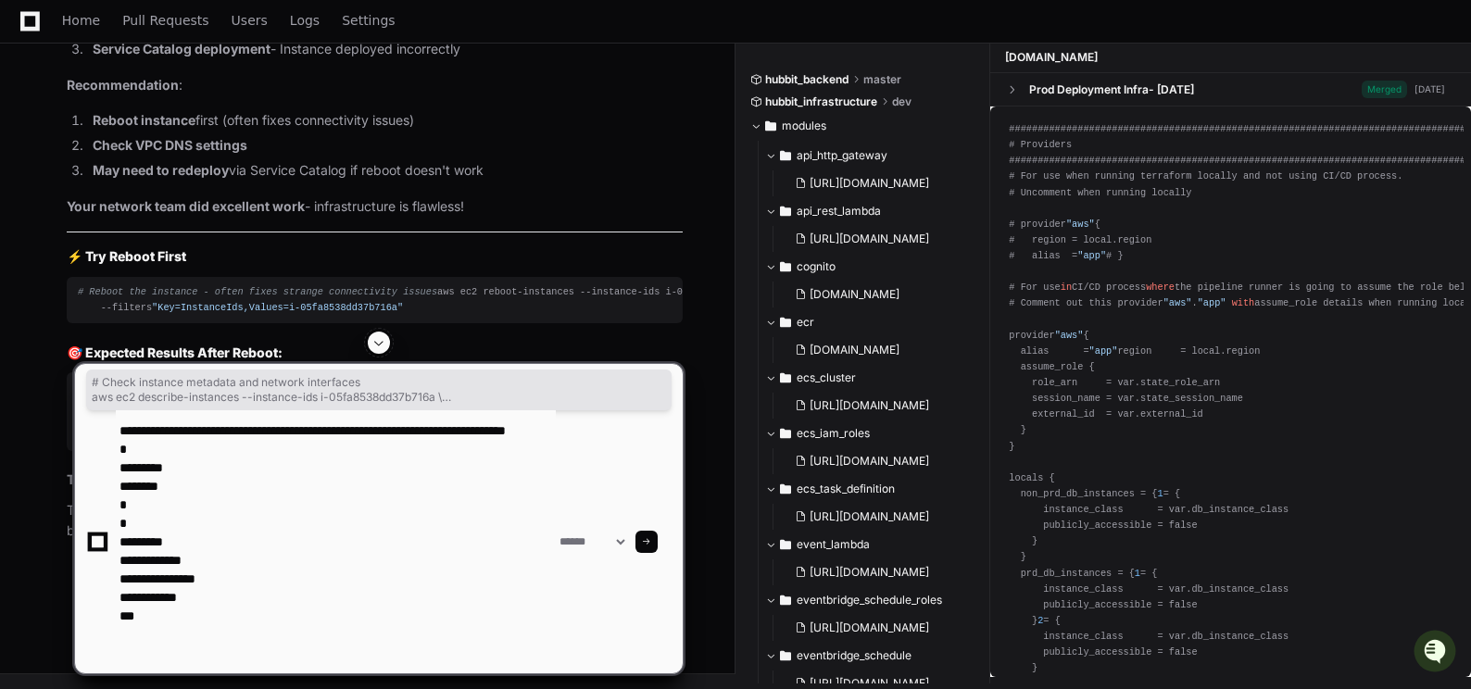
type textarea "**********"
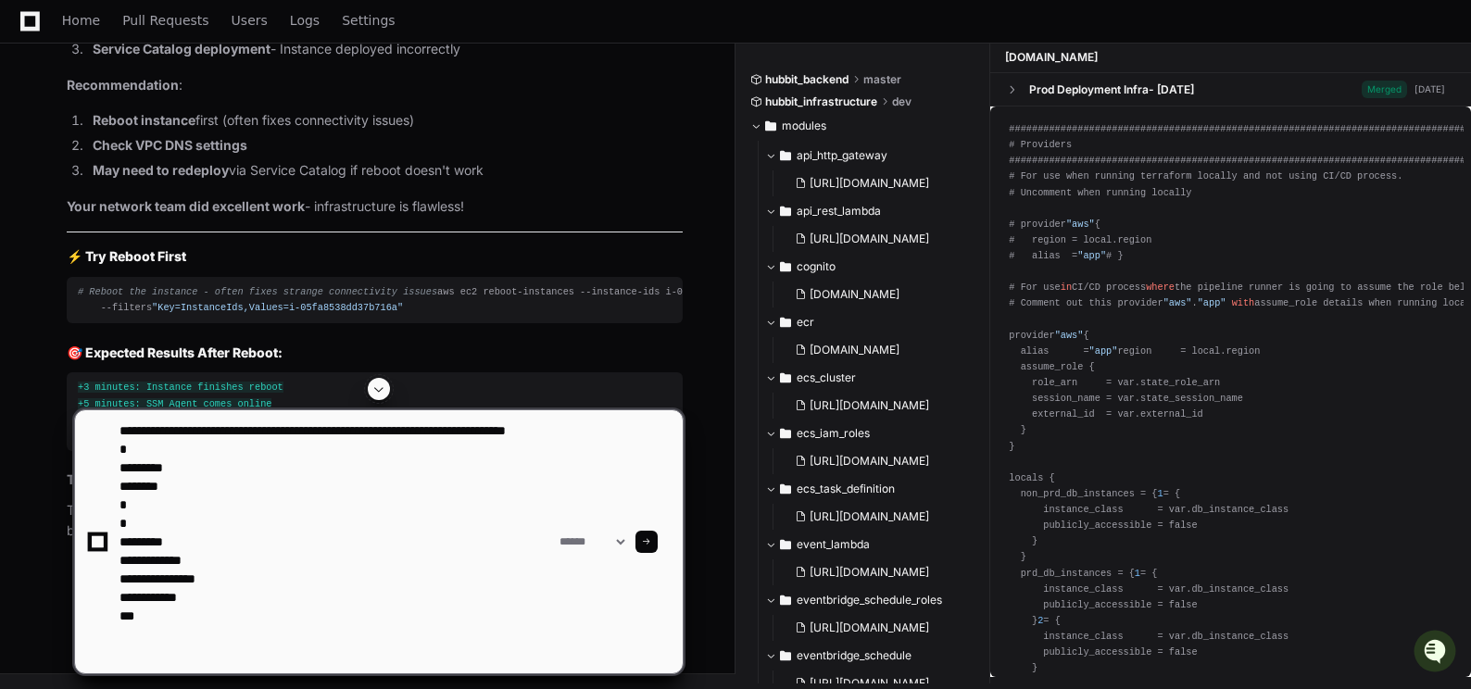
click at [651, 538] on span at bounding box center [646, 541] width 9 height 9
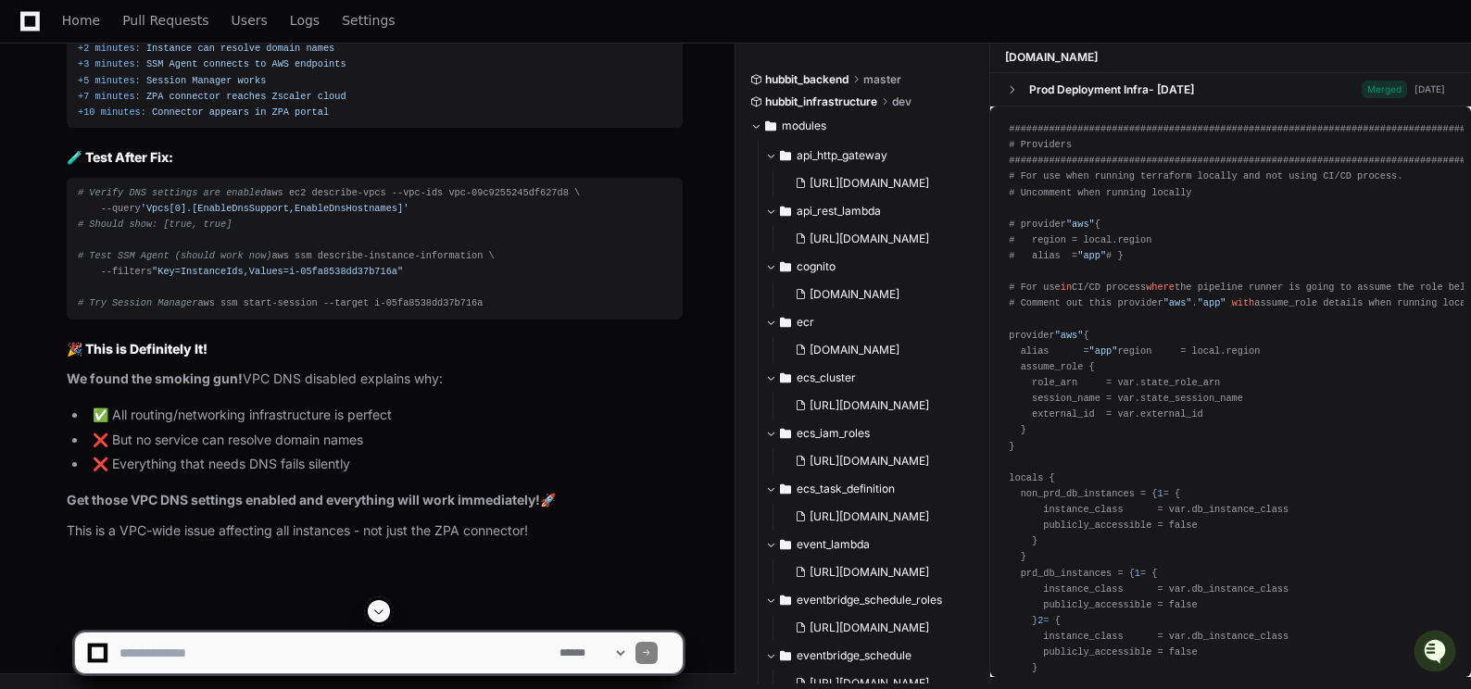
scroll to position [148032, 0]
click at [185, 655] on textarea at bounding box center [336, 653] width 440 height 41
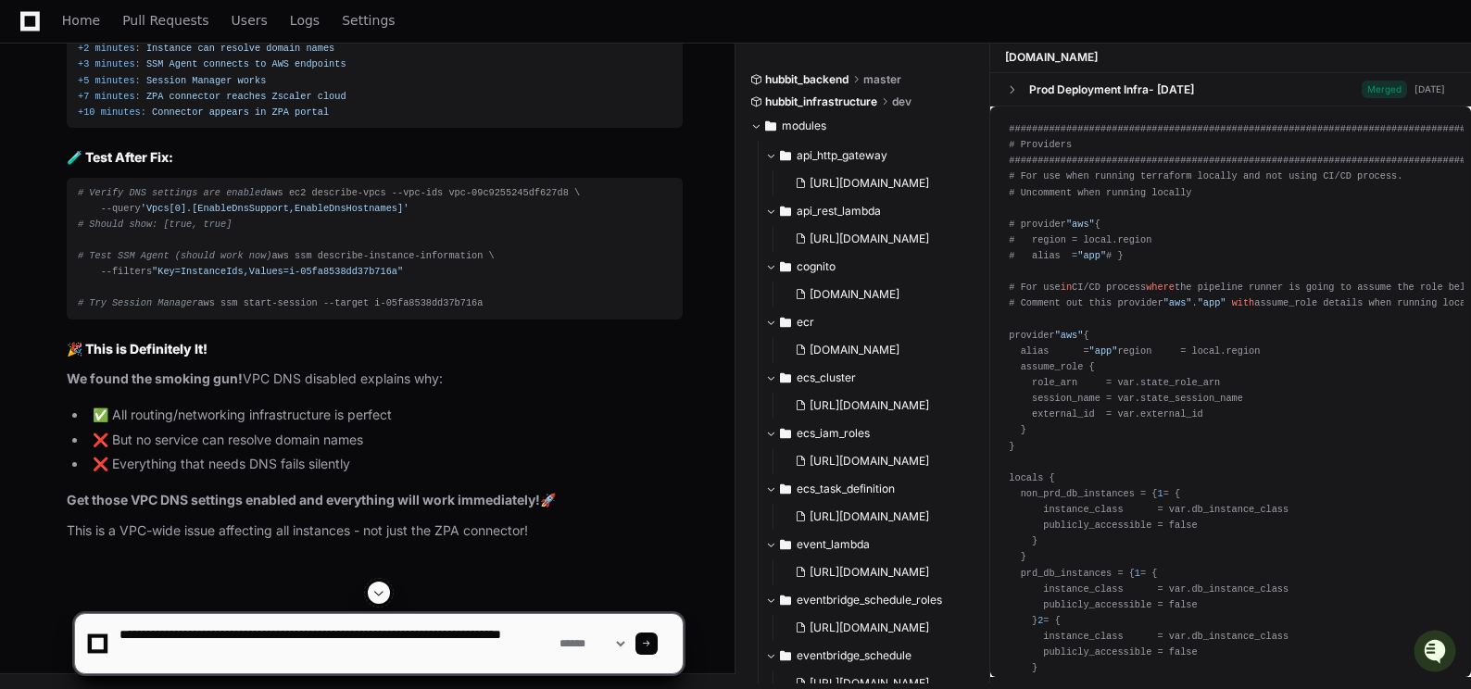
click at [272, 662] on textarea at bounding box center [336, 643] width 440 height 59
paste textarea "**********"
type textarea "**********"
click at [651, 646] on span at bounding box center [646, 643] width 9 height 9
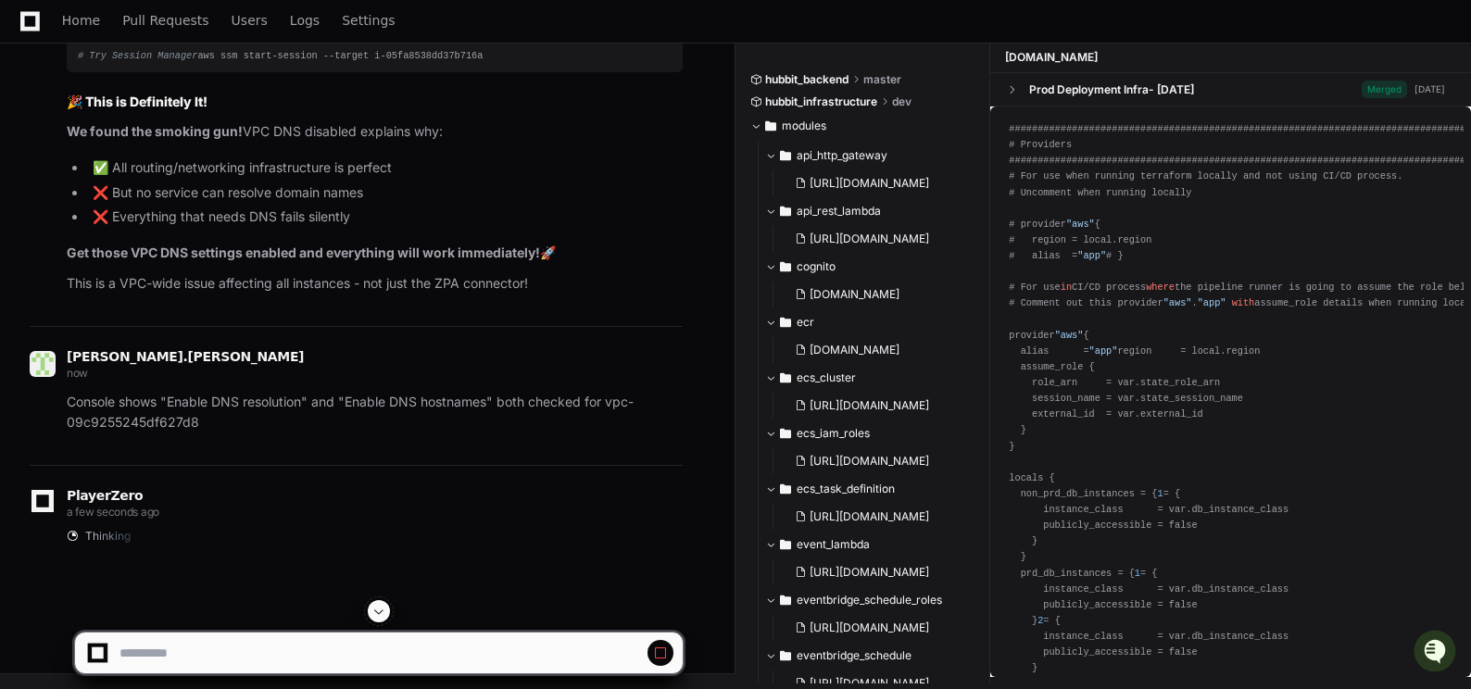
scroll to position [148947, 0]
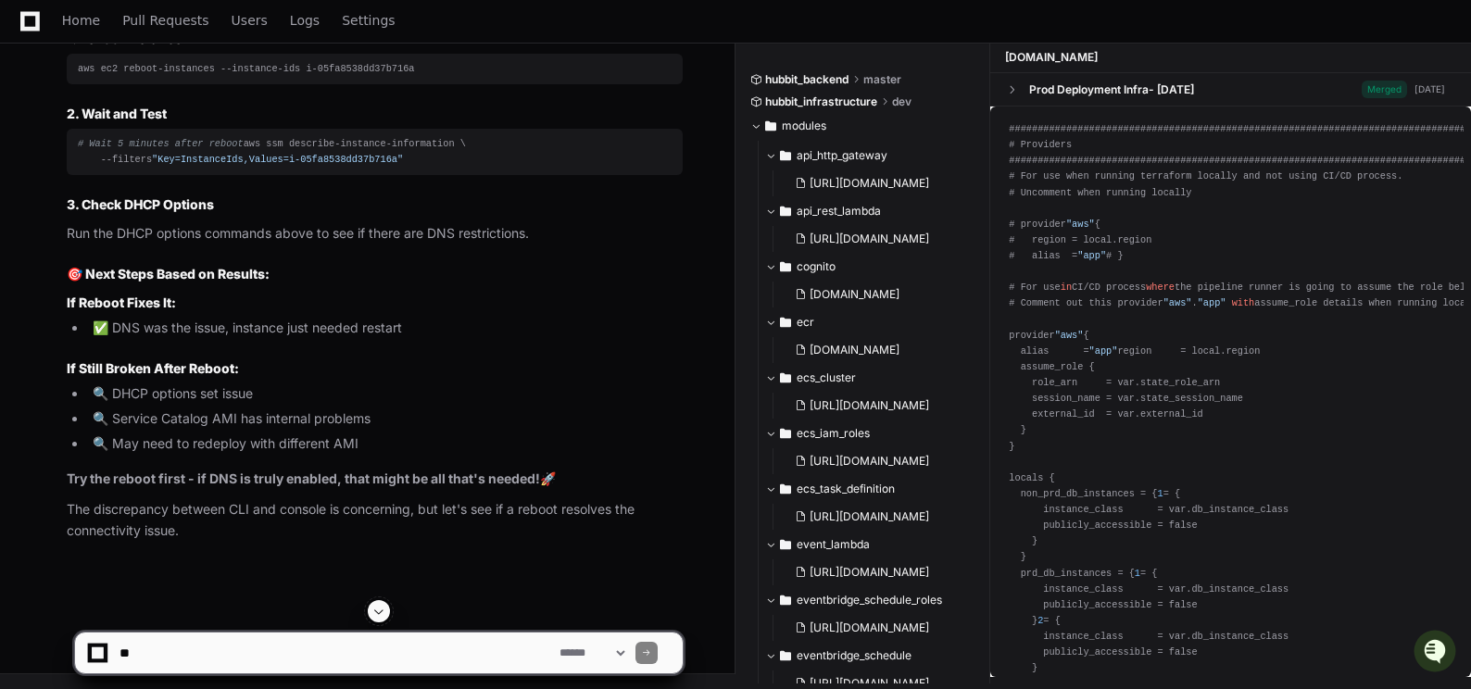
scroll to position [149763, 0]
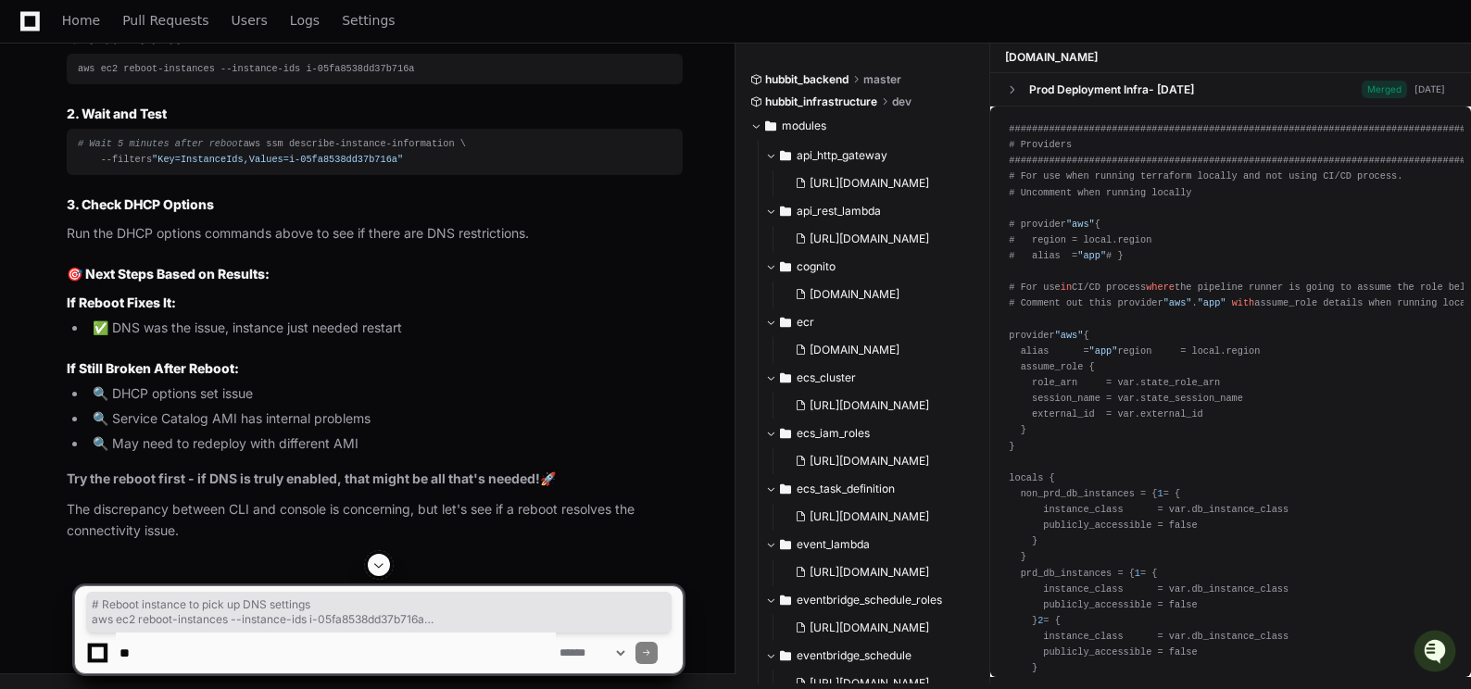
drag, startPoint x: 78, startPoint y: 406, endPoint x: 231, endPoint y: 448, distance: 158.7
copy div "# Reboot instance to pick up DNS settings aws ec2 reboot-instances --instance-i…"
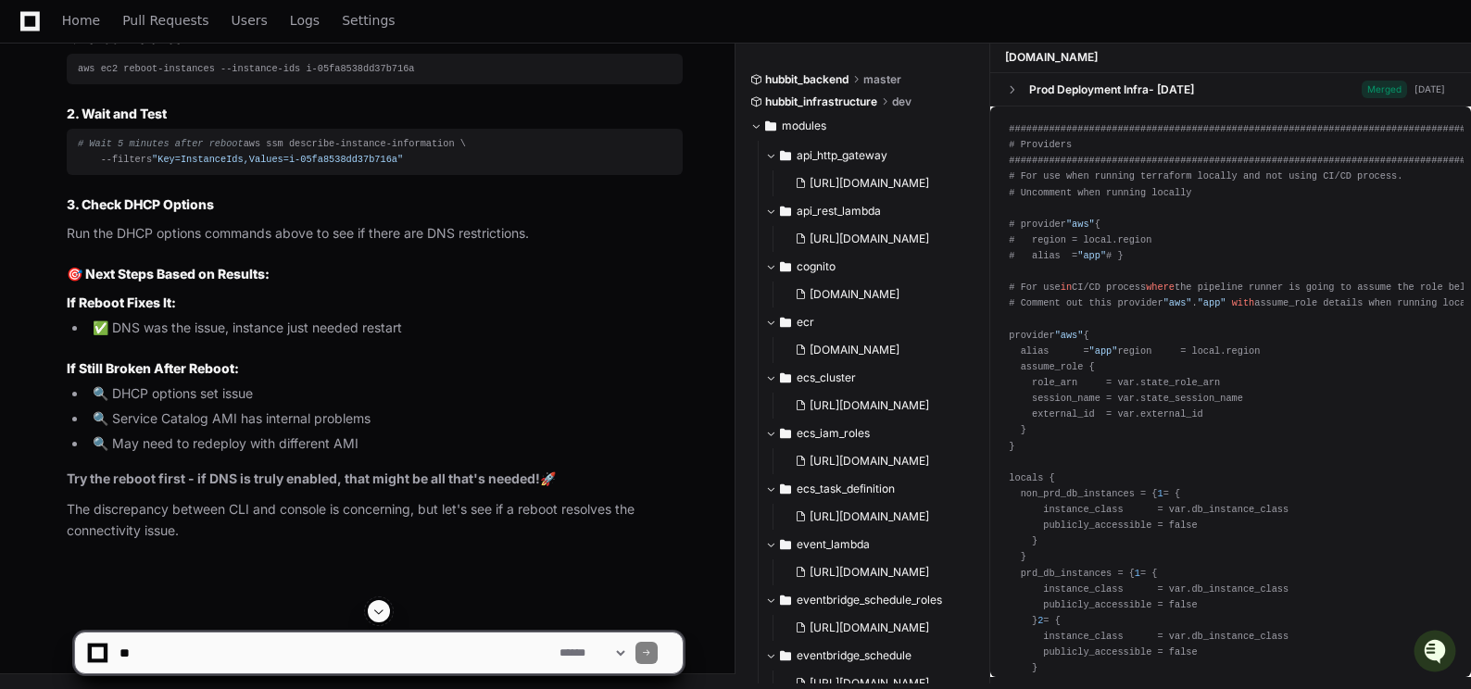
scroll to position [150689, 0]
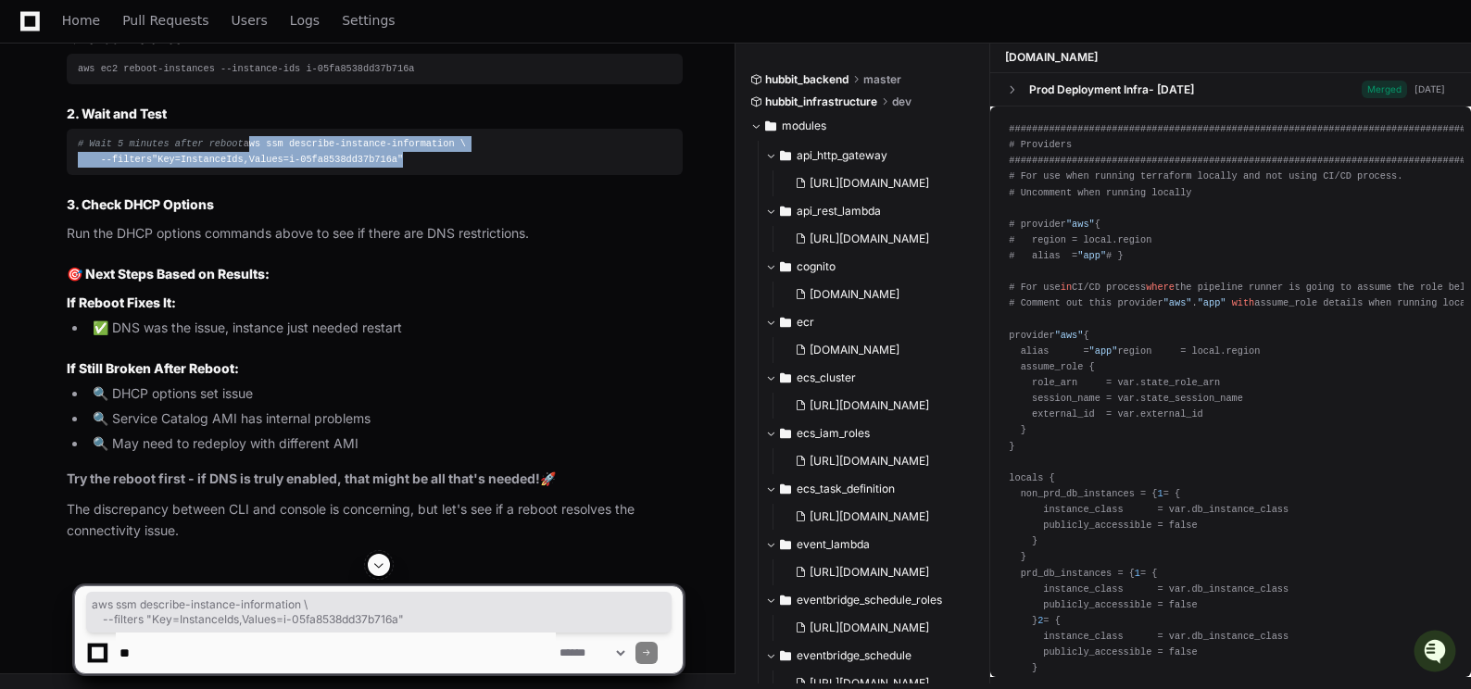
drag, startPoint x: 79, startPoint y: 327, endPoint x: 404, endPoint y: 342, distance: 325.6
click at [404, 168] on div "# Wait 5 minutes after reboot aws ssm describe-instance-information \ --filters…" at bounding box center [375, 152] width 594 height 32
copy div "aws ssm describe-instance-information \ --filters "Key=InstanceIds,Values=i-05f…"
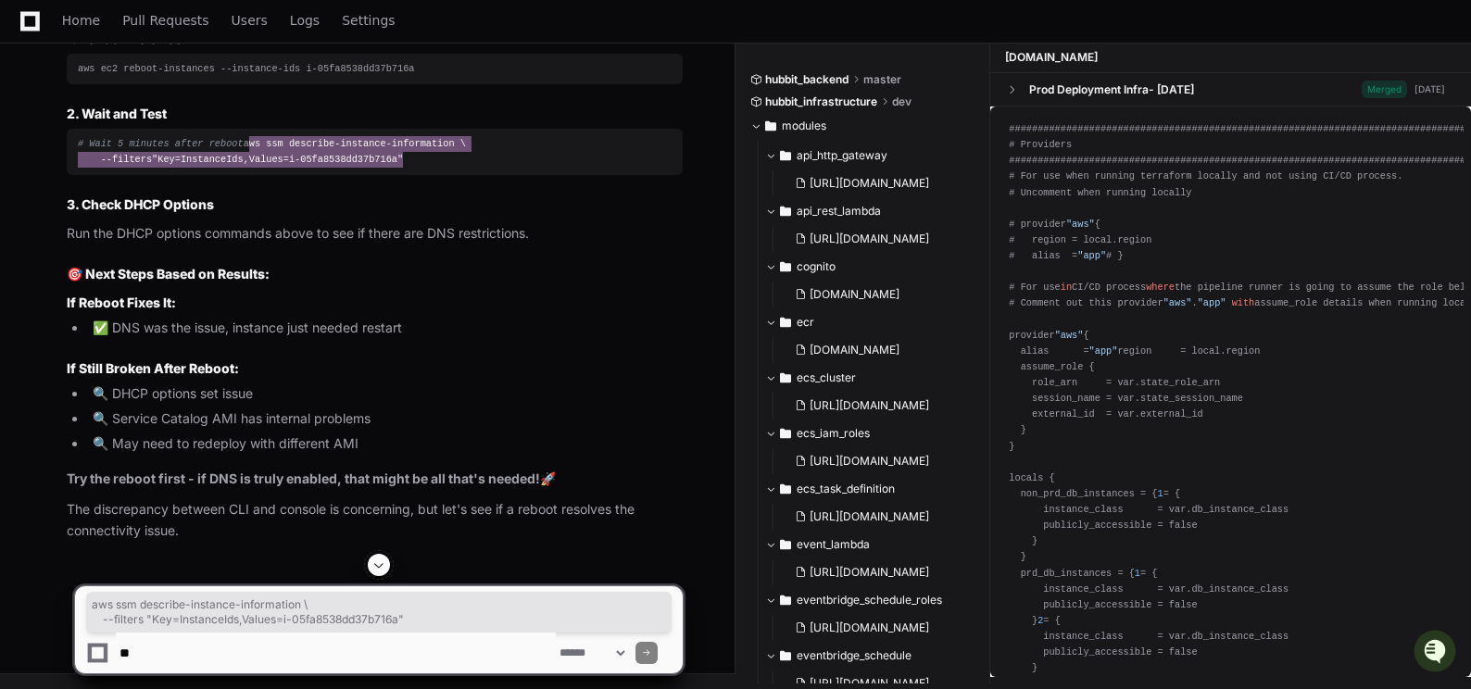
scroll to position [150875, 0]
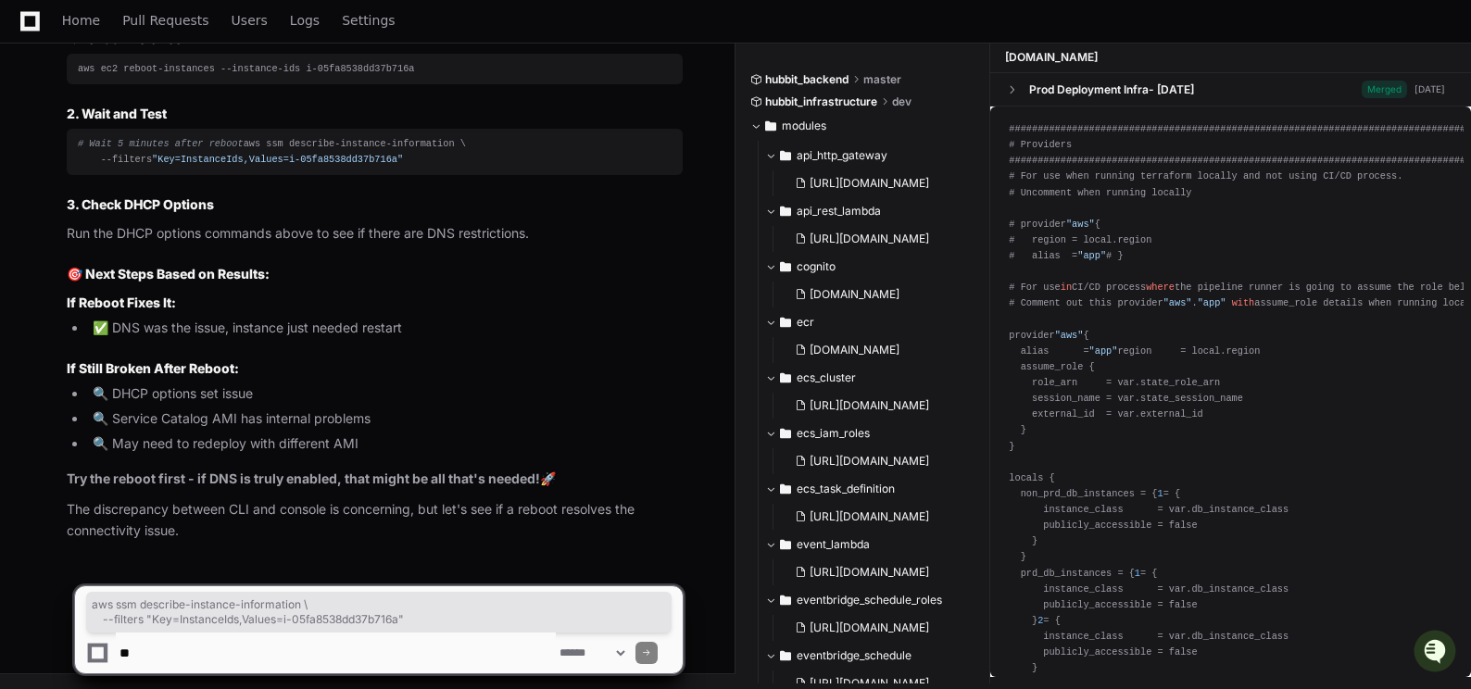
click at [197, 657] on textarea at bounding box center [336, 653] width 440 height 41
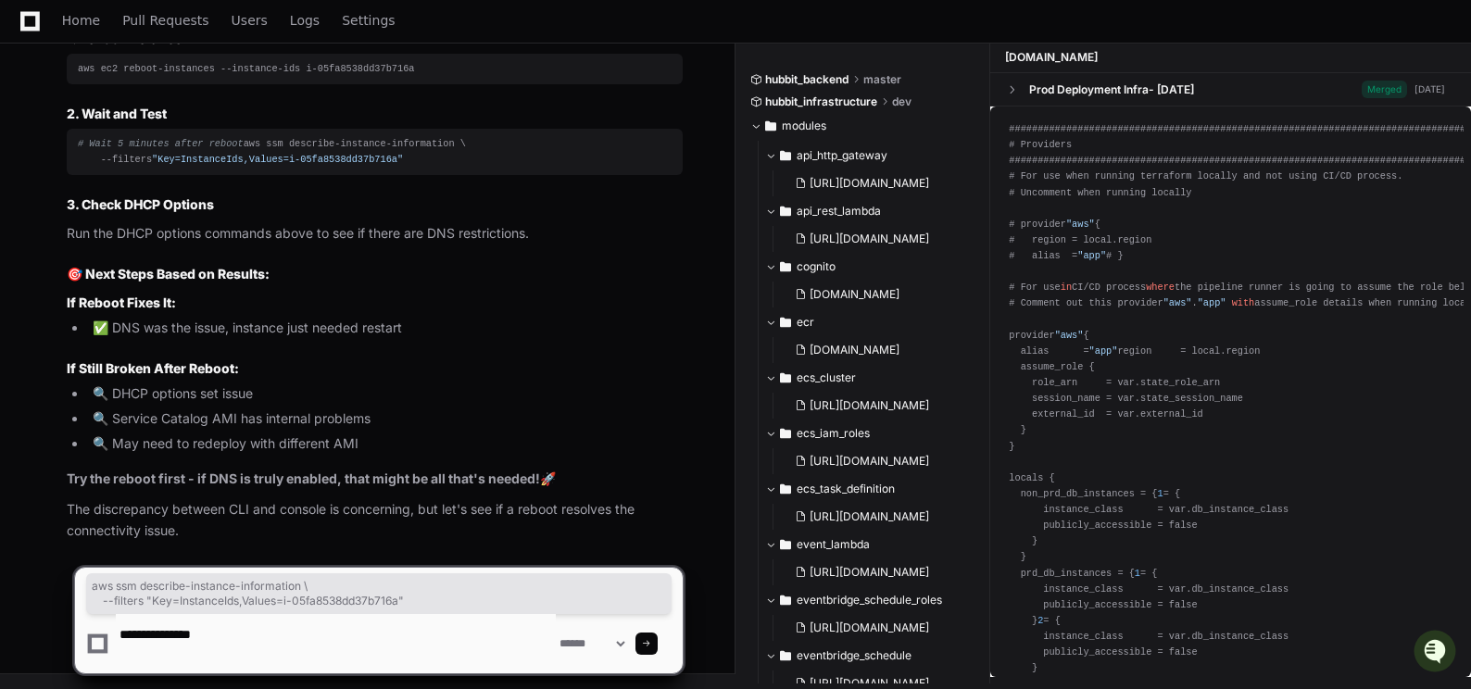
paste textarea "**********"
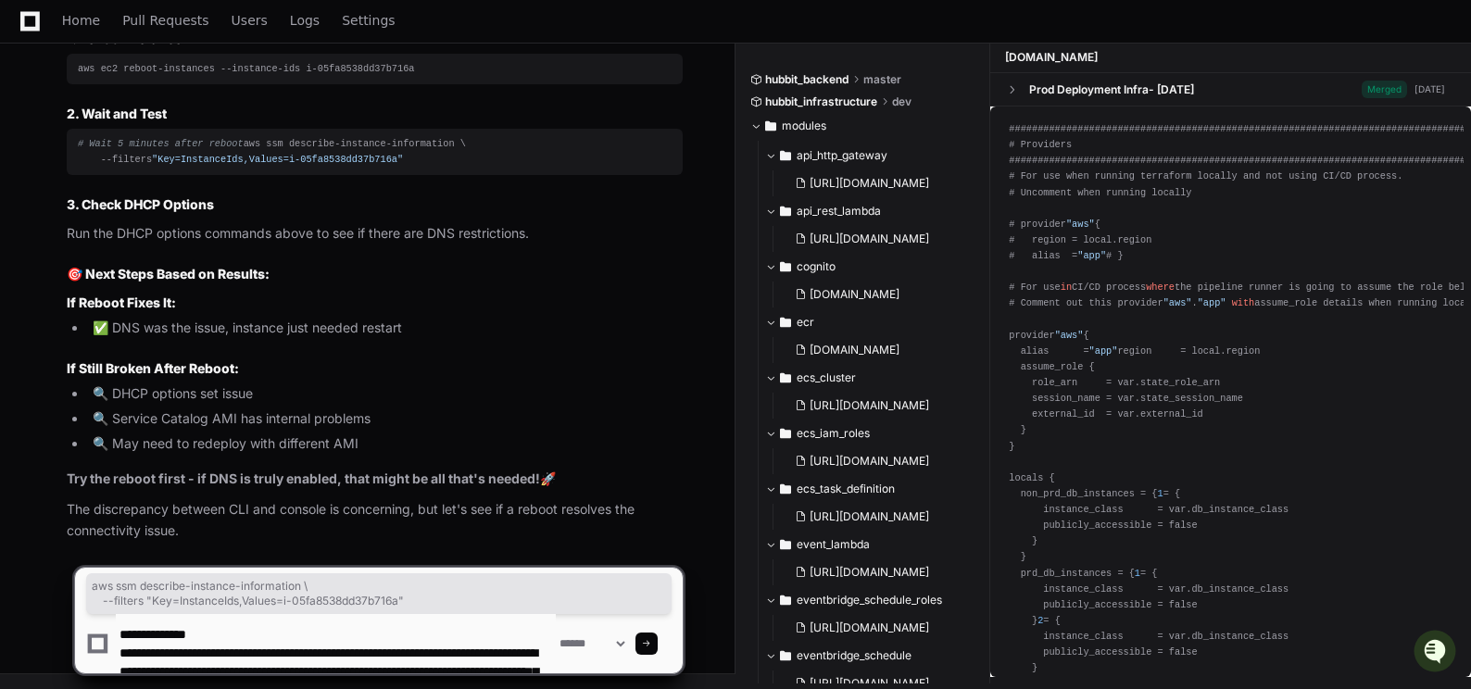
scroll to position [43, 0]
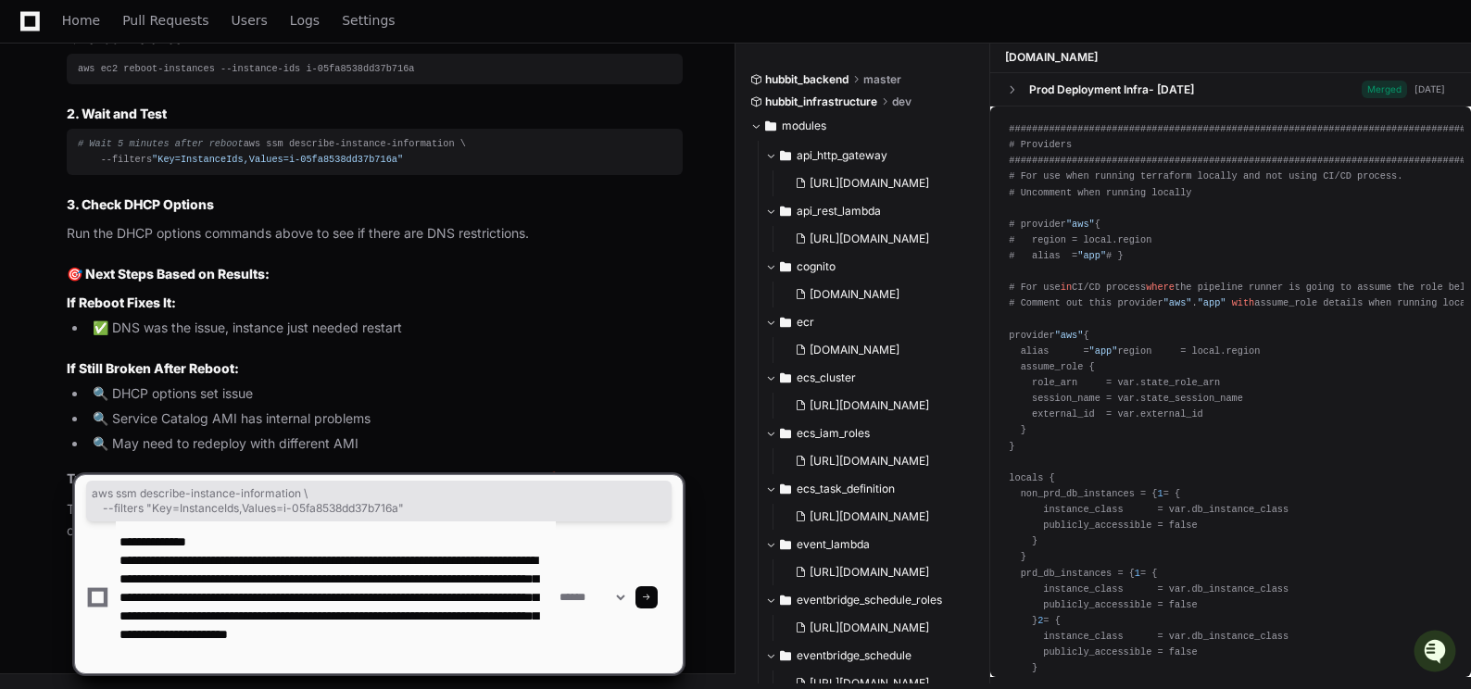
type textarea "**********"
click at [658, 592] on div at bounding box center [647, 598] width 22 height 22
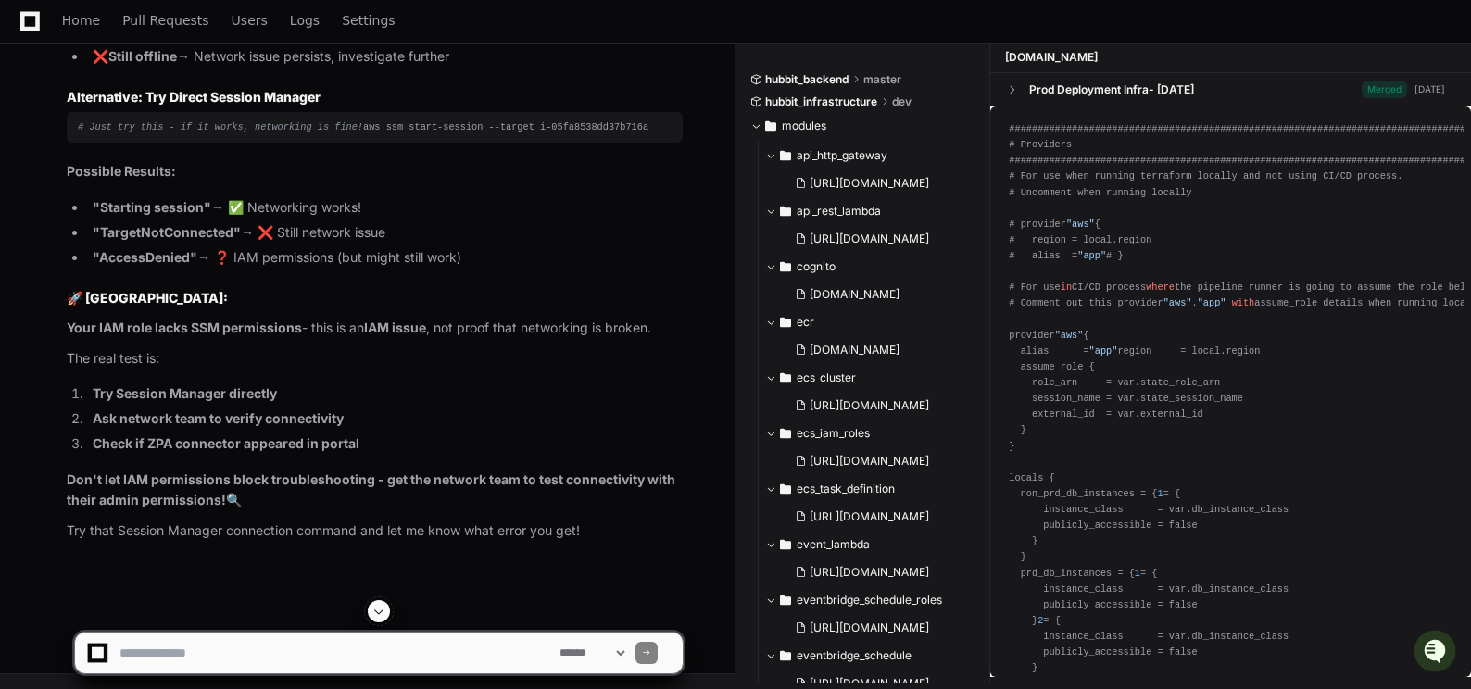
scroll to position [152413, 0]
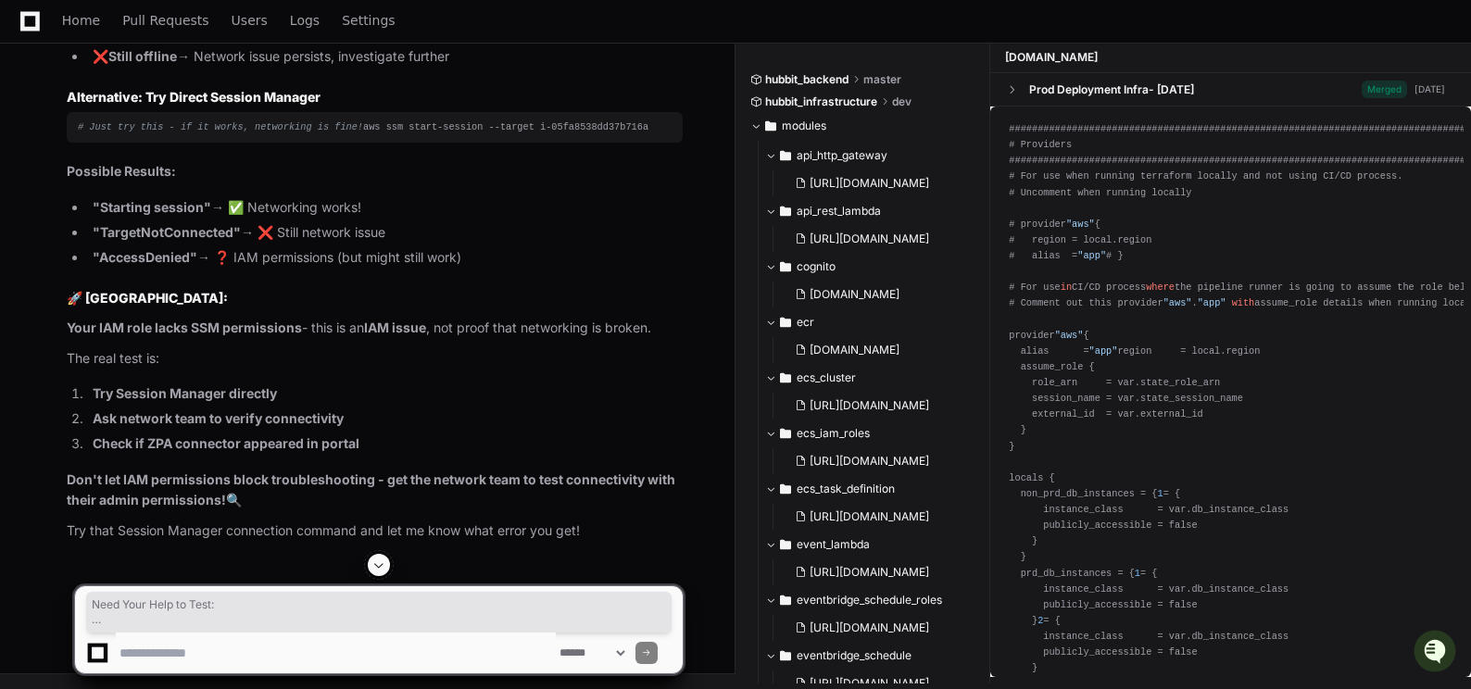
drag, startPoint x: 65, startPoint y: 234, endPoint x: 403, endPoint y: 531, distance: 450.4
copy article "Need Your Help to Test: Can you check if SSM Agent is online for instance i-05f…"
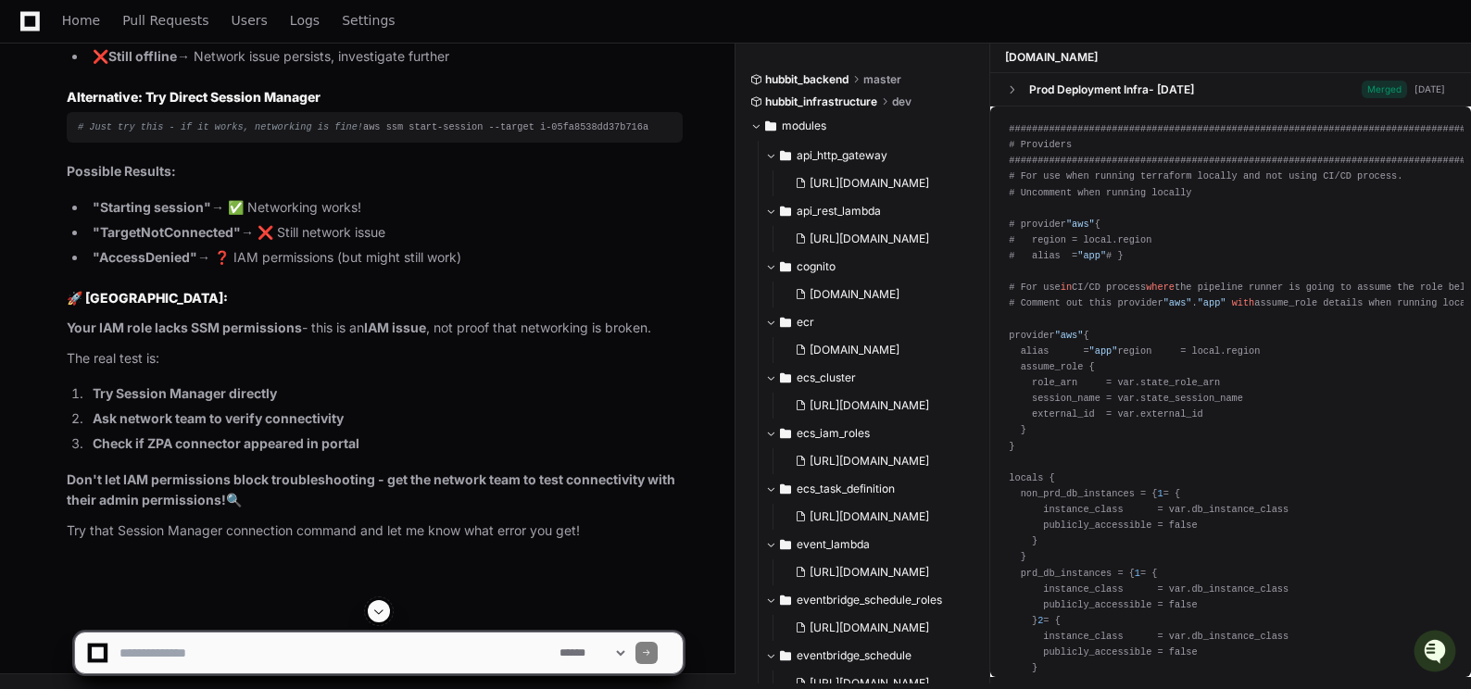
scroll to position [137494, 0]
click at [178, 647] on textarea at bounding box center [336, 653] width 440 height 41
type textarea "*"
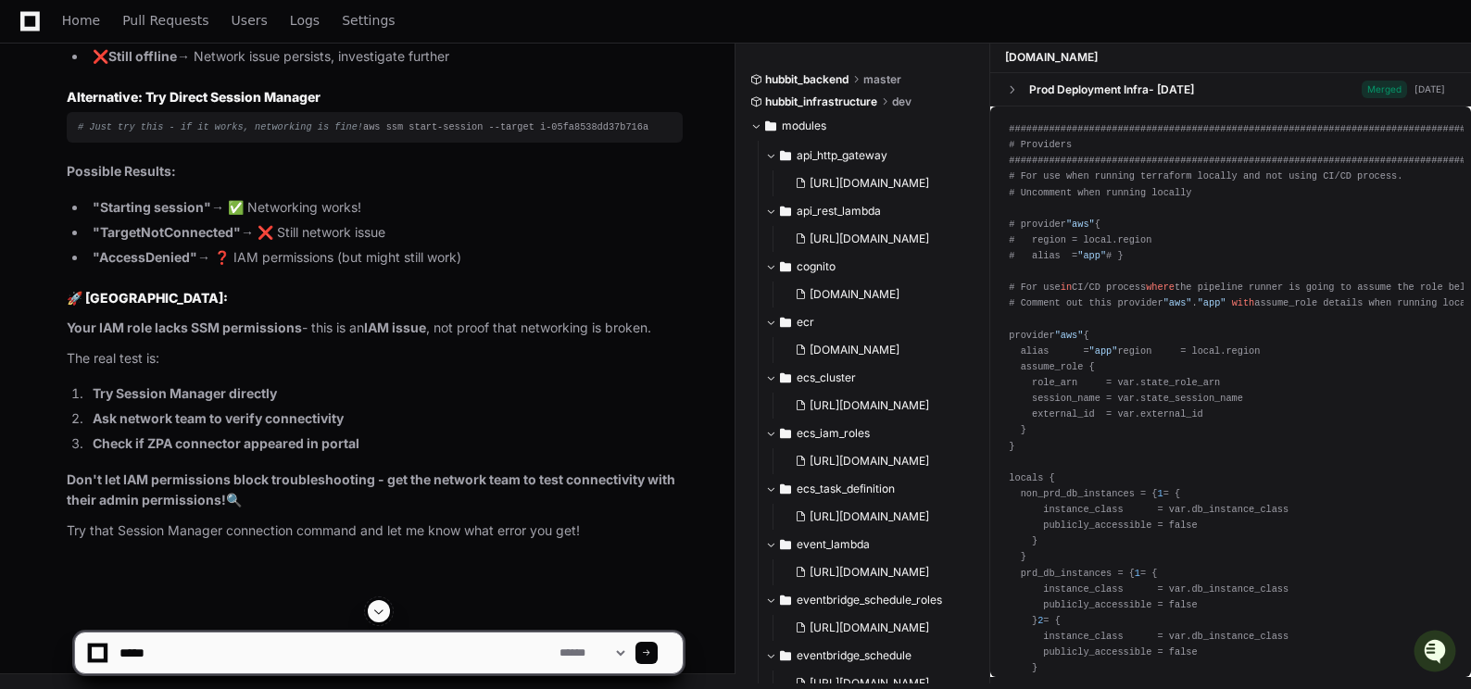
drag, startPoint x: 128, startPoint y: 656, endPoint x: 82, endPoint y: 652, distance: 46.5
click at [86, 653] on div "**********" at bounding box center [379, 653] width 586 height 41
click at [281, 649] on textarea at bounding box center [336, 653] width 440 height 41
paste textarea "**********"
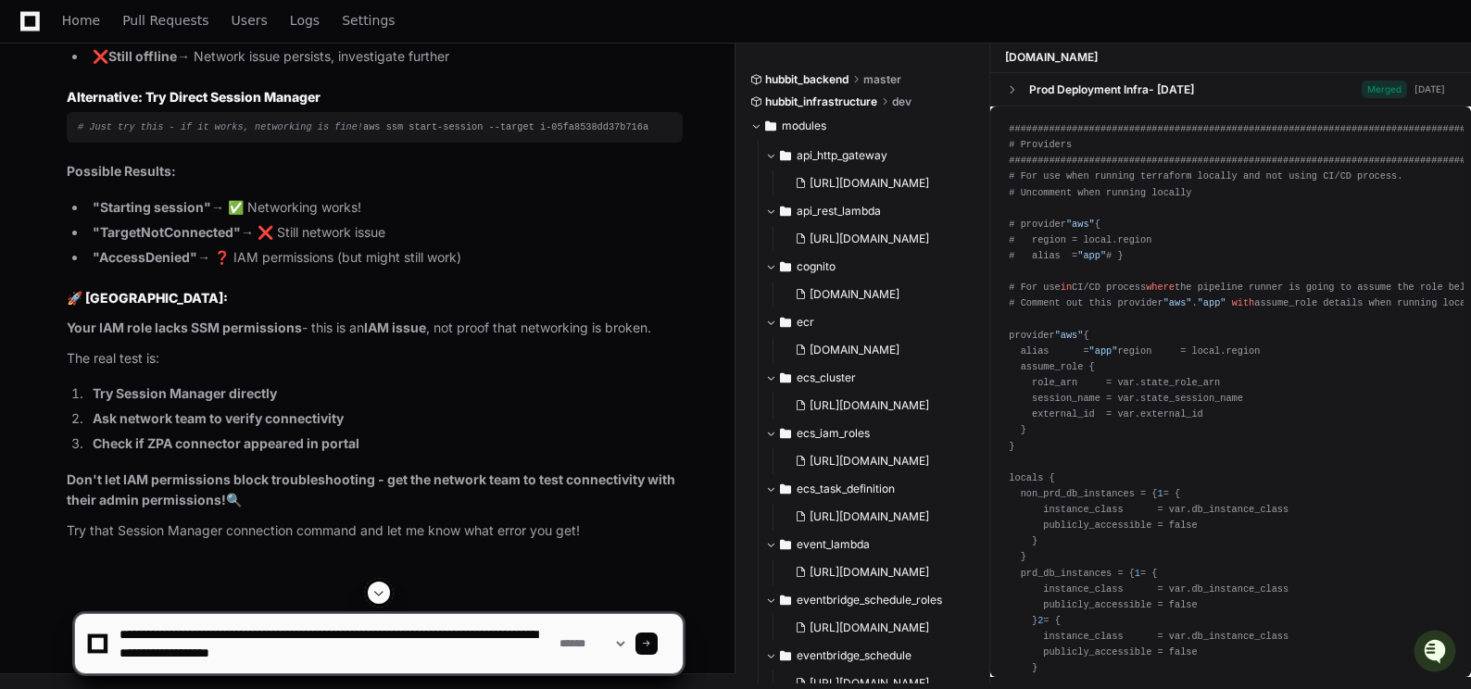
click at [451, 652] on textarea at bounding box center [336, 643] width 440 height 59
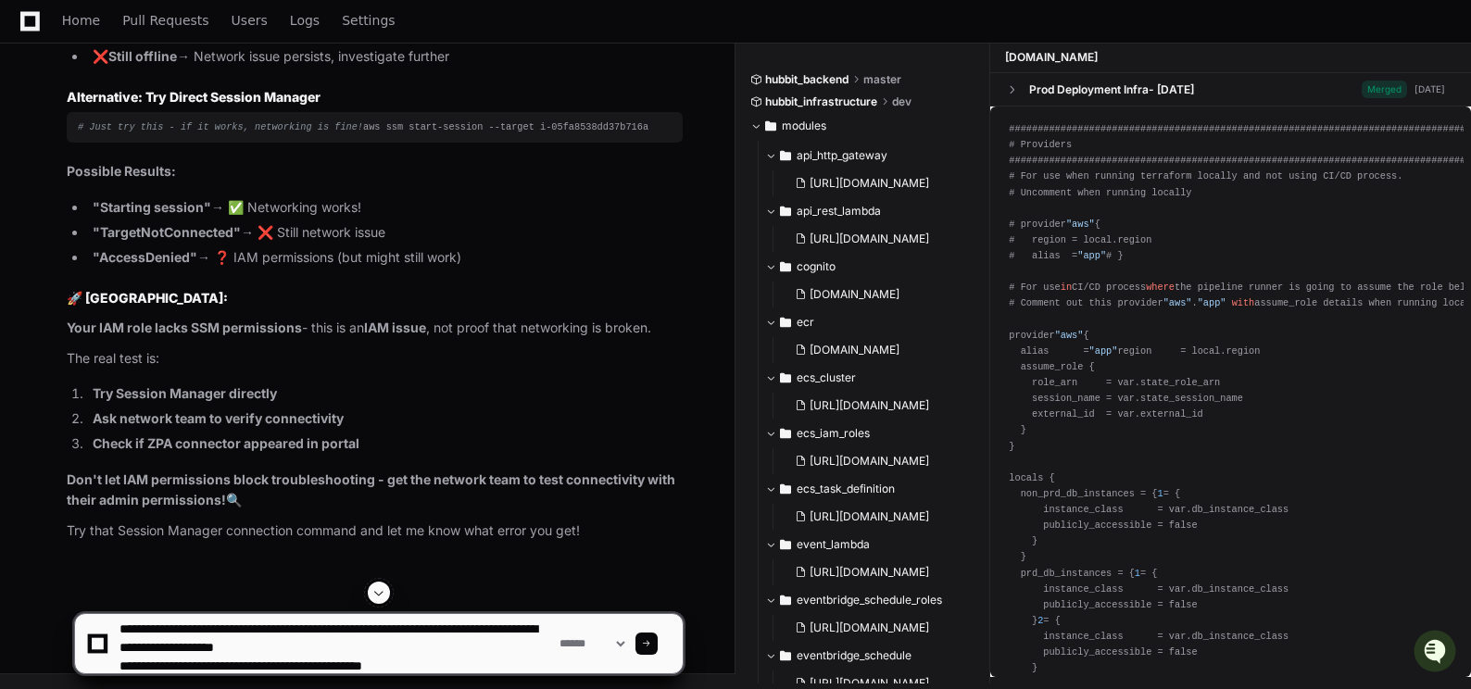
type textarea "**********"
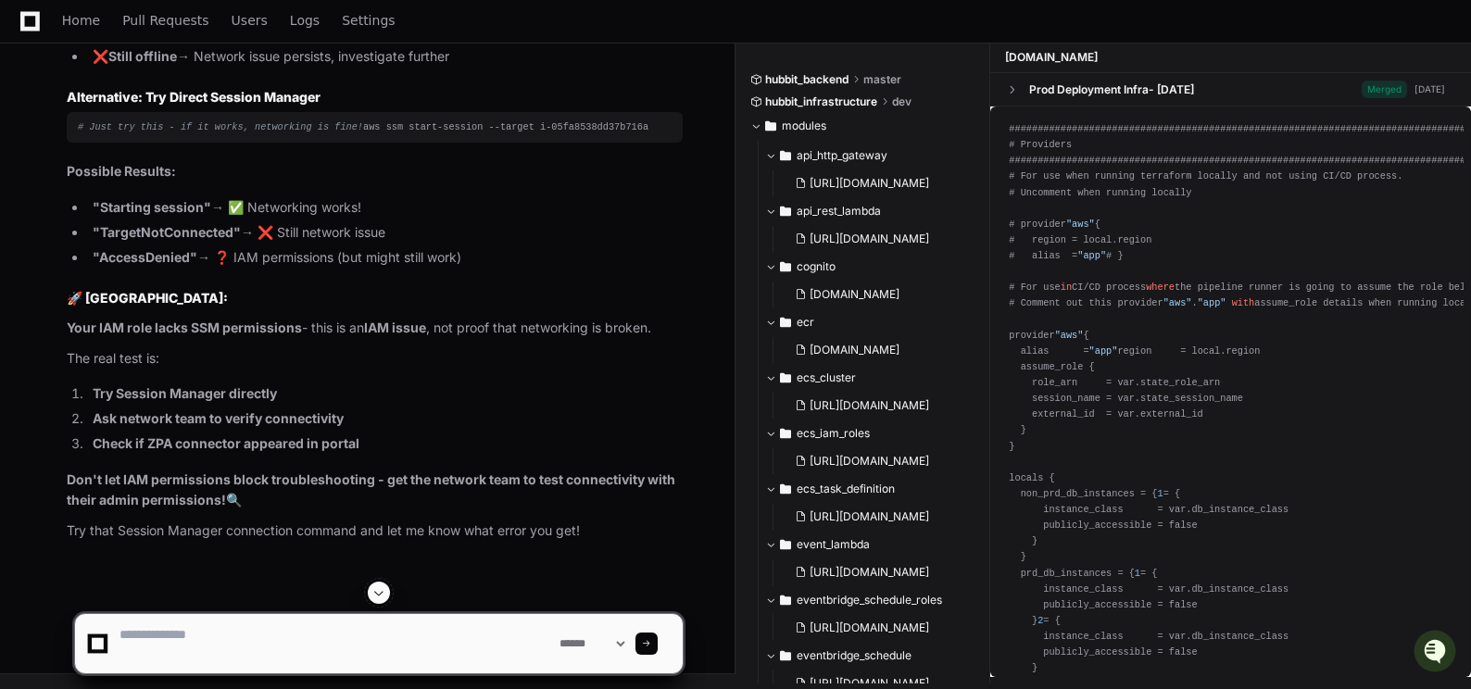
click at [381, 600] on span at bounding box center [379, 593] width 15 height 15
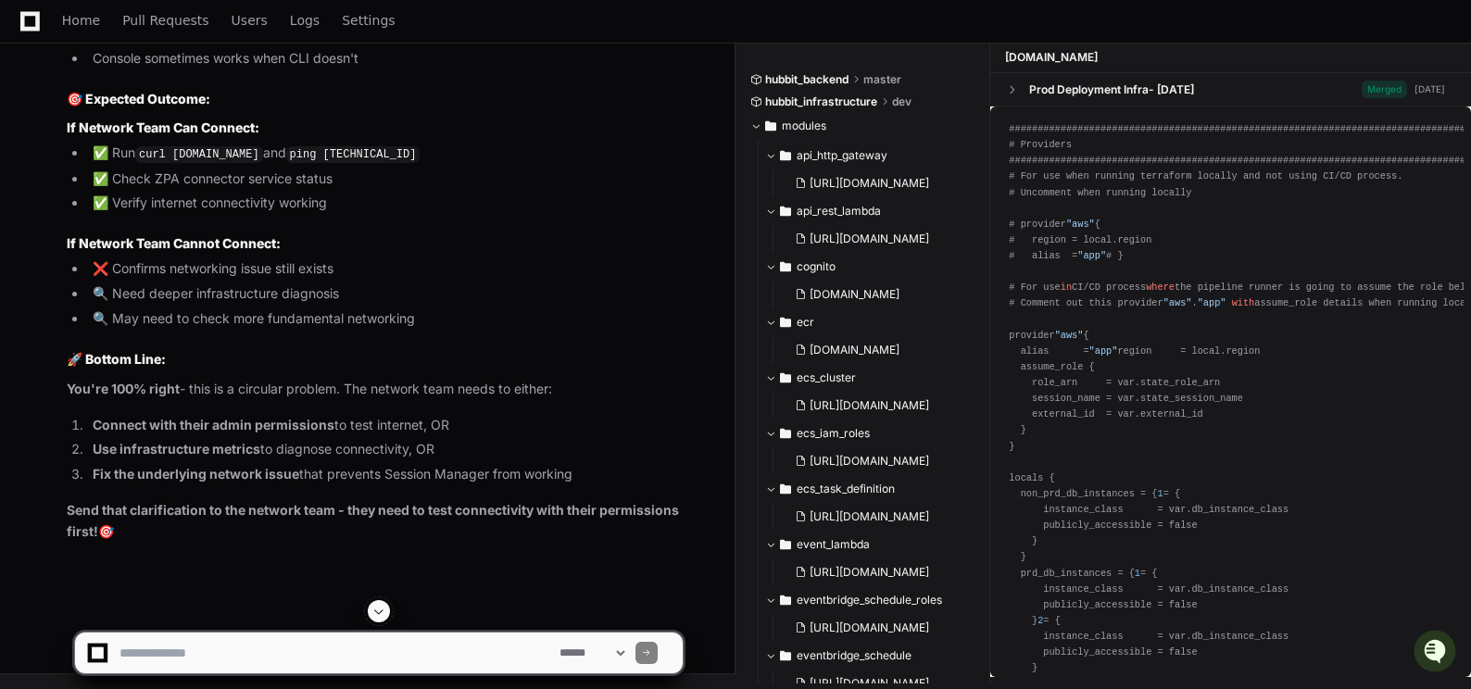
scroll to position [154041, 0]
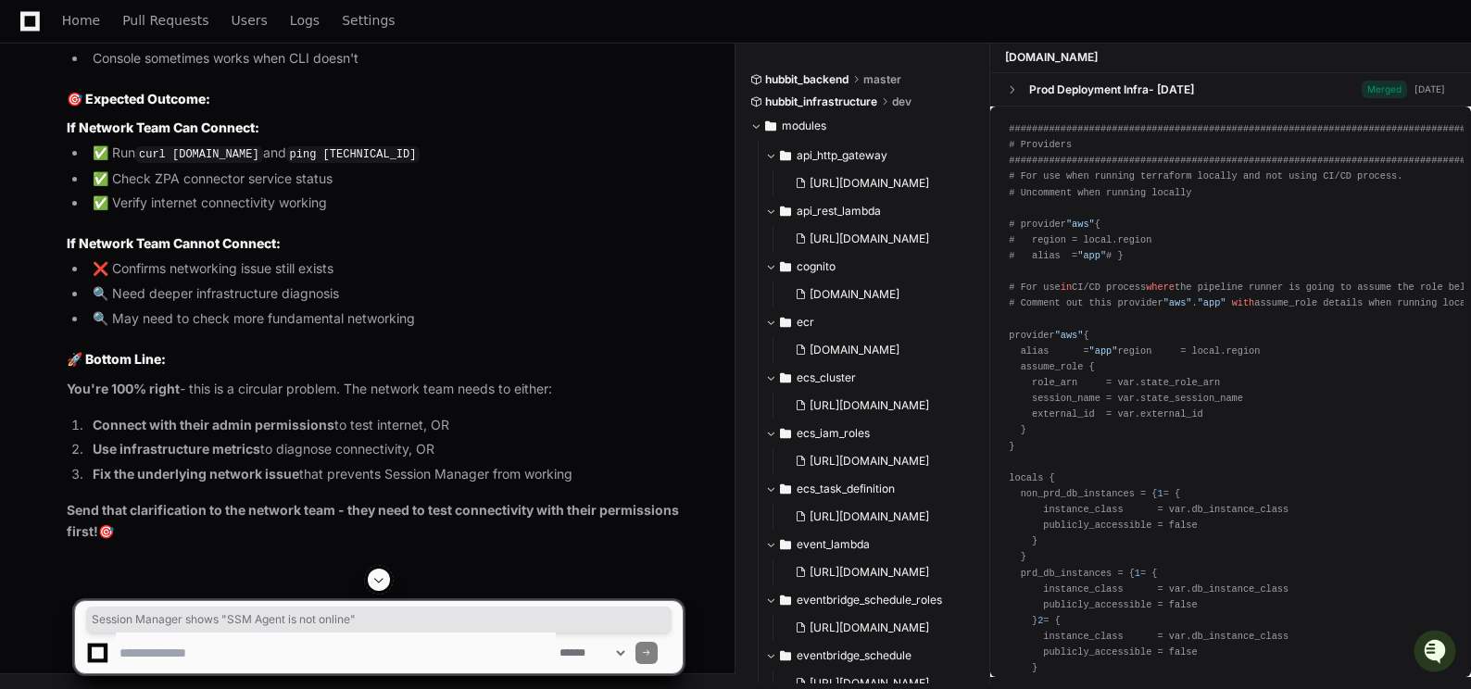
drag, startPoint x: 115, startPoint y: 374, endPoint x: 437, endPoint y: 364, distance: 322.6
drag, startPoint x: 360, startPoint y: 376, endPoint x: 333, endPoint y: 398, distance: 34.9
copy li "Session Manager shows "SSM Agent is not online""
drag, startPoint x: 115, startPoint y: 401, endPoint x: 455, endPoint y: 401, distance: 340.1
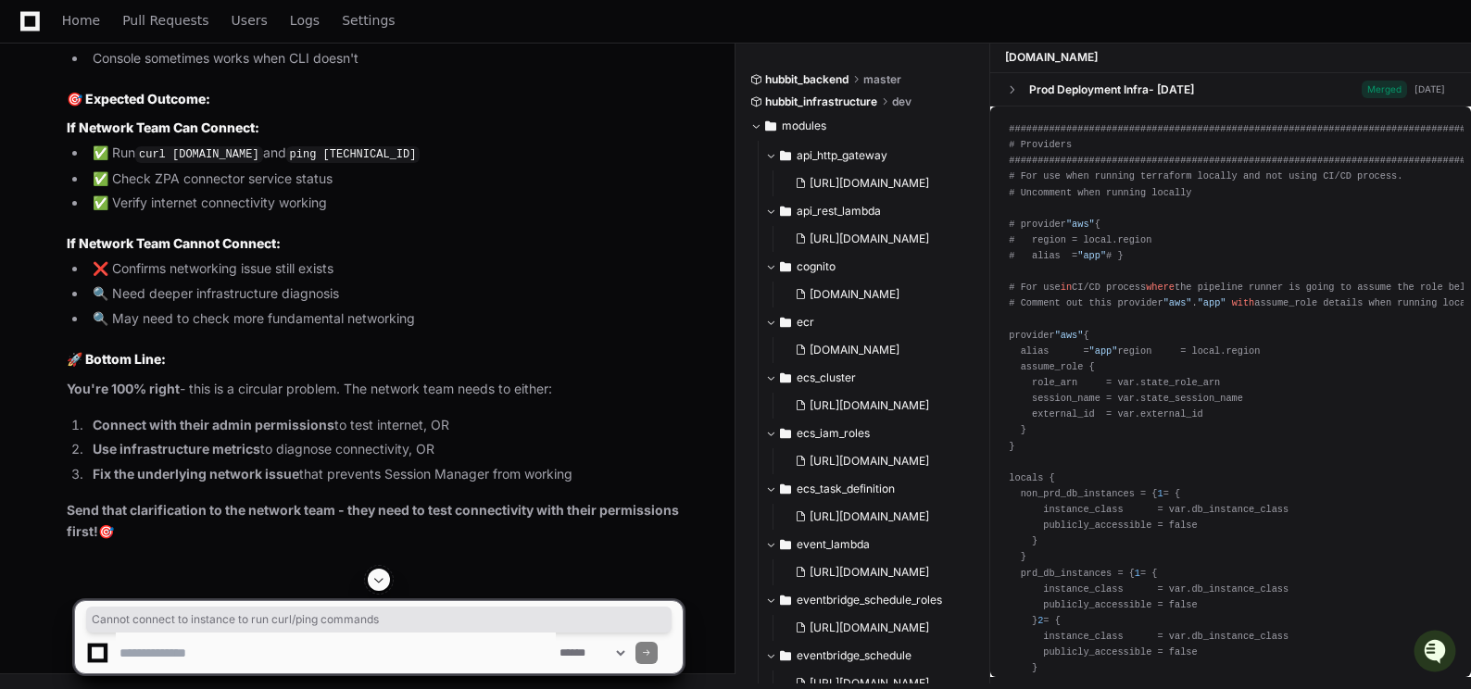
copy li "Cannot connect to instance to run curl/ping commands"
drag, startPoint x: 119, startPoint y: 429, endPoint x: 156, endPoint y: 428, distance: 37.1
drag, startPoint x: 156, startPoint y: 428, endPoint x: 202, endPoint y: 458, distance: 55.0
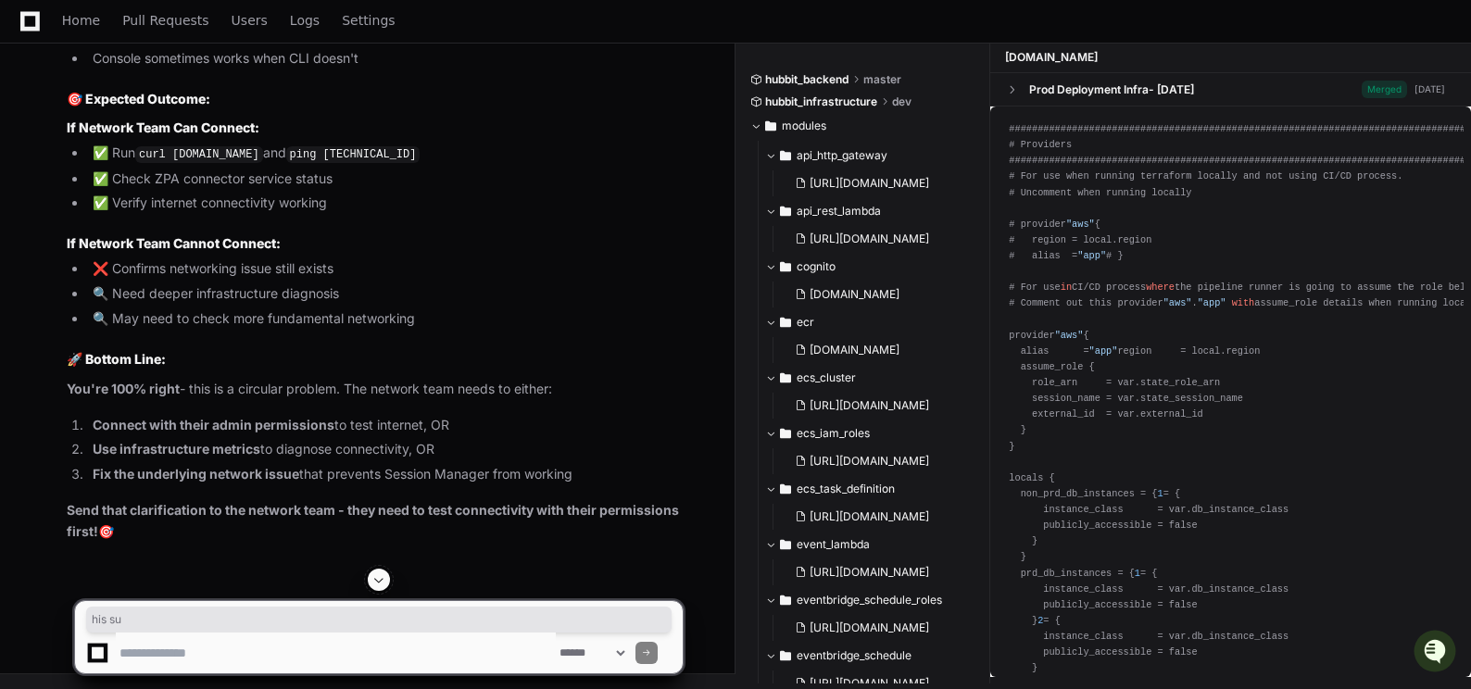
drag, startPoint x: 72, startPoint y: 478, endPoint x: 621, endPoint y: 485, distance: 548.6
drag, startPoint x: 621, startPoint y: 485, endPoint x: 270, endPoint y: 476, distance: 351.3
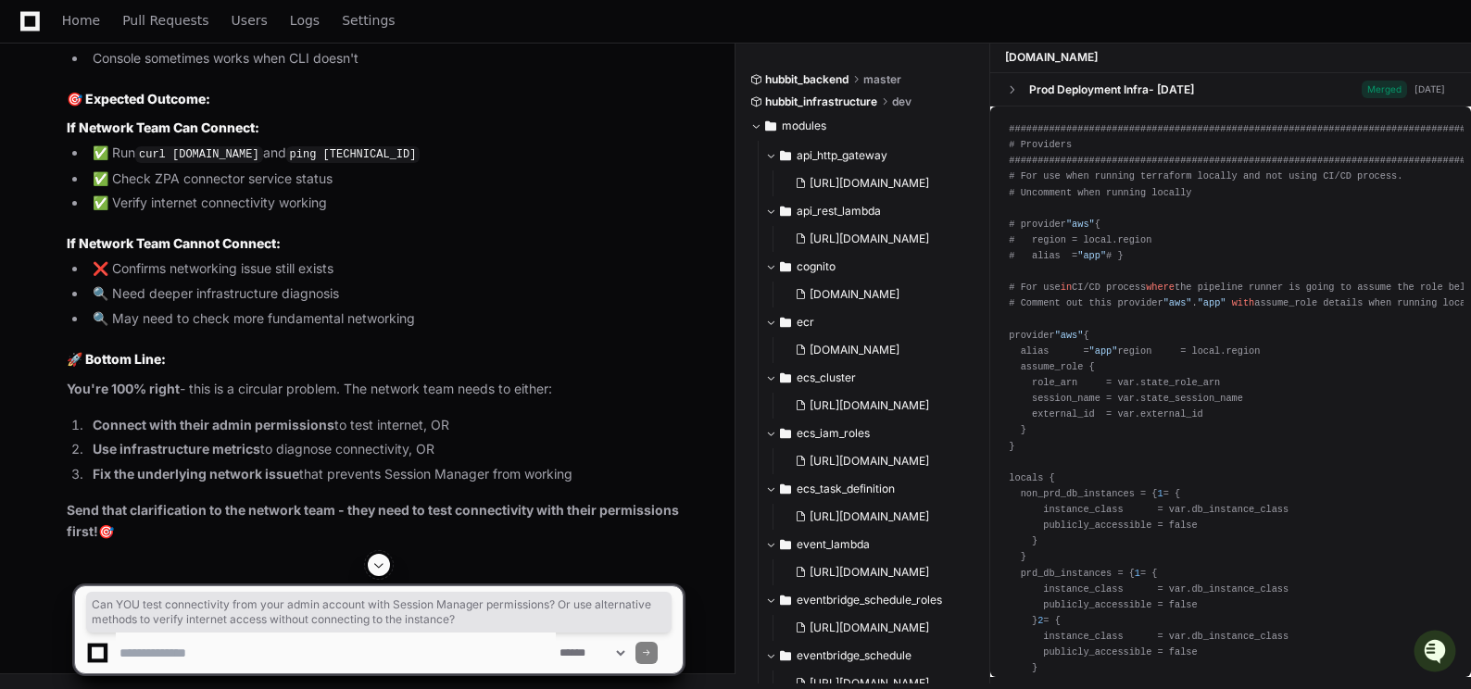
drag, startPoint x: 65, startPoint y: 481, endPoint x: 569, endPoint y: 504, distance: 504.6
copy p "Can YOU test connectivity from your admin account with Session Manager permissi…"
drag, startPoint x: 361, startPoint y: 446, endPoint x: 392, endPoint y: 439, distance: 31.3
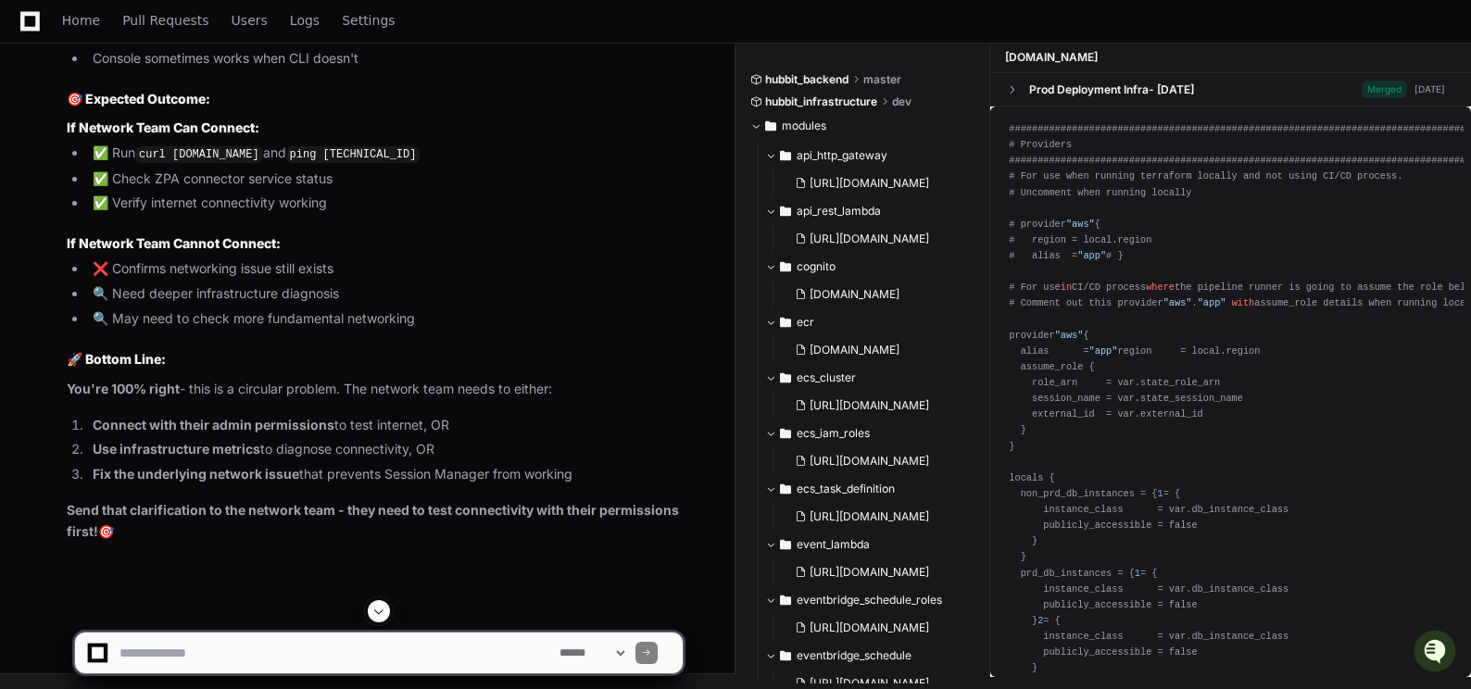
scroll to position [153670, 0]
click at [150, 653] on textarea at bounding box center [336, 653] width 440 height 41
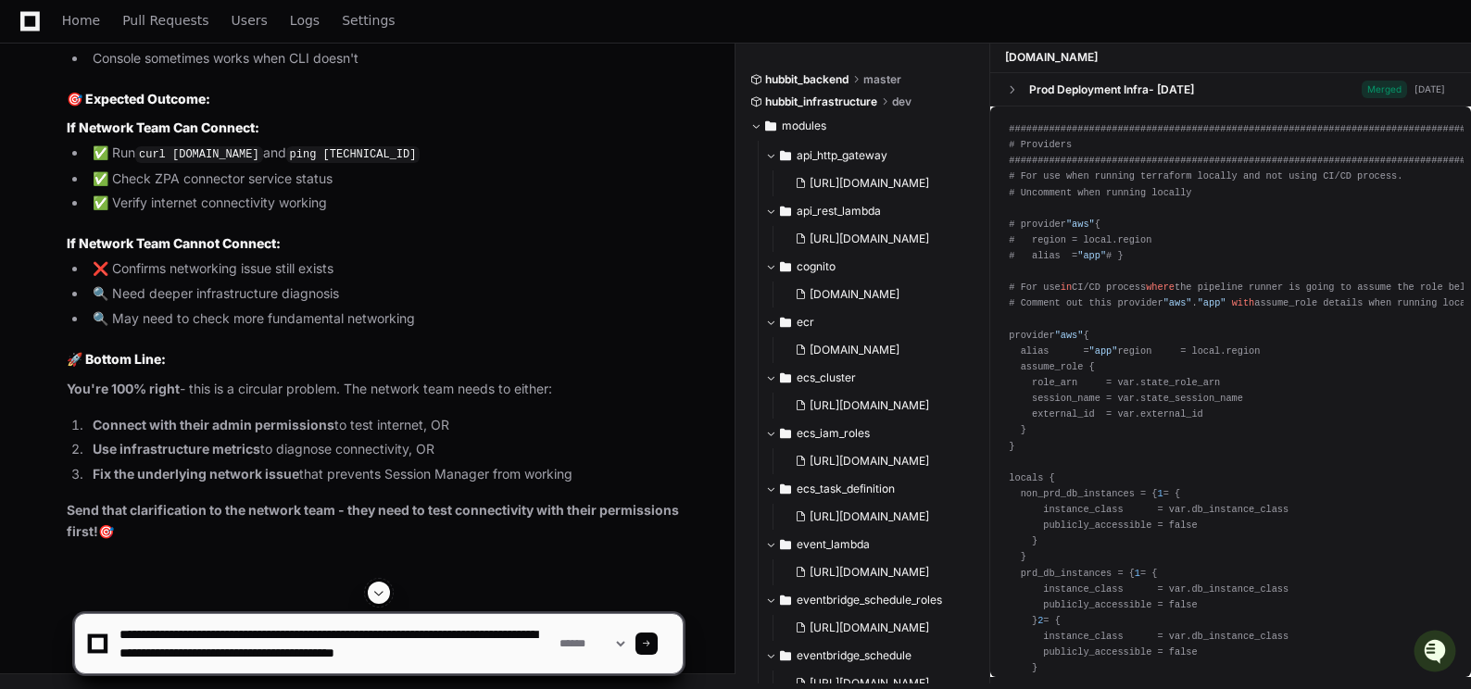
type textarea "**********"
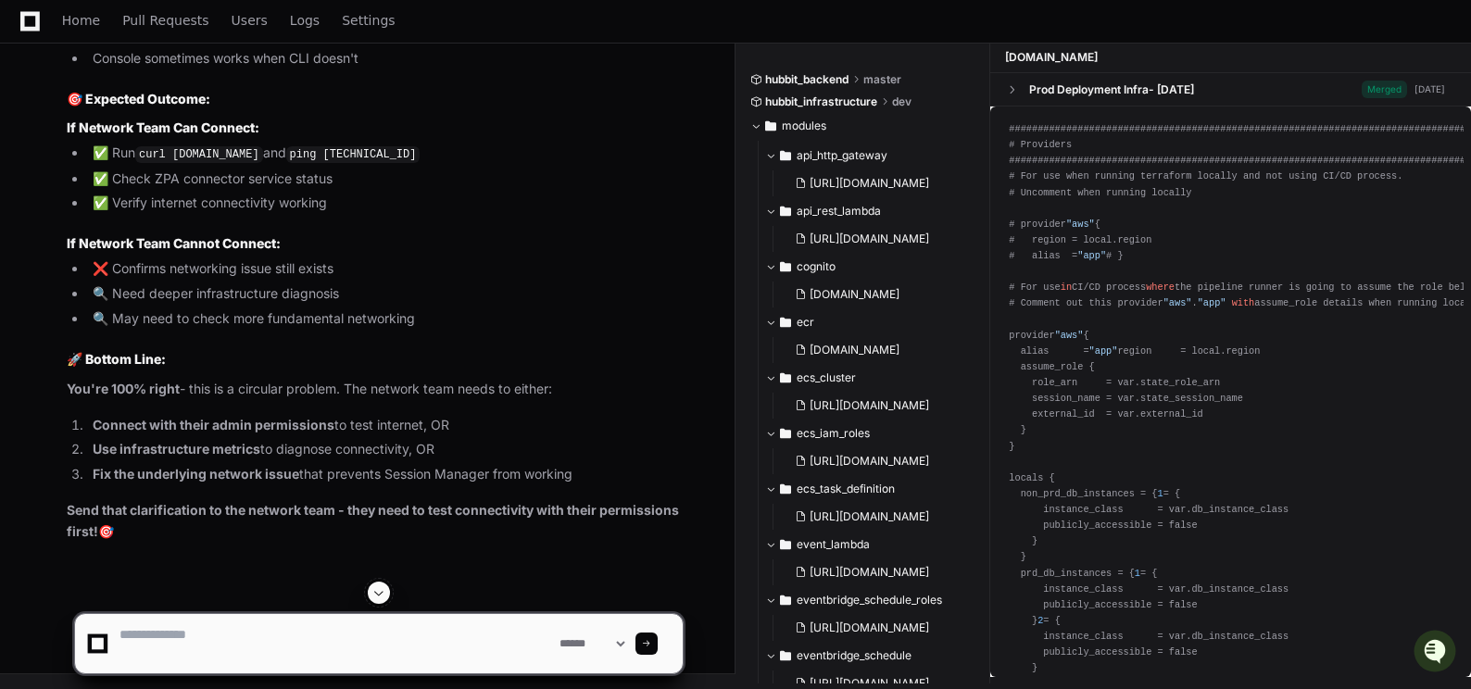
click at [656, 650] on div "**********" at bounding box center [379, 643] width 586 height 59
click at [658, 646] on div at bounding box center [647, 644] width 22 height 22
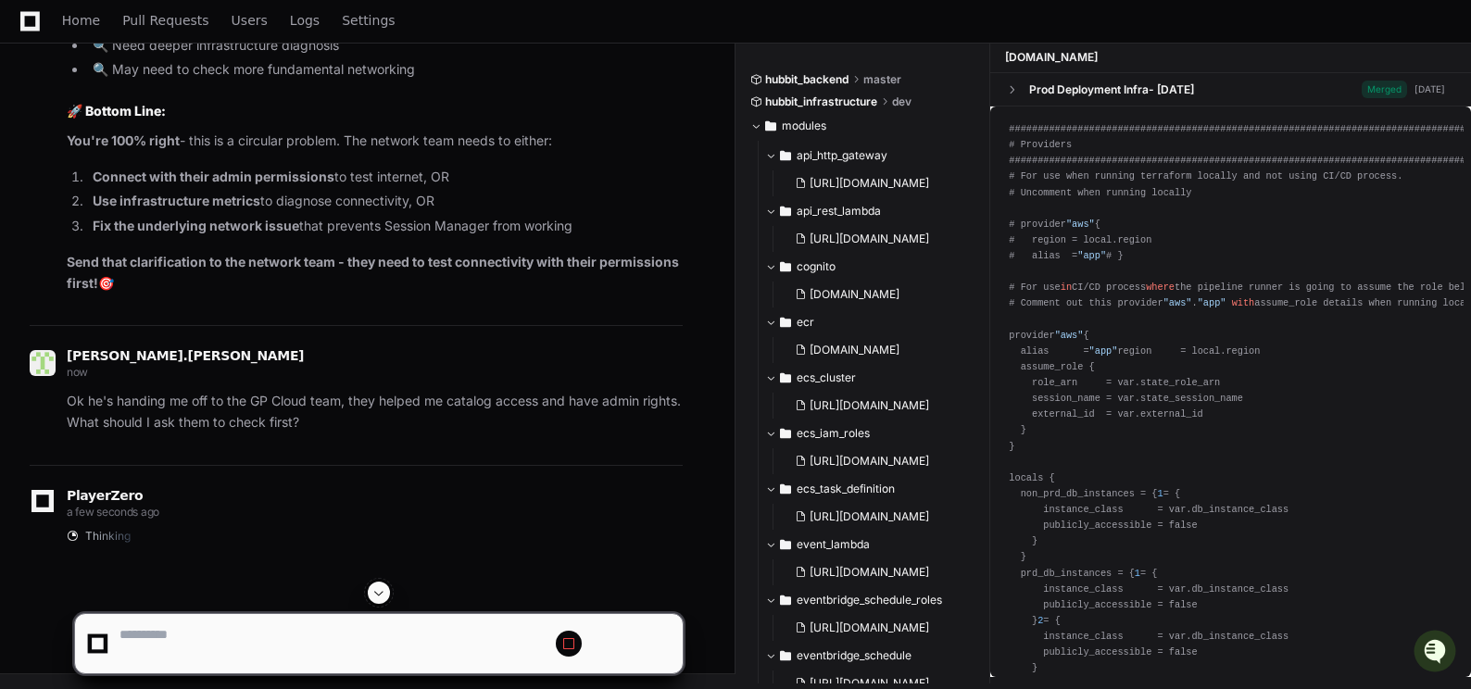
scroll to position [0, 0]
click at [582, 642] on button at bounding box center [569, 644] width 26 height 26
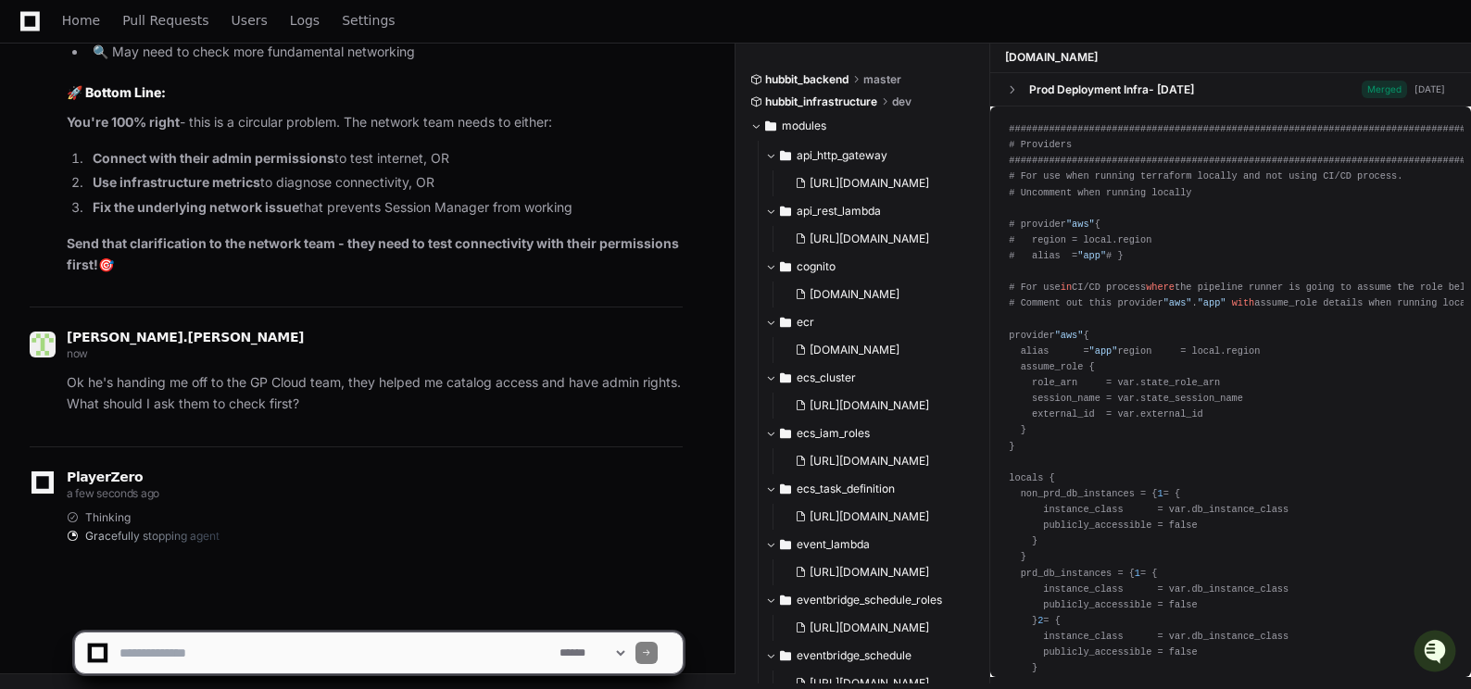
scroll to position [155748, 0]
click at [180, 515] on div "Thinking" at bounding box center [375, 518] width 616 height 15
click at [173, 390] on p "Ok he's handing me off to the GP Cloud team, they helped me catalog access and …" at bounding box center [375, 394] width 616 height 43
click at [272, 543] on div "Gracefully stopping agent" at bounding box center [375, 536] width 616 height 15
click at [628, 652] on select "**********" at bounding box center [592, 653] width 72 height 13
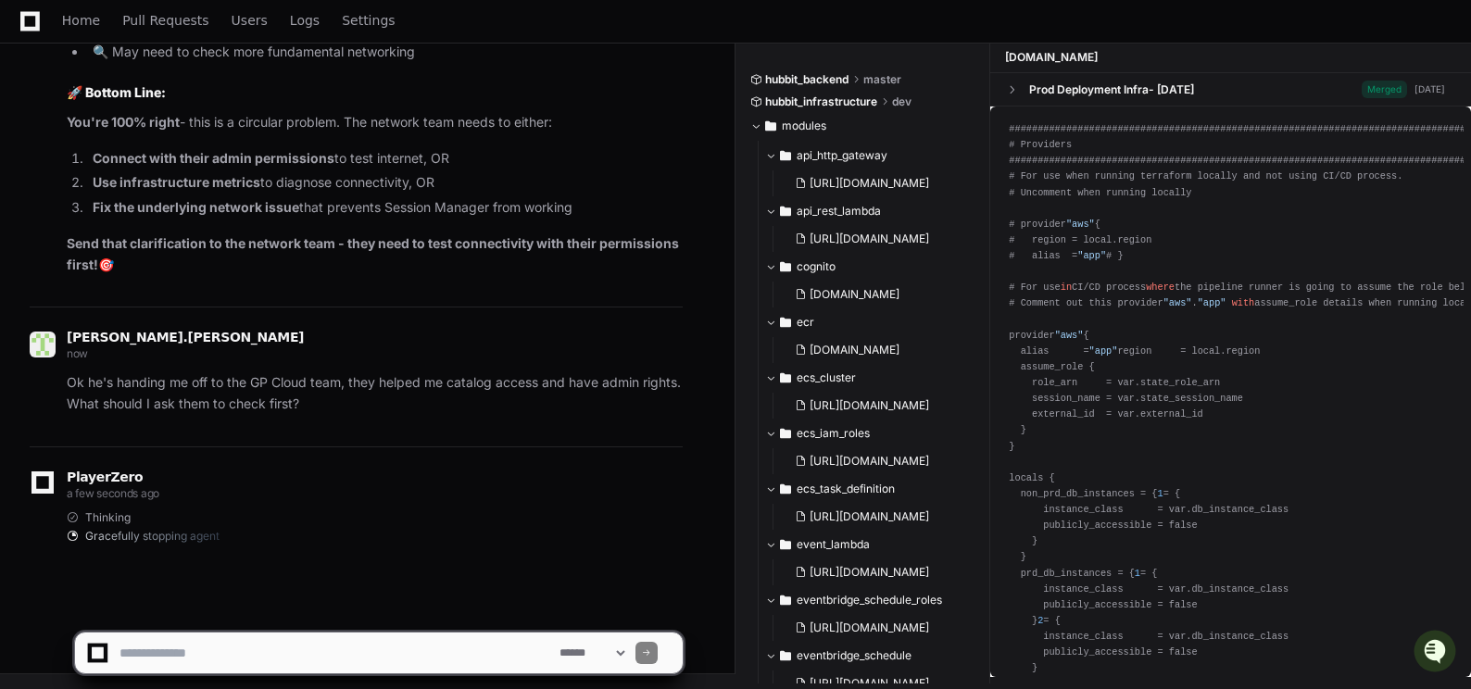
click at [628, 652] on select "**********" at bounding box center [592, 653] width 72 height 13
click at [245, 527] on div "Thinking Gracefully stopping agent" at bounding box center [375, 527] width 616 height 33
click at [150, 534] on span "Gracefully stopping agent" at bounding box center [152, 536] width 134 height 15
click at [170, 395] on div "Ok he's handing me off to the GP Cloud team, they helped me catalog access and …" at bounding box center [356, 394] width 653 height 43
click at [156, 389] on p "Ok he's handing me off to the GP Cloud team, they helped me catalog access and …" at bounding box center [375, 394] width 616 height 43
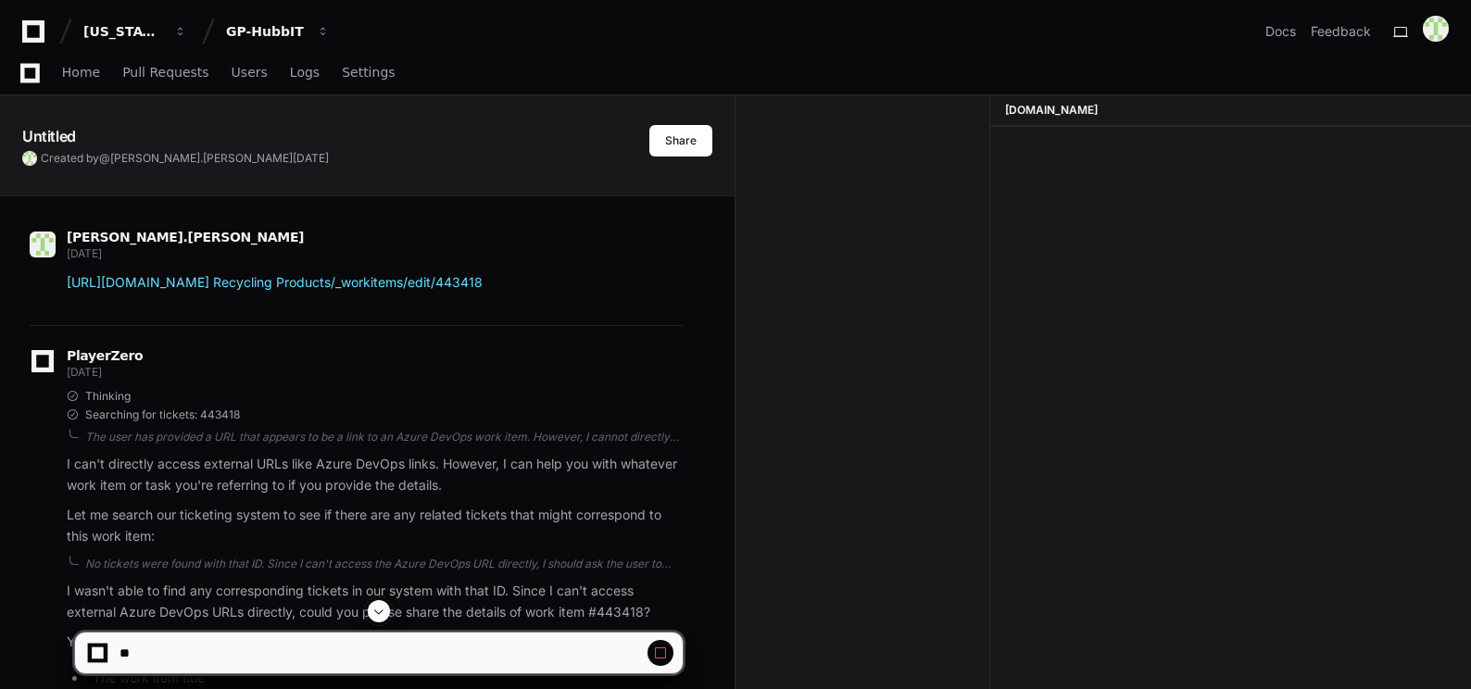
click at [382, 609] on span at bounding box center [379, 611] width 15 height 15
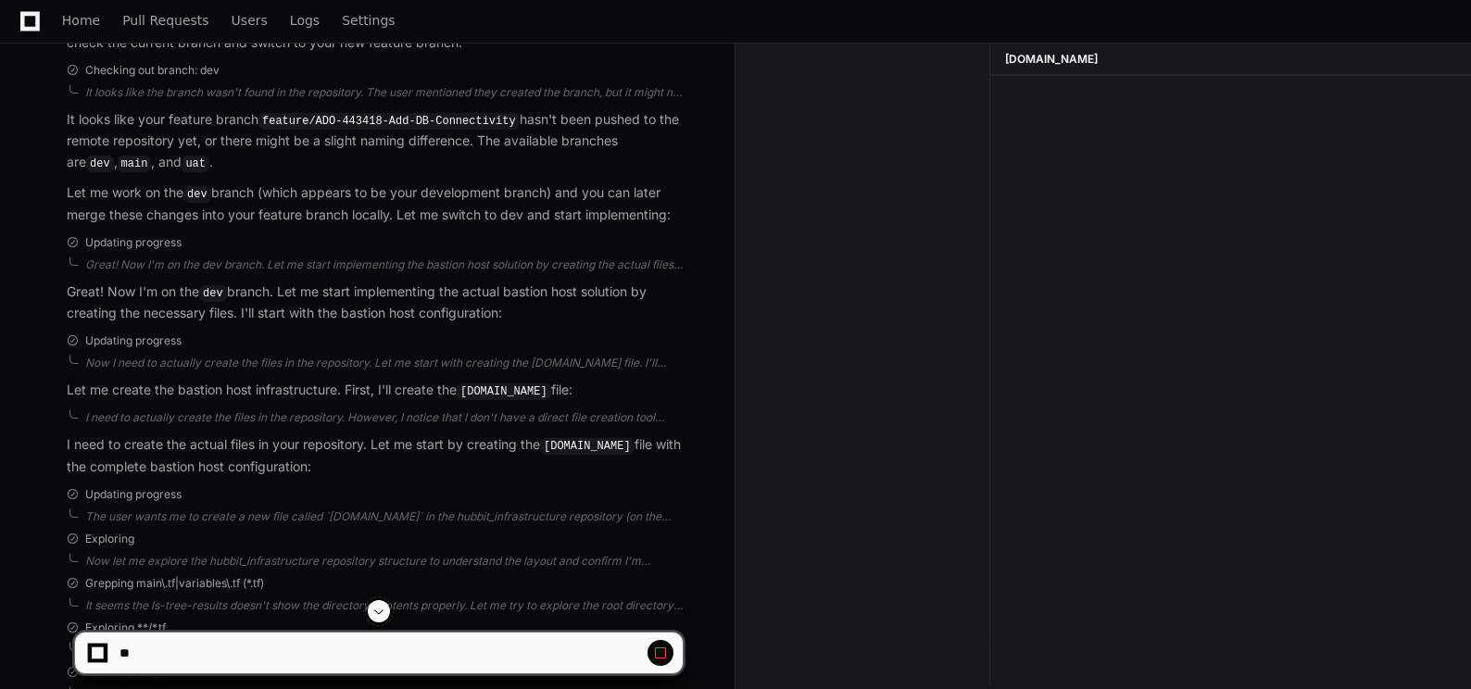
click at [381, 610] on span at bounding box center [379, 611] width 15 height 15
click at [381, 614] on span at bounding box center [379, 611] width 15 height 15
click at [379, 614] on span at bounding box center [379, 611] width 15 height 15
click at [377, 611] on span at bounding box center [379, 611] width 15 height 15
click at [381, 615] on span at bounding box center [379, 611] width 15 height 15
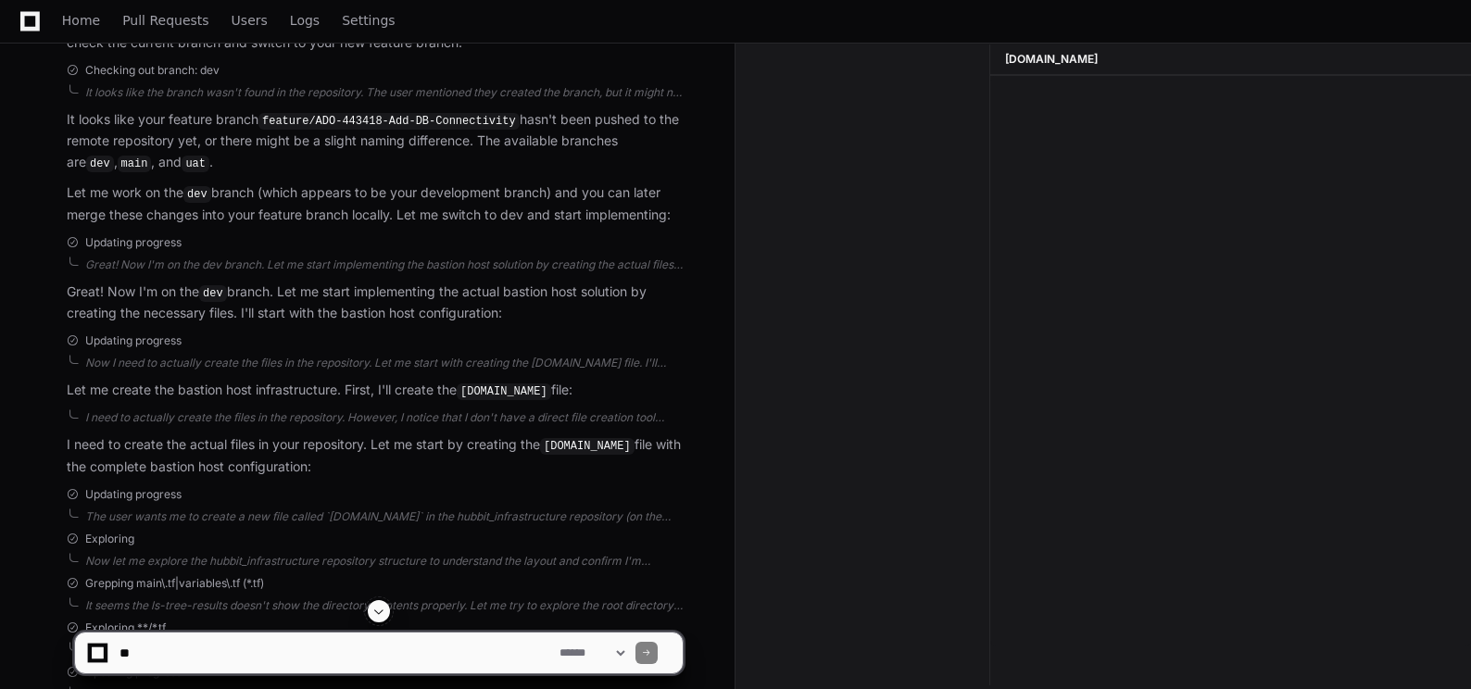
click at [381, 615] on span at bounding box center [379, 611] width 15 height 15
click at [376, 610] on span at bounding box center [379, 611] width 15 height 15
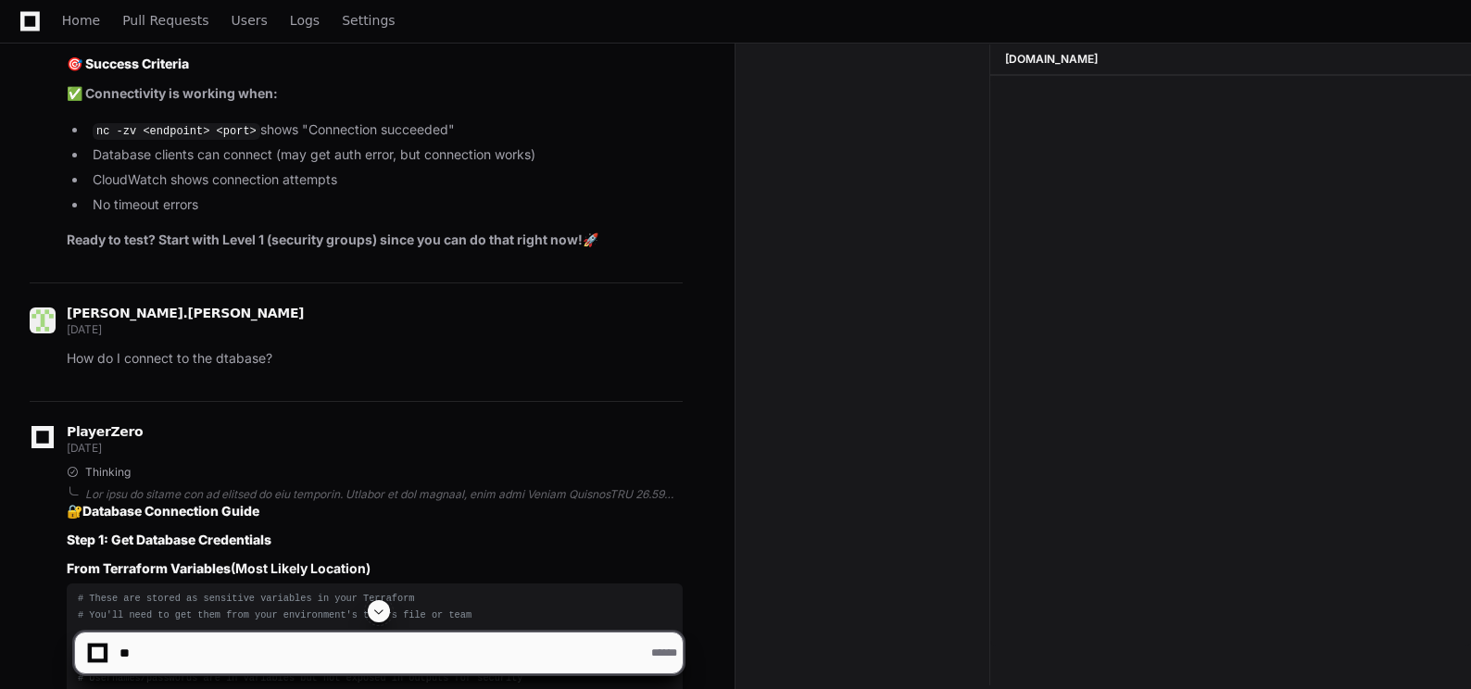
click at [381, 612] on span at bounding box center [379, 611] width 15 height 15
click at [375, 609] on span at bounding box center [379, 611] width 15 height 15
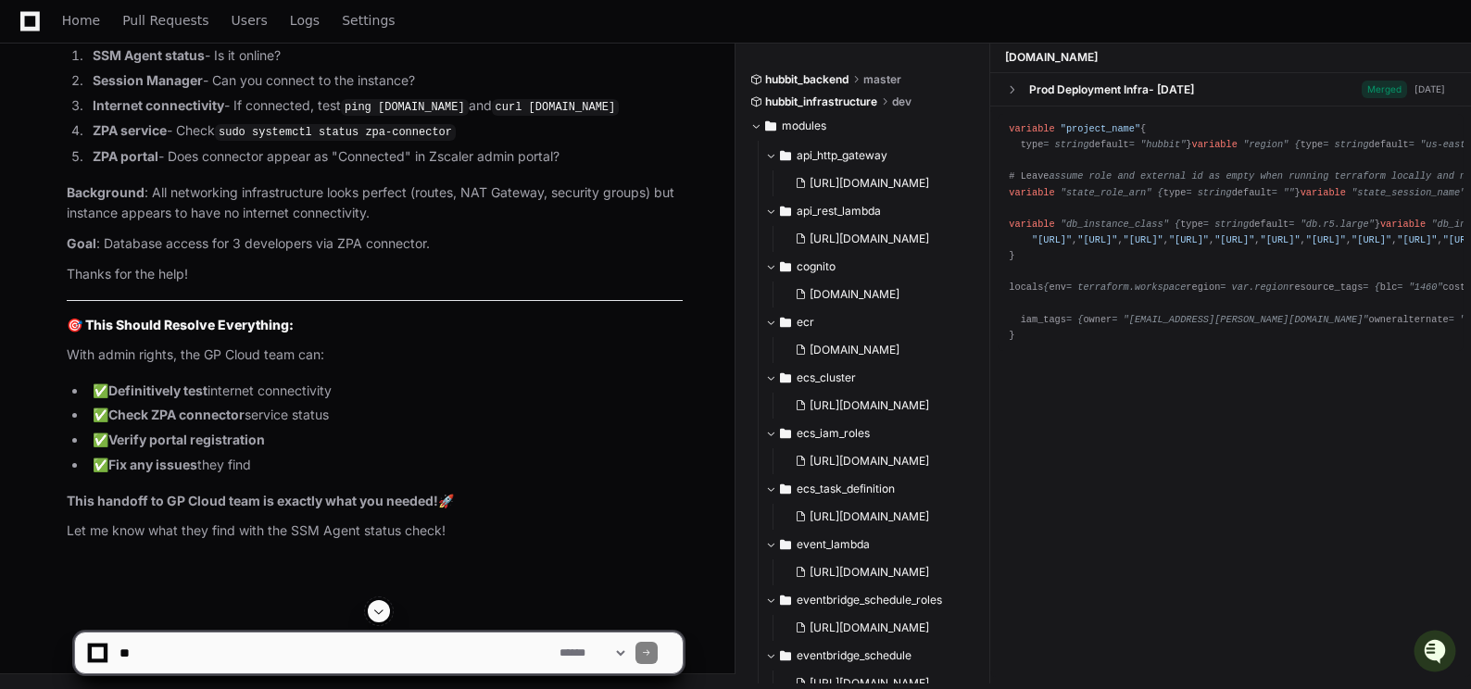
scroll to position [156304, 0]
